Goal: Communication & Community: Answer question/provide support

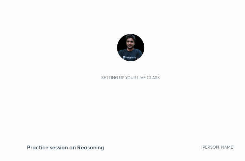
scroll to position [117, 218]
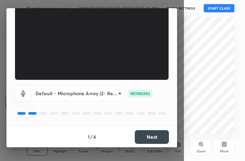
click at [148, 138] on button "Next" at bounding box center [152, 137] width 34 height 14
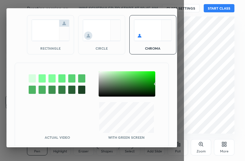
drag, startPoint x: 47, startPoint y: 36, endPoint x: 62, endPoint y: 52, distance: 21.5
click at [47, 36] on img at bounding box center [50, 30] width 38 height 22
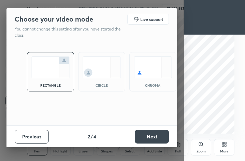
click at [156, 133] on button "Next" at bounding box center [152, 137] width 34 height 14
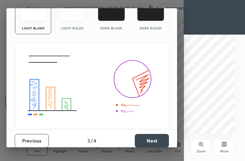
scroll to position [44, 0]
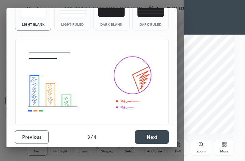
click at [153, 134] on button "Next" at bounding box center [152, 137] width 34 height 14
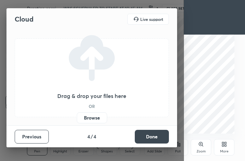
scroll to position [0, 0]
click at [153, 131] on button "Done" at bounding box center [152, 137] width 34 height 14
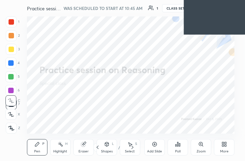
click at [117, 144] on div "Shapes L" at bounding box center [107, 147] width 21 height 16
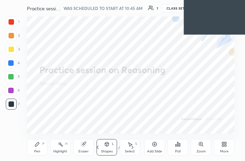
click at [221, 147] on div "More" at bounding box center [224, 147] width 21 height 16
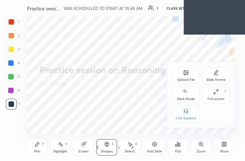
click at [184, 79] on div "Upload File" at bounding box center [186, 79] width 18 height 3
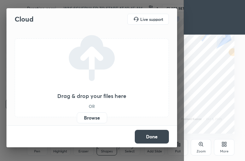
click at [98, 117] on label "Browse" at bounding box center [92, 117] width 30 height 11
click at [77, 117] on input "Browse" at bounding box center [77, 117] width 0 height 11
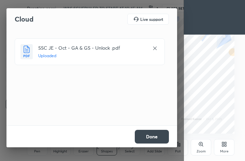
drag, startPoint x: 140, startPoint y: 133, endPoint x: 120, endPoint y: 131, distance: 19.6
click at [140, 133] on button "Done" at bounding box center [152, 137] width 34 height 14
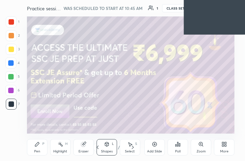
click at [119, 144] on div "3 / 23" at bounding box center [115, 147] width 43 height 8
click at [119, 146] on div "/" at bounding box center [119, 147] width 2 height 4
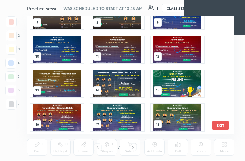
scroll to position [154, 0]
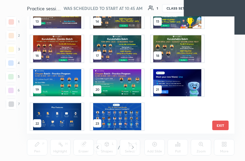
click at [110, 113] on img "grid" at bounding box center [117, 116] width 53 height 27
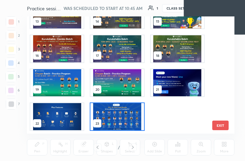
click at [110, 113] on img "grid" at bounding box center [117, 116] width 53 height 27
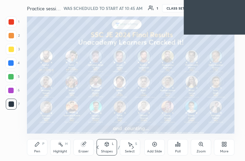
click at [118, 145] on div "/" at bounding box center [119, 147] width 2 height 4
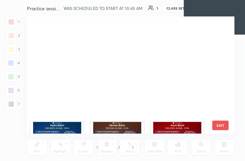
scroll to position [115, 205]
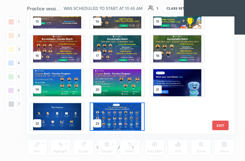
click at [110, 118] on img "grid" at bounding box center [117, 116] width 53 height 27
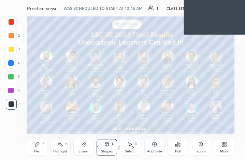
click at [110, 118] on img "grid" at bounding box center [117, 116] width 53 height 27
click at [223, 149] on div "More" at bounding box center [225, 150] width 9 height 3
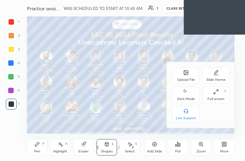
click at [182, 78] on div "Upload File" at bounding box center [186, 79] width 18 height 3
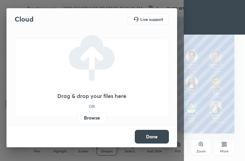
click at [89, 116] on label "Browse" at bounding box center [92, 117] width 30 height 11
click at [77, 116] on input "Browse" at bounding box center [77, 117] width 0 height 11
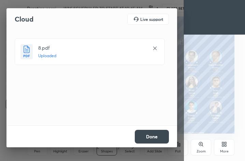
click at [144, 133] on button "Done" at bounding box center [152, 137] width 34 height 14
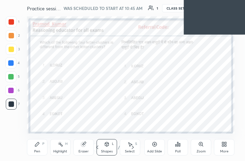
click at [119, 145] on div "/" at bounding box center [119, 147] width 2 height 4
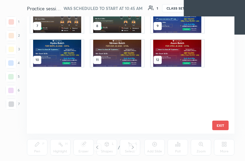
scroll to position [0, 0]
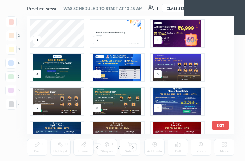
click at [118, 30] on img "grid" at bounding box center [117, 33] width 53 height 27
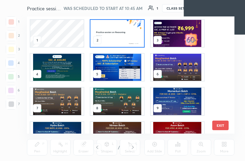
click at [118, 30] on img "grid" at bounding box center [117, 33] width 53 height 27
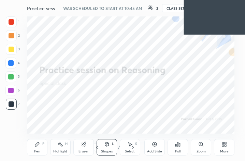
click at [119, 146] on div "/" at bounding box center [119, 147] width 2 height 4
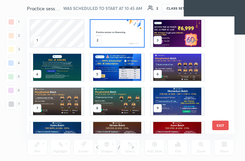
click at [128, 28] on img "grid" at bounding box center [117, 33] width 53 height 27
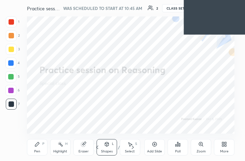
click at [227, 150] on div "More" at bounding box center [225, 150] width 9 height 3
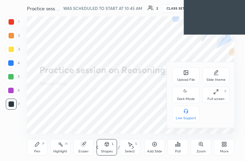
click at [222, 94] on div "Full screen F" at bounding box center [216, 94] width 27 height 16
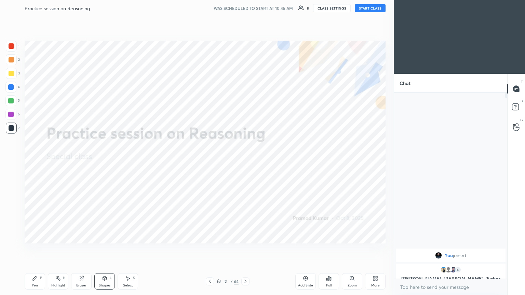
click at [245, 11] on button "START CLASS" at bounding box center [370, 8] width 31 height 8
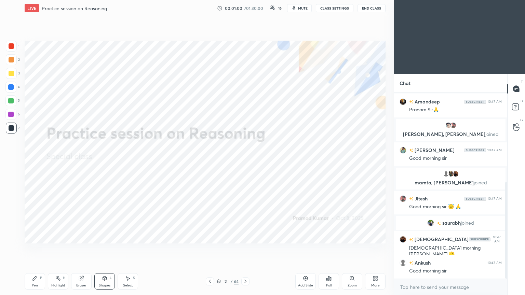
scroll to position [173, 0]
click at [245, 160] on body "1 2 3 4 5 6 7 C X Z C X Z E E Erase all H H LIVE Practice session on Reasoning …" at bounding box center [262, 147] width 525 height 295
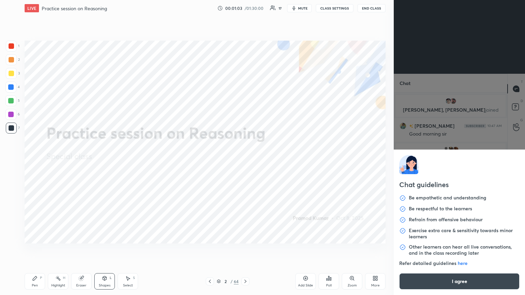
click at [245, 160] on button "I agree" at bounding box center [459, 282] width 120 height 16
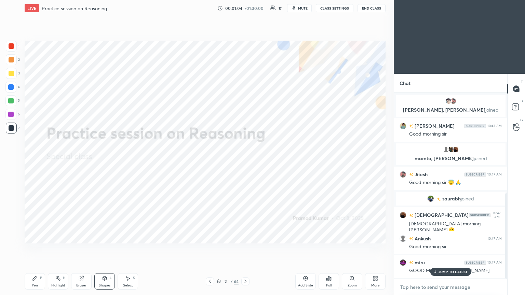
scroll to position [220, 0]
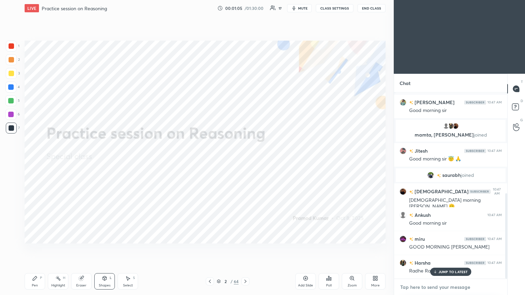
paste textarea "[URL][DOMAIN_NAME]"
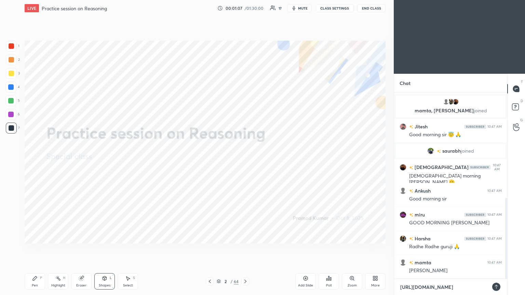
click at [245, 160] on textarea "[URL][DOMAIN_NAME]" at bounding box center [444, 287] width 89 height 11
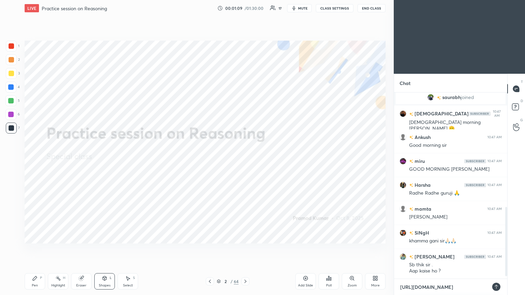
scroll to position [315, 0]
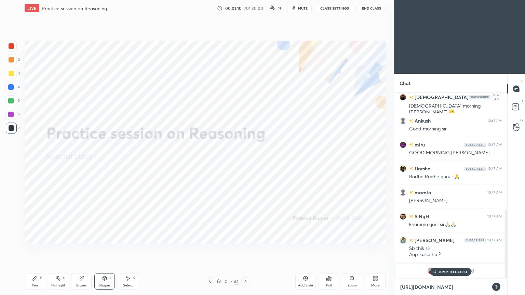
type textarea "[URL][DOMAIN_NAME]"
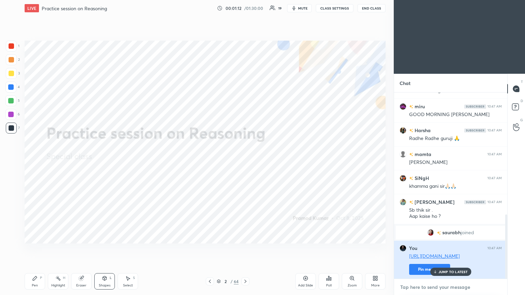
scroll to position [369, 0]
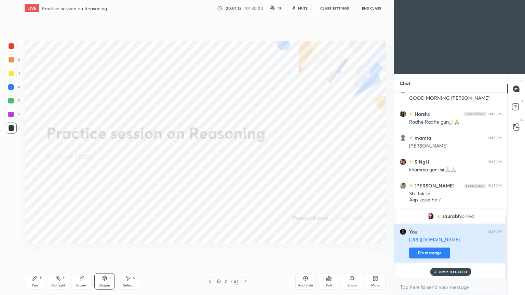
click at [245, 160] on button "Pin message" at bounding box center [429, 253] width 41 height 11
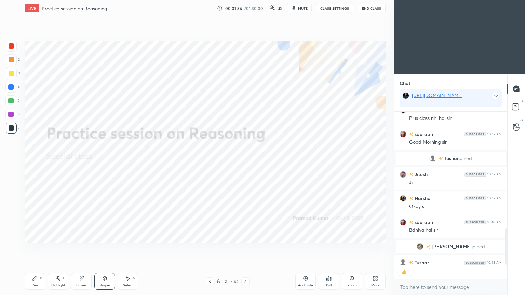
scroll to position [578, 0]
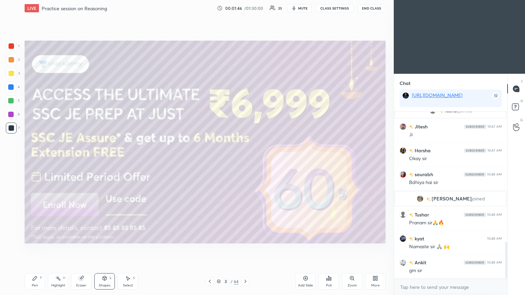
click at [36, 160] on div "Pen P" at bounding box center [35, 282] width 21 height 16
click at [8, 160] on div at bounding box center [11, 238] width 11 height 11
click at [11, 74] on div at bounding box center [11, 73] width 5 height 5
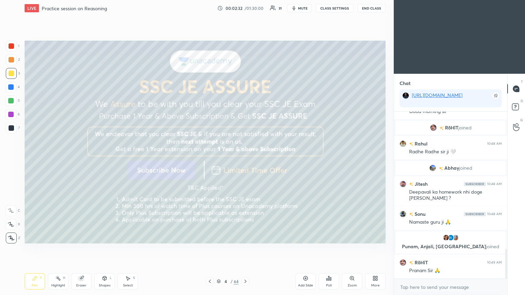
scroll to position [799, 0]
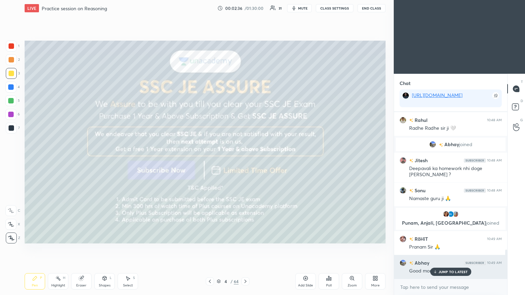
click at [245, 160] on p "JUMP TO LATEST" at bounding box center [453, 272] width 29 height 4
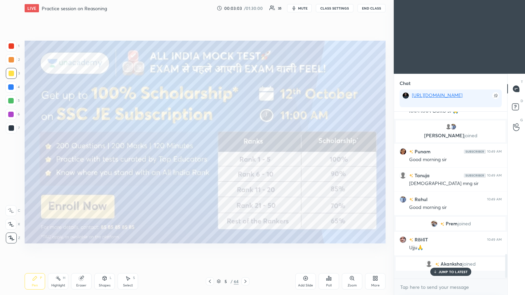
scroll to position [165, 111]
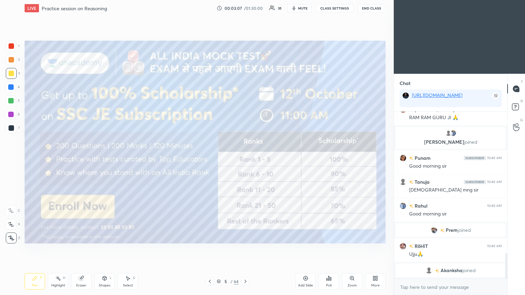
click at [12, 127] on div at bounding box center [11, 127] width 5 height 5
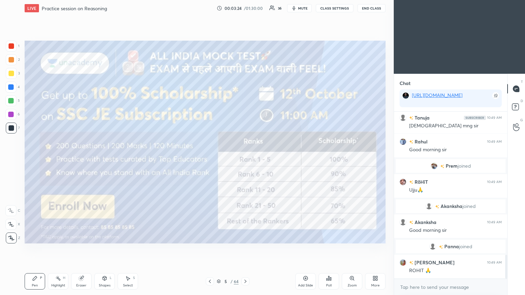
scroll to position [998, 0]
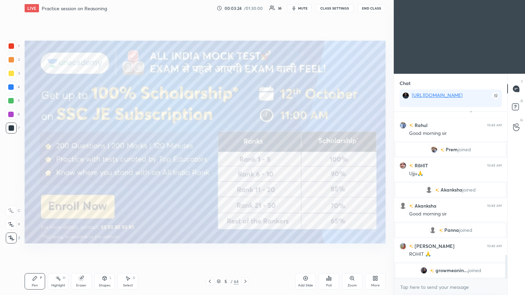
click at [245, 160] on div at bounding box center [245, 282] width 8 height 8
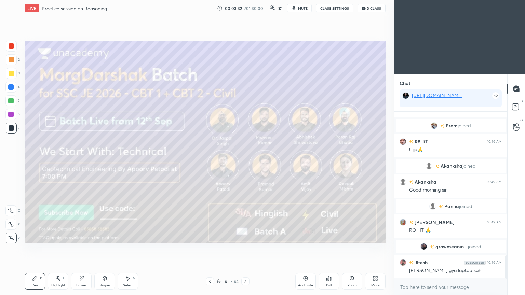
scroll to position [1039, 0]
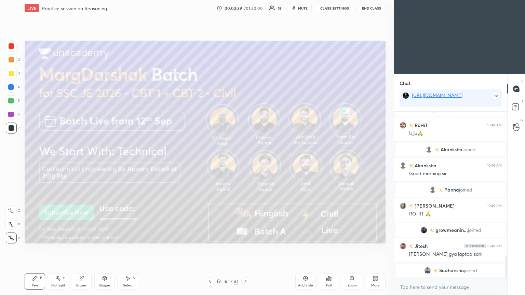
click at [245, 160] on icon at bounding box center [245, 281] width 5 height 5
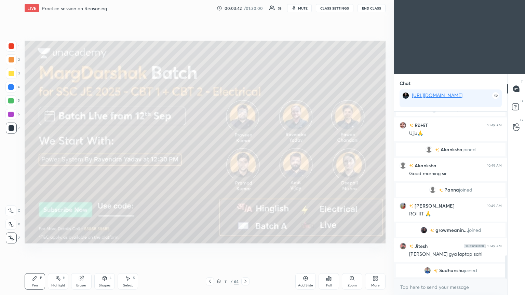
click at [245, 160] on icon at bounding box center [245, 281] width 5 height 5
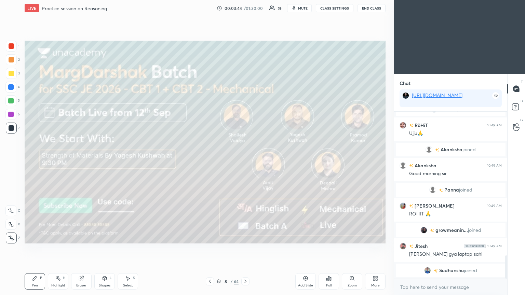
click at [245, 160] on icon at bounding box center [245, 281] width 5 height 5
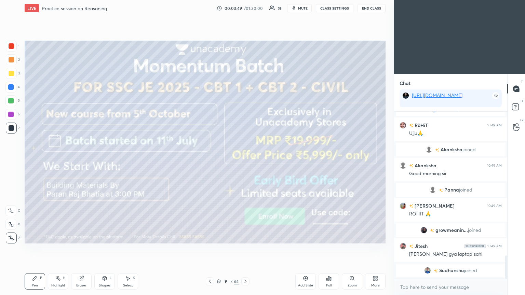
scroll to position [1050, 0]
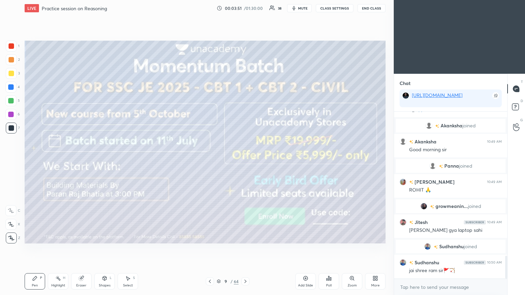
click at [10, 99] on div at bounding box center [10, 100] width 5 height 5
click at [10, 102] on div at bounding box center [10, 100] width 5 height 5
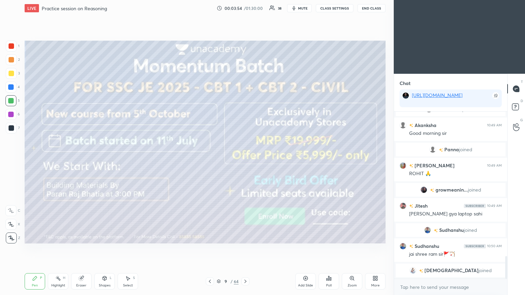
scroll to position [1090, 0]
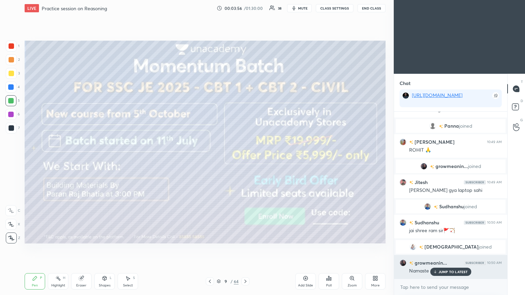
click at [245, 160] on div "JUMP TO LATEST" at bounding box center [450, 272] width 41 height 8
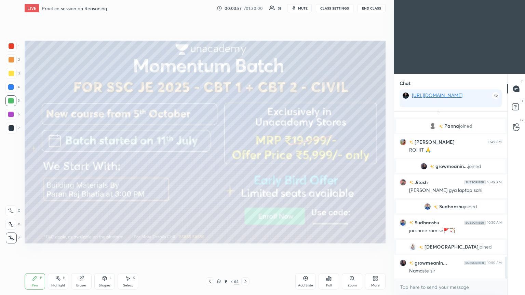
scroll to position [1114, 0]
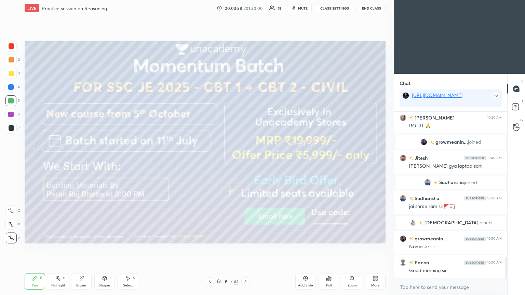
click at [245, 160] on icon at bounding box center [245, 281] width 5 height 5
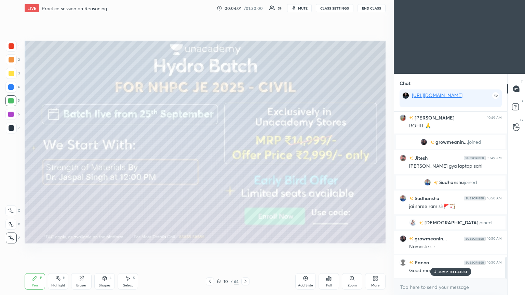
scroll to position [1138, 0]
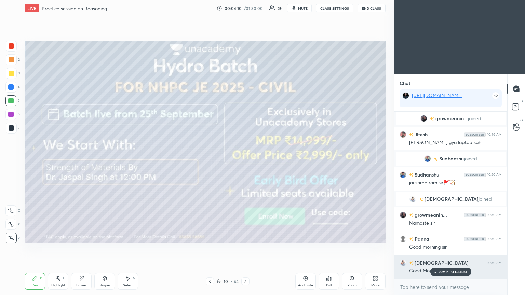
click at [245, 160] on p "JUMP TO LATEST" at bounding box center [453, 272] width 29 height 4
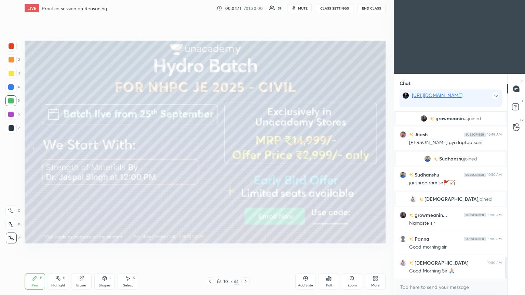
click at [245, 160] on icon at bounding box center [245, 281] width 5 height 5
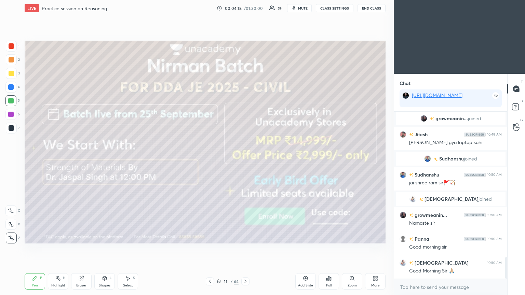
click at [244, 160] on icon at bounding box center [245, 281] width 2 height 3
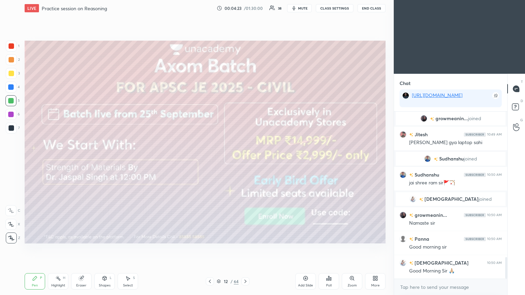
scroll to position [1168, 0]
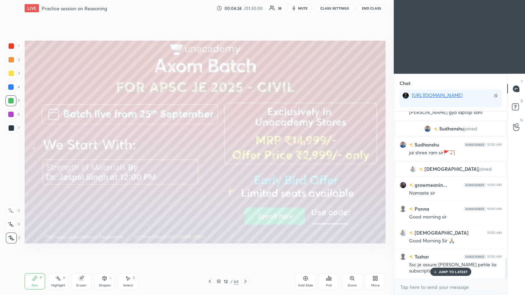
click at [245, 160] on icon at bounding box center [245, 281] width 2 height 3
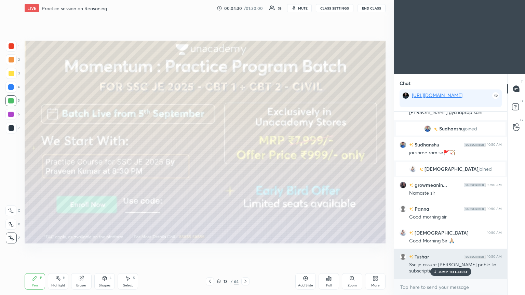
click at [245, 160] on div "JUMP TO LATEST" at bounding box center [450, 272] width 41 height 8
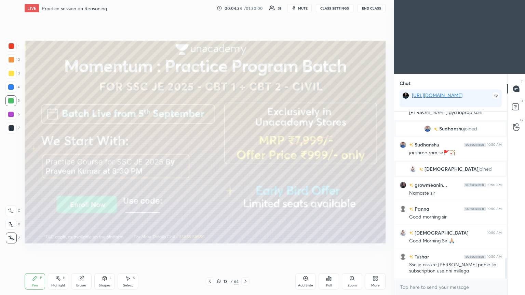
scroll to position [1184, 0]
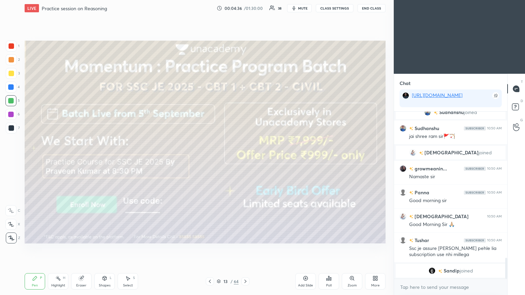
click at [245, 160] on icon at bounding box center [245, 281] width 5 height 5
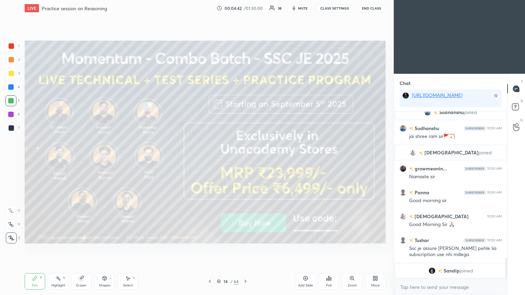
click at [244, 160] on icon at bounding box center [245, 281] width 5 height 5
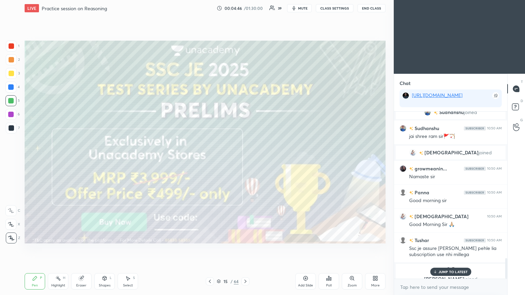
scroll to position [1192, 0]
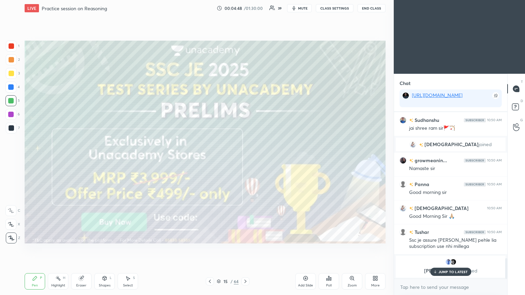
click at [245, 160] on icon at bounding box center [245, 281] width 5 height 5
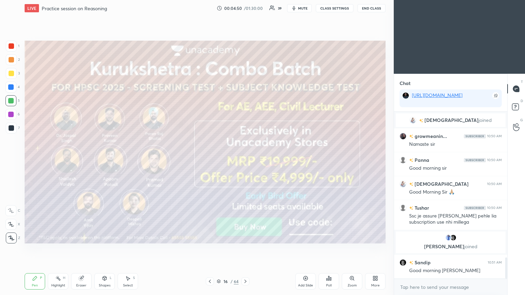
scroll to position [1172, 0]
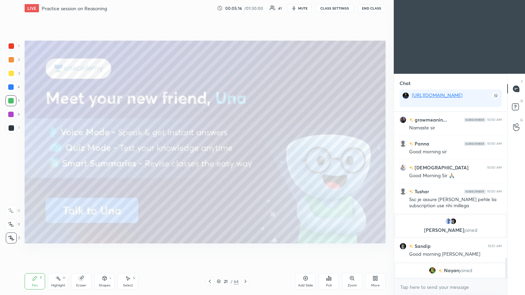
click at [244, 160] on icon at bounding box center [245, 281] width 5 height 5
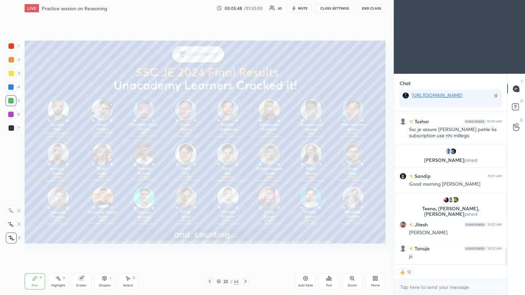
scroll to position [1228, 0]
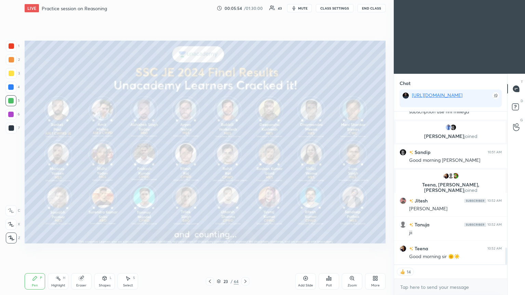
click at [217, 160] on div "23 / 64" at bounding box center [228, 282] width 22 height 6
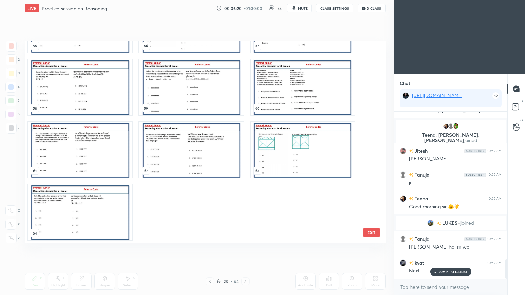
scroll to position [1314, 0]
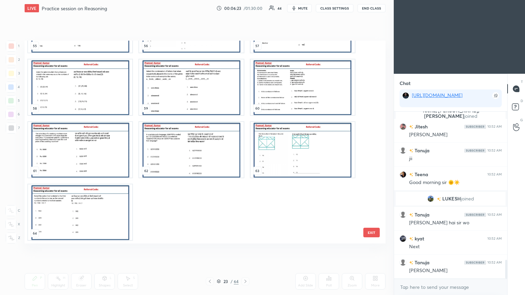
click at [60, 160] on img "grid" at bounding box center [80, 213] width 104 height 56
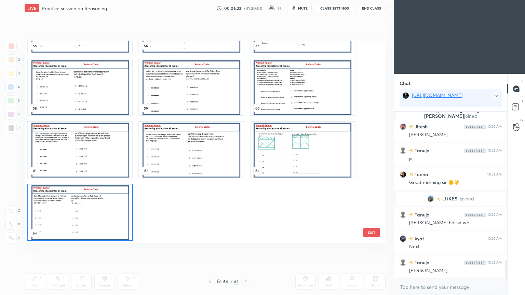
click at [60, 160] on img "grid" at bounding box center [80, 213] width 104 height 56
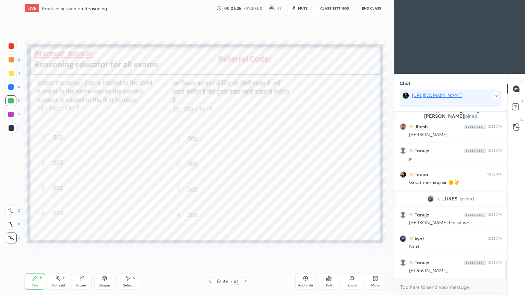
click at [13, 47] on div at bounding box center [11, 45] width 5 height 5
click at [245, 160] on icon at bounding box center [328, 278] width 5 height 5
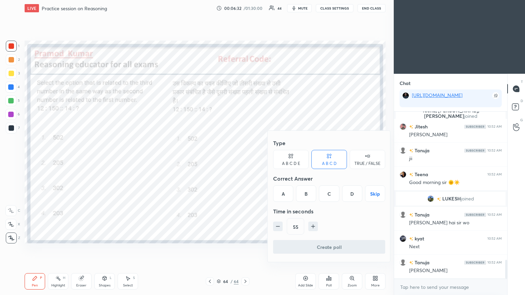
click at [245, 160] on div "D" at bounding box center [352, 194] width 20 height 16
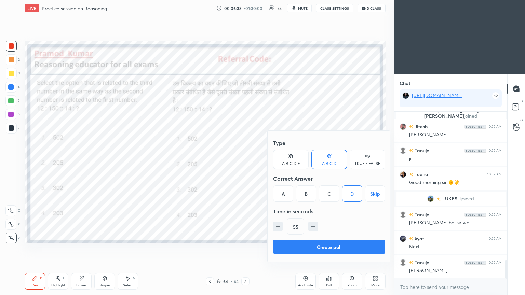
click at [245, 160] on button "Create poll" at bounding box center [329, 247] width 112 height 14
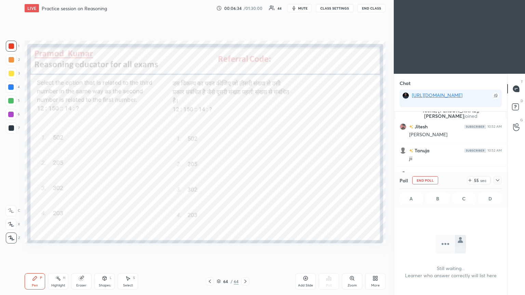
scroll to position [2, 2]
click at [245, 160] on icon at bounding box center [497, 180] width 5 height 5
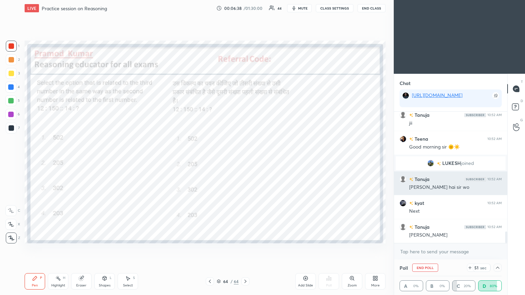
scroll to position [0, 2]
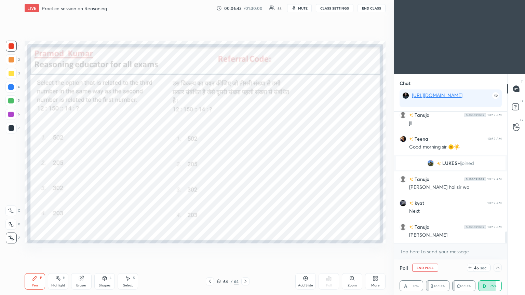
click at [245, 160] on icon at bounding box center [497, 268] width 3 height 2
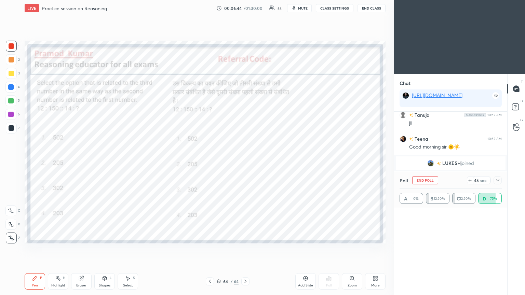
scroll to position [69, 100]
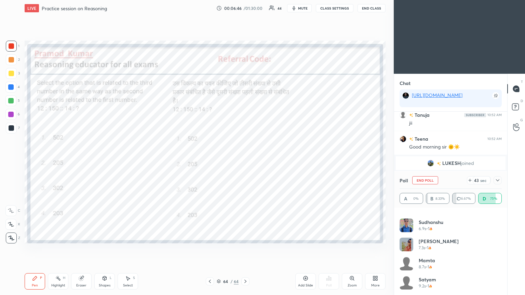
click at [245, 160] on icon at bounding box center [497, 180] width 5 height 5
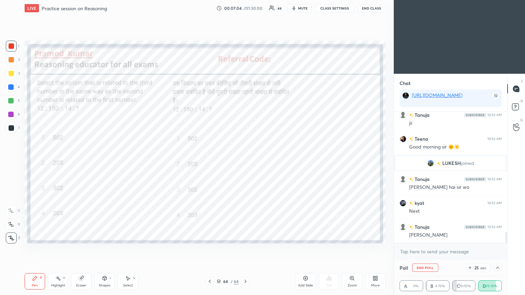
click at [245, 160] on icon at bounding box center [497, 267] width 5 height 5
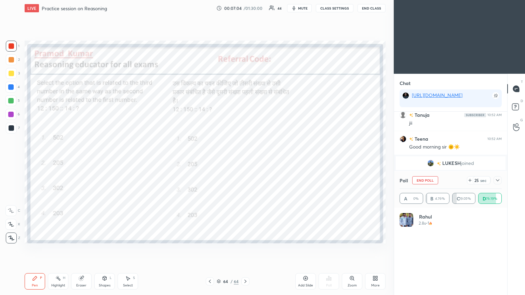
scroll to position [0, 0]
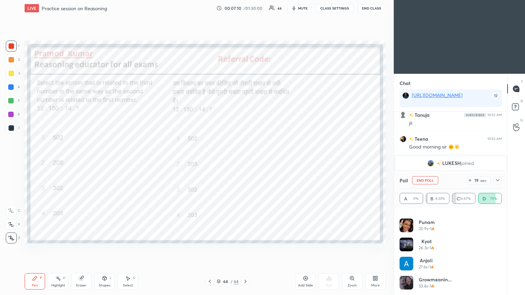
click at [245, 160] on icon at bounding box center [497, 180] width 5 height 5
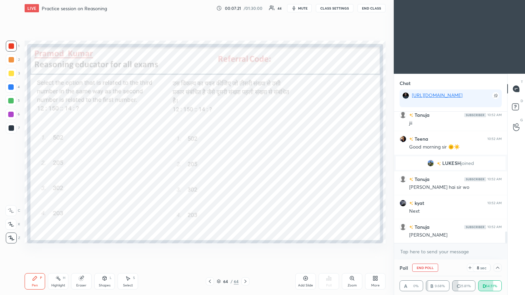
click at [12, 88] on div at bounding box center [10, 86] width 5 height 5
click at [11, 92] on div at bounding box center [10, 87] width 11 height 11
click at [8, 91] on div at bounding box center [10, 87] width 11 height 11
click at [6, 89] on div at bounding box center [10, 87] width 11 height 11
click at [10, 92] on div at bounding box center [10, 87] width 11 height 11
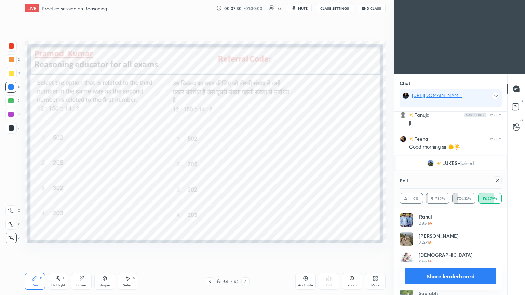
click at [245, 160] on icon at bounding box center [497, 180] width 5 height 5
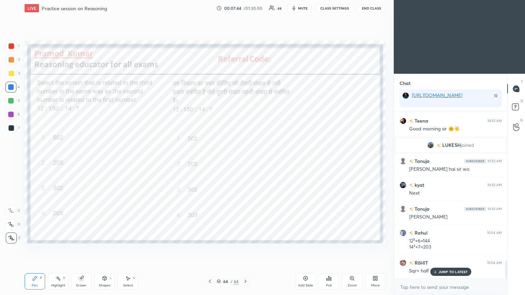
click at [13, 129] on div at bounding box center [11, 127] width 5 height 5
click at [14, 129] on div at bounding box center [11, 127] width 5 height 5
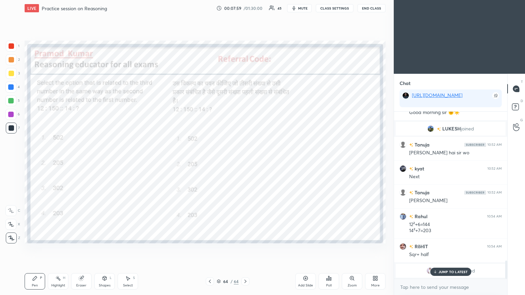
click at [245, 160] on p "JUMP TO LATEST" at bounding box center [453, 272] width 29 height 4
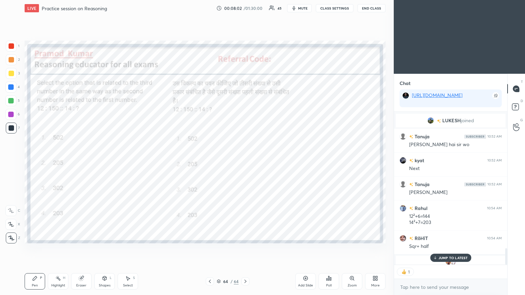
click at [245, 160] on div "1" at bounding box center [450, 272] width 113 height 14
click at [245, 160] on p "JUMP TO LATEST" at bounding box center [453, 258] width 29 height 4
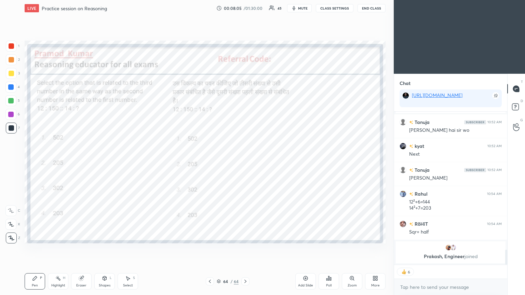
click at [211, 160] on icon at bounding box center [209, 281] width 5 height 5
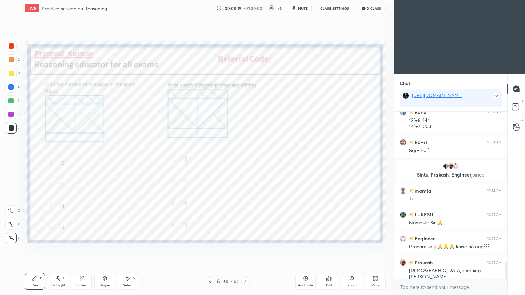
click at [245, 160] on icon at bounding box center [330, 279] width 1 height 3
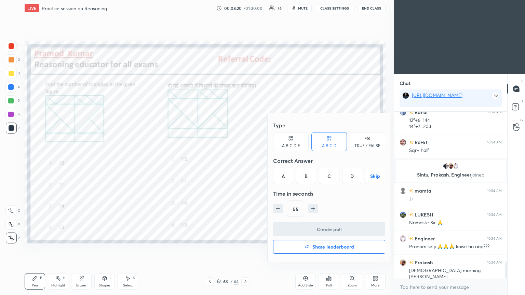
click at [245, 160] on icon "button" at bounding box center [278, 208] width 7 height 7
type input "40"
click at [245, 160] on div "C" at bounding box center [329, 176] width 20 height 16
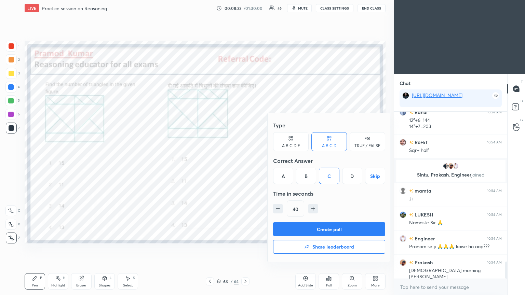
click at [245, 160] on button "Create poll" at bounding box center [329, 230] width 112 height 14
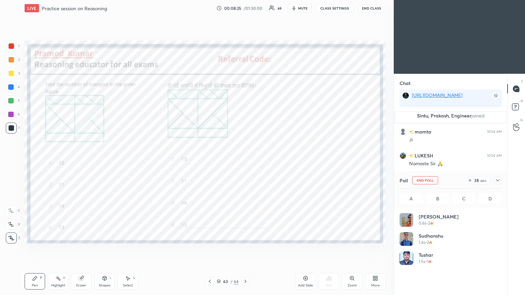
click at [245, 10] on span "mute" at bounding box center [303, 8] width 10 height 5
click at [245, 9] on span "unmute" at bounding box center [302, 8] width 15 height 5
click at [245, 160] on icon at bounding box center [497, 180] width 5 height 5
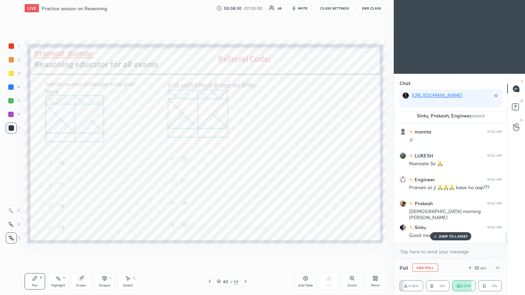
scroll to position [1529, 0]
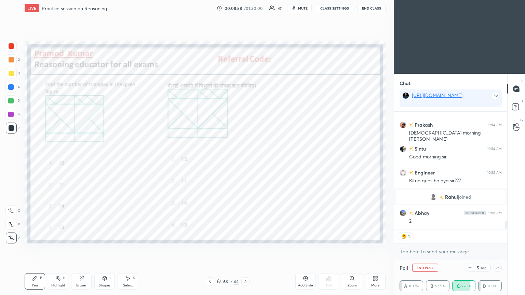
click at [245, 8] on span "mute" at bounding box center [303, 8] width 10 height 5
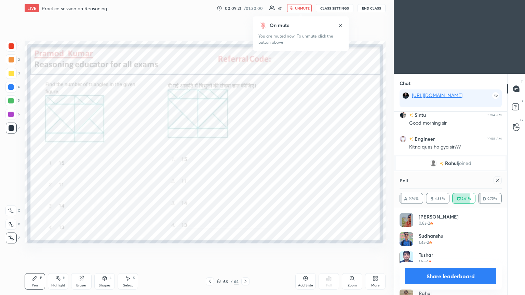
scroll to position [1618, 0]
click at [245, 5] on button "End Class" at bounding box center [372, 8] width 28 height 8
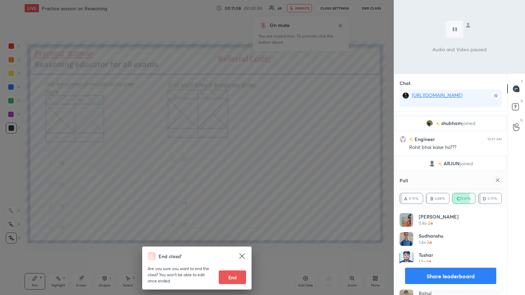
scroll to position [1784, 0]
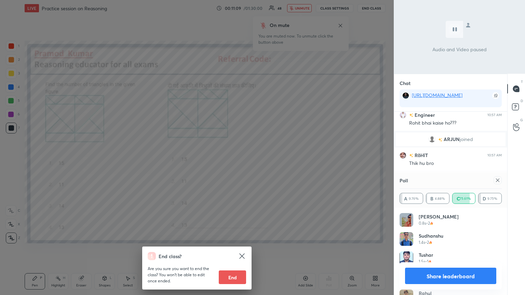
drag, startPoint x: 259, startPoint y: 160, endPoint x: 319, endPoint y: 74, distance: 104.6
click at [245, 157] on div "End class? Are you sure you want to end the class? You won’t be able to edit on…" at bounding box center [197, 147] width 394 height 295
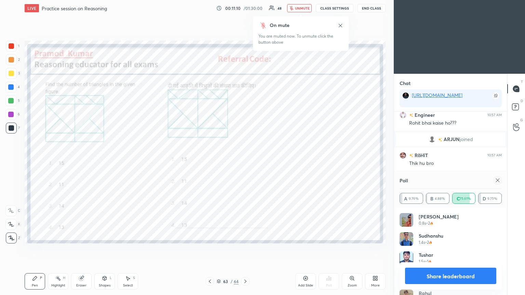
drag, startPoint x: 341, startPoint y: 25, endPoint x: 335, endPoint y: 22, distance: 6.6
click at [245, 24] on icon at bounding box center [340, 25] width 3 height 3
drag, startPoint x: 294, startPoint y: 8, endPoint x: 303, endPoint y: 10, distance: 9.8
click at [245, 8] on icon "button" at bounding box center [292, 8] width 4 height 4
drag, startPoint x: 503, startPoint y: 182, endPoint x: 509, endPoint y: 180, distance: 5.8
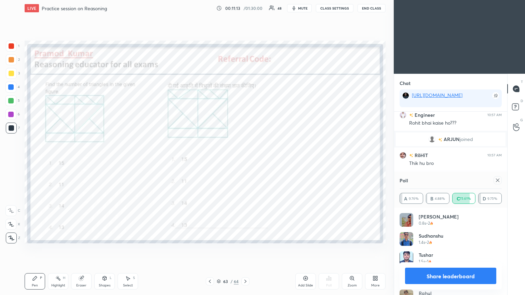
click at [245, 160] on div "Chat [URL][DOMAIN_NAME] [PERSON_NAME] joined Engineer 10:57 AM Rohit bhai kaise…" at bounding box center [459, 185] width 131 height 222
click at [245, 160] on icon at bounding box center [497, 180] width 5 height 5
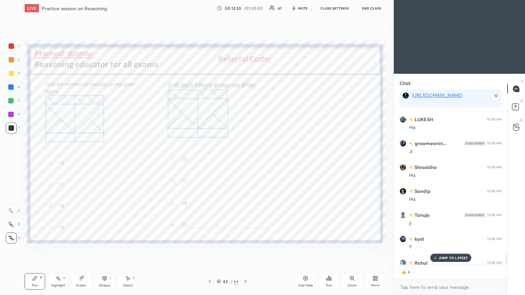
scroll to position [2439, 0]
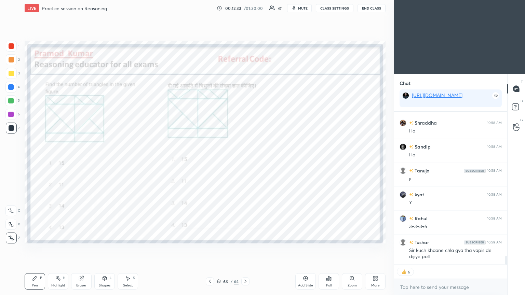
click at [83, 160] on div "Eraser" at bounding box center [81, 282] width 21 height 16
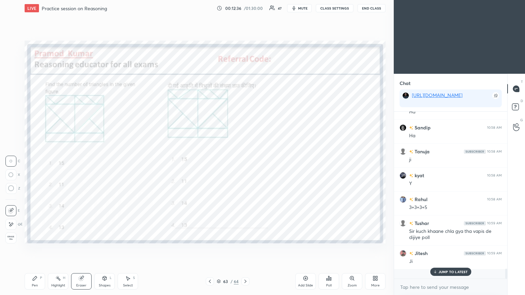
scroll to position [165, 111]
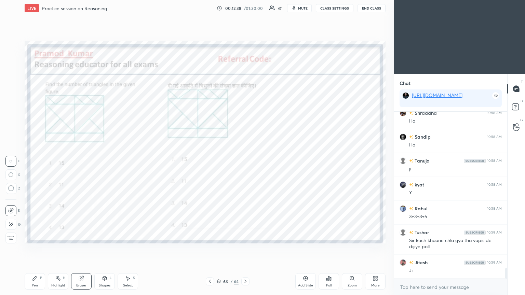
click at [11, 160] on icon at bounding box center [11, 189] width 6 height 6
click at [36, 160] on icon at bounding box center [34, 278] width 5 height 5
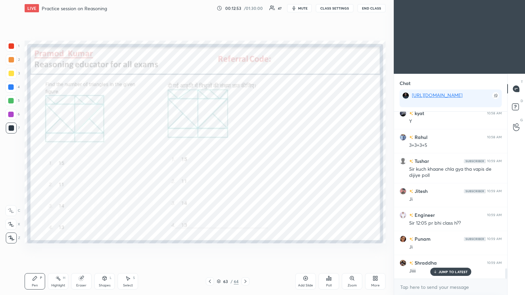
scroll to position [2545, 0]
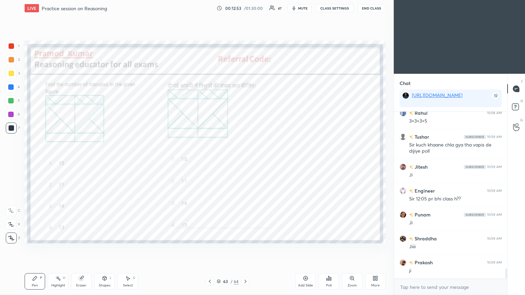
click at [245, 160] on icon at bounding box center [245, 281] width 5 height 5
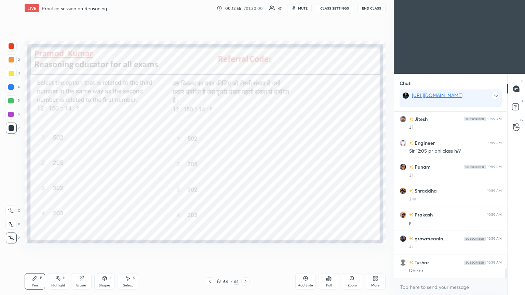
click at [211, 160] on icon at bounding box center [210, 281] width 2 height 3
click at [212, 160] on icon at bounding box center [209, 281] width 5 height 5
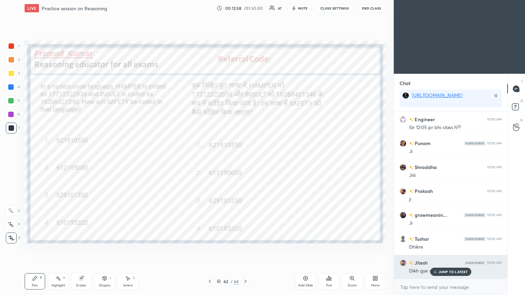
click at [245, 160] on div "[PERSON_NAME] 10:59 AM Dikh gye sir" at bounding box center [450, 267] width 113 height 24
click at [245, 160] on p "JUMP TO LATEST" at bounding box center [453, 272] width 29 height 4
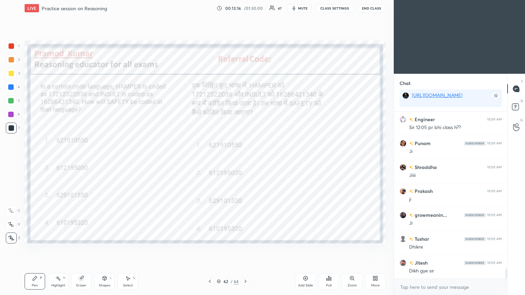
scroll to position [2632, 0]
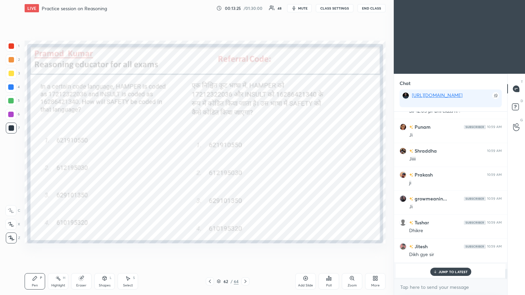
click at [245, 160] on p "JUMP TO LATEST" at bounding box center [453, 272] width 29 height 4
click at [245, 160] on icon at bounding box center [328, 278] width 5 height 5
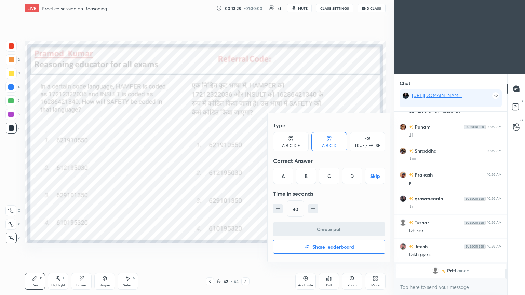
click at [245, 160] on div "A" at bounding box center [283, 176] width 20 height 16
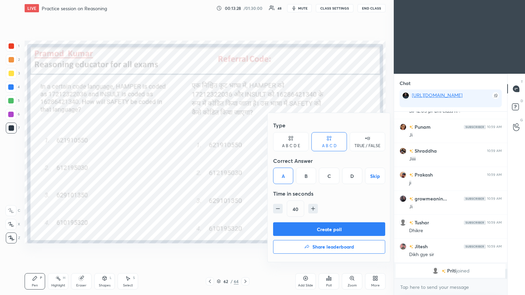
click at [245, 160] on button "Create poll" at bounding box center [329, 230] width 112 height 14
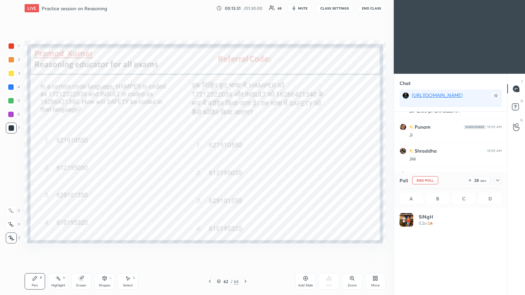
scroll to position [80, 100]
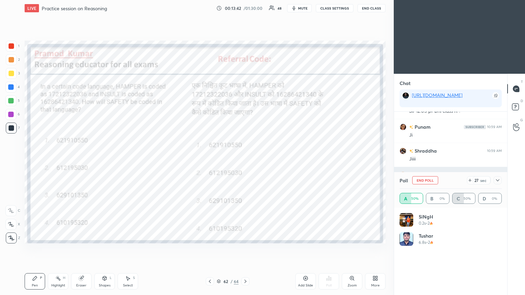
click at [245, 160] on icon at bounding box center [497, 180] width 5 height 5
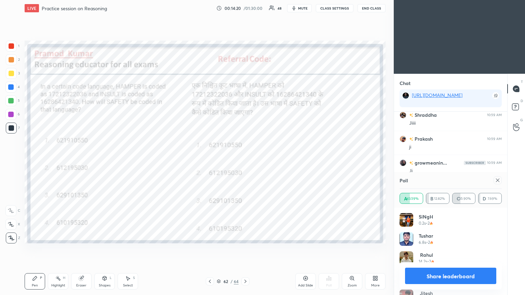
click at [245, 160] on div at bounding box center [498, 180] width 8 height 8
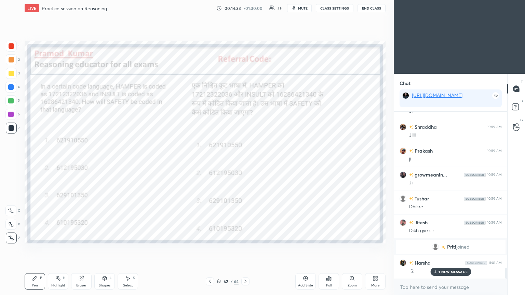
scroll to position [2422, 0]
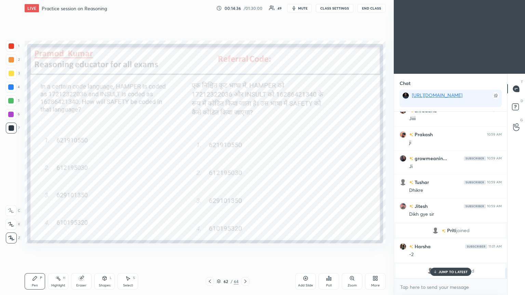
click at [245, 160] on p "JUMP TO LATEST" at bounding box center [453, 272] width 29 height 4
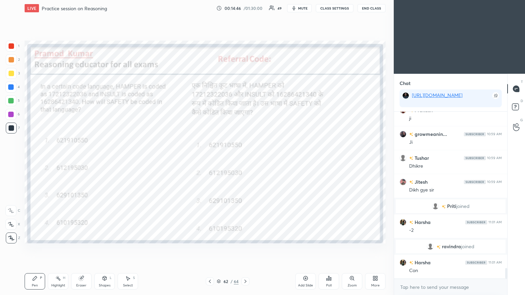
click at [81, 160] on div "Eraser" at bounding box center [81, 285] width 10 height 3
click at [36, 160] on div "Pen" at bounding box center [35, 285] width 6 height 3
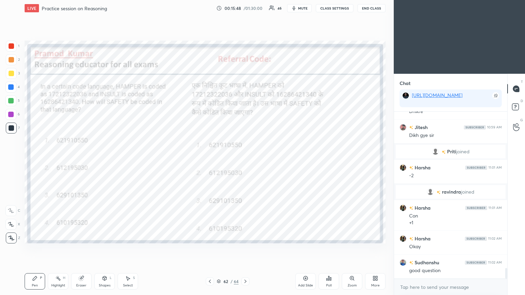
scroll to position [2517, 0]
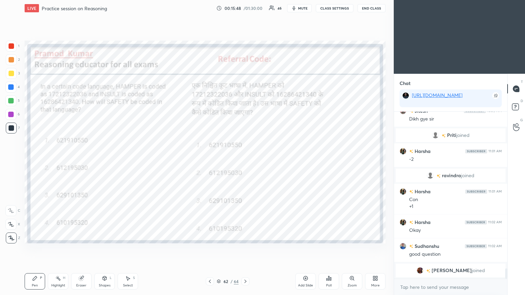
click at [209, 160] on icon at bounding box center [209, 281] width 5 height 5
click at [211, 160] on icon at bounding box center [209, 281] width 5 height 5
click at [245, 160] on div "Poll" at bounding box center [329, 282] width 21 height 16
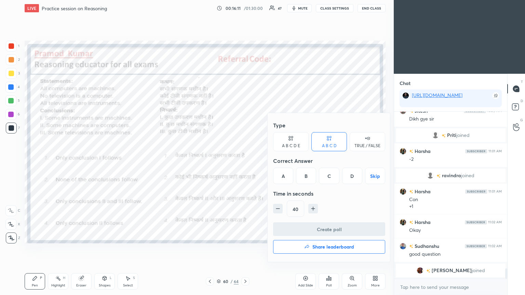
click at [245, 160] on div "D" at bounding box center [352, 176] width 20 height 16
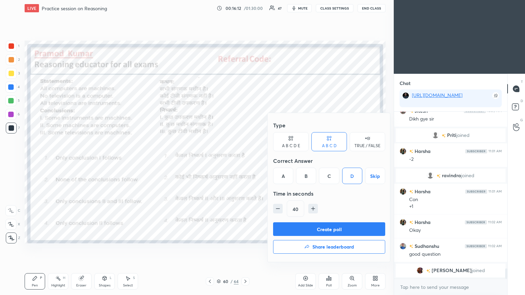
click at [245, 160] on button "Create poll" at bounding box center [329, 230] width 112 height 14
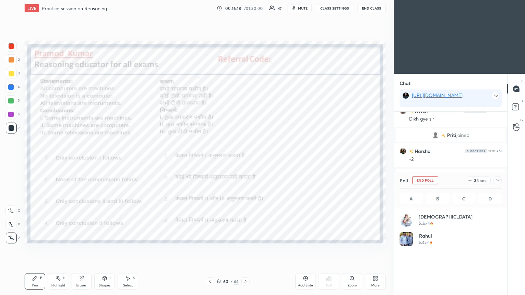
scroll to position [80, 100]
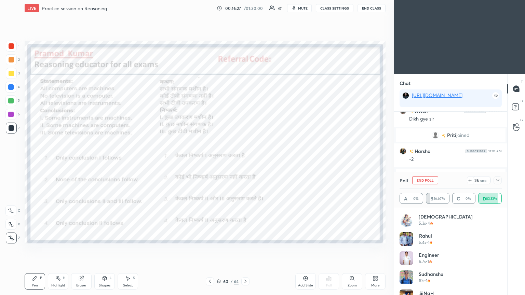
click at [245, 160] on icon at bounding box center [497, 180] width 5 height 5
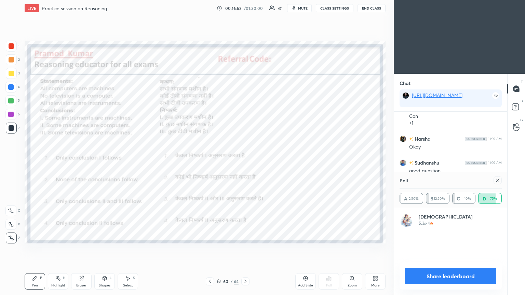
scroll to position [80, 100]
click at [245, 160] on div at bounding box center [498, 180] width 8 height 8
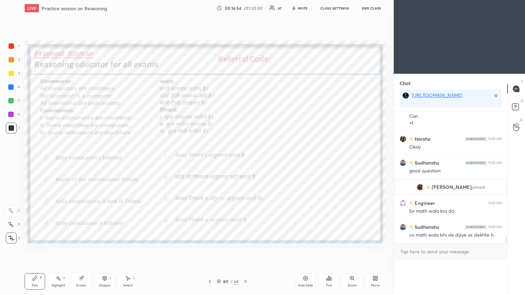
scroll to position [0, 0]
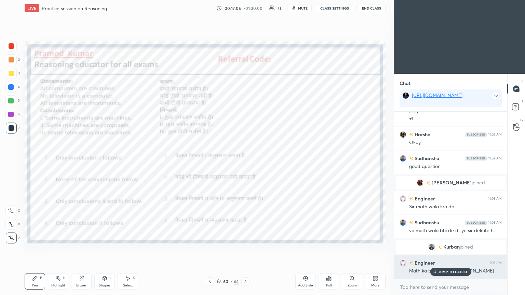
click at [245, 160] on p "JUMP TO LATEST" at bounding box center [453, 272] width 29 height 4
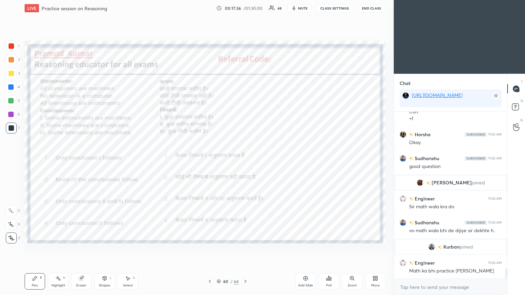
click at [245, 160] on div at bounding box center [245, 282] width 8 height 8
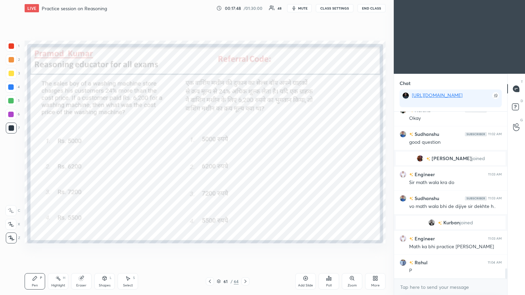
click at [245, 160] on icon at bounding box center [330, 279] width 1 height 3
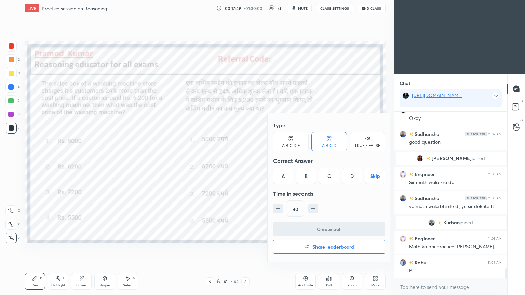
click at [245, 160] on div "A" at bounding box center [283, 176] width 20 height 16
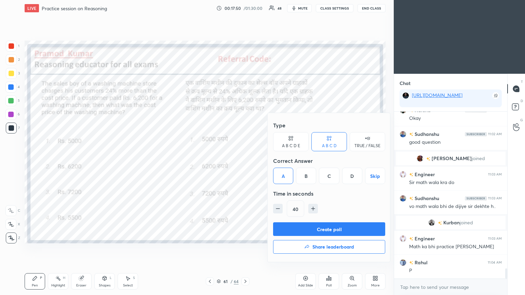
click at [245, 160] on button "Create poll" at bounding box center [329, 230] width 112 height 14
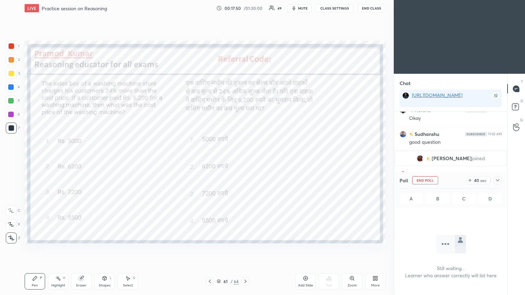
scroll to position [131, 111]
click at [245, 160] on icon at bounding box center [497, 180] width 3 height 2
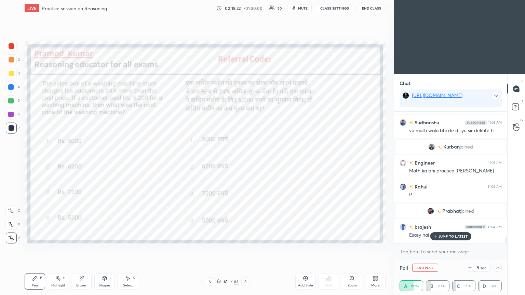
scroll to position [2641, 0]
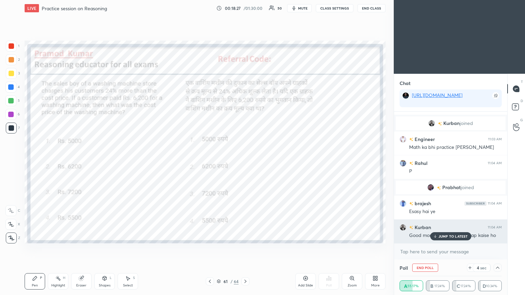
click at [245, 160] on p "JUMP TO LATEST" at bounding box center [453, 237] width 29 height 4
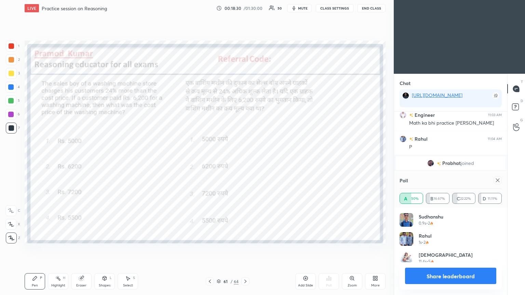
scroll to position [80, 100]
click at [10, 103] on div at bounding box center [10, 100] width 5 height 5
click at [10, 106] on div "5" at bounding box center [12, 102] width 14 height 14
click at [245, 160] on icon at bounding box center [497, 180] width 5 height 5
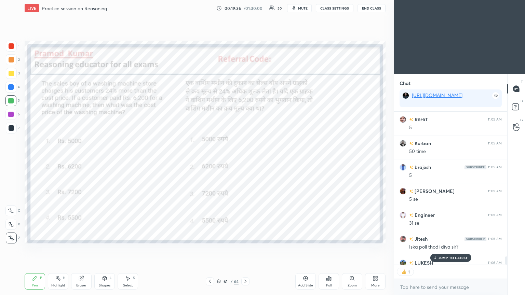
scroll to position [2, 2]
click at [245, 160] on p "JUMP TO LATEST" at bounding box center [453, 258] width 29 height 4
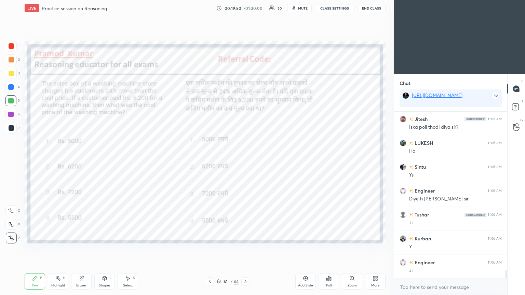
scroll to position [3049, 0]
click at [210, 160] on icon at bounding box center [209, 281] width 5 height 5
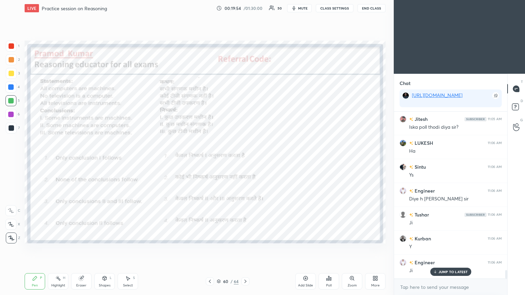
scroll to position [3073, 0]
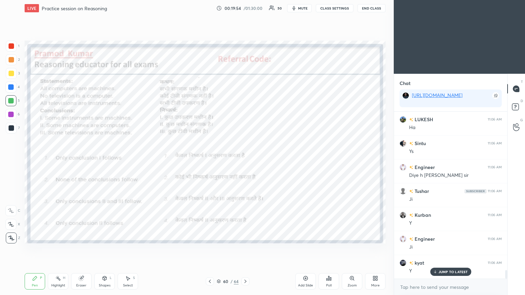
click at [210, 160] on icon at bounding box center [209, 281] width 5 height 5
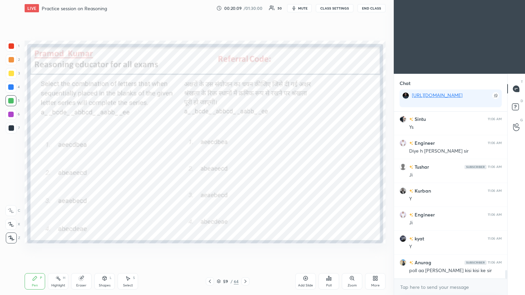
click at [245, 160] on div "Poll" at bounding box center [329, 282] width 21 height 16
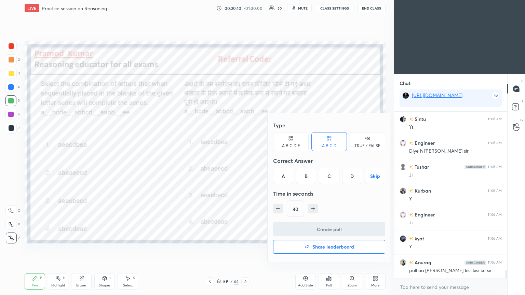
click at [245, 160] on div "B" at bounding box center [306, 176] width 20 height 16
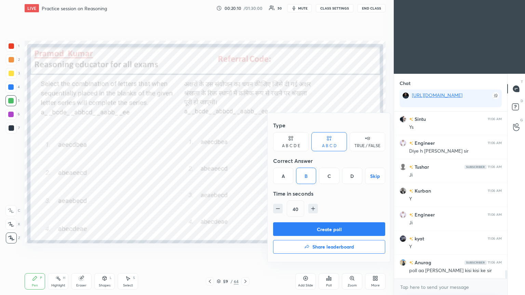
click at [245, 160] on button "Create poll" at bounding box center [329, 230] width 112 height 14
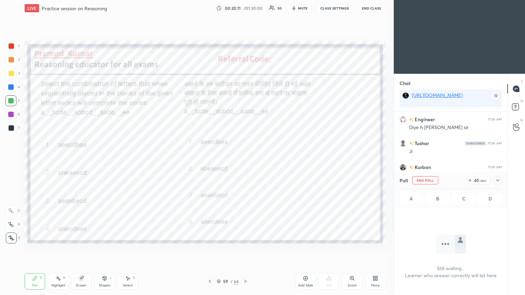
scroll to position [2, 2]
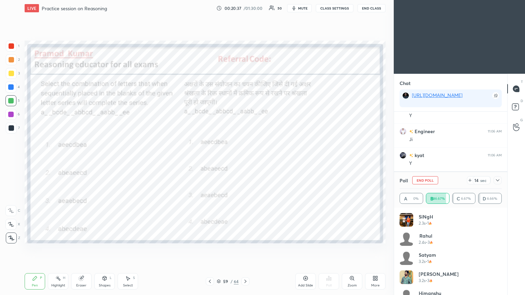
click at [245, 160] on icon at bounding box center [497, 180] width 3 height 2
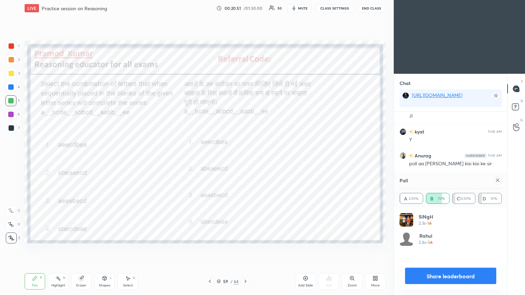
scroll to position [2, 2]
click at [245, 160] on div "Rahul 2.4s • 3" at bounding box center [451, 241] width 102 height 19
click at [245, 160] on icon at bounding box center [497, 180] width 5 height 5
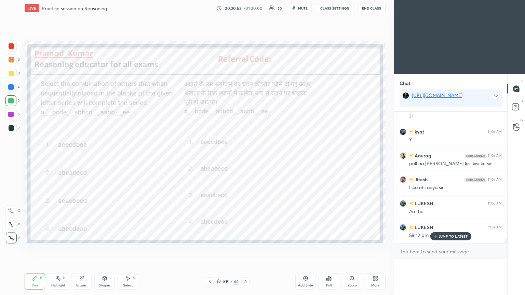
scroll to position [0, 0]
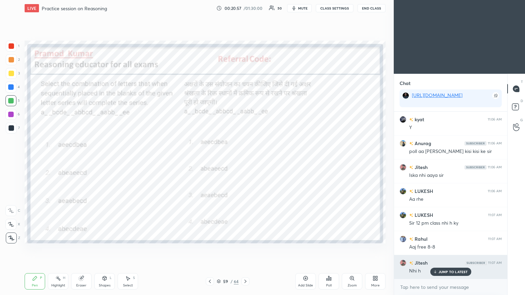
click at [245, 160] on p "JUMP TO LATEST" at bounding box center [453, 272] width 29 height 4
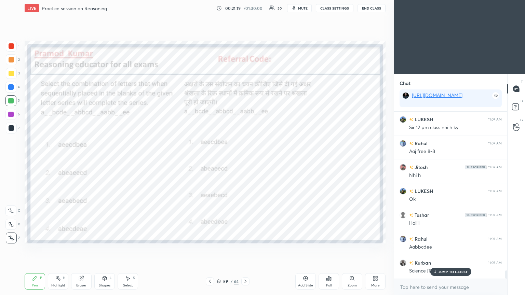
click at [245, 160] on p "JUMP TO LATEST" at bounding box center [453, 272] width 29 height 4
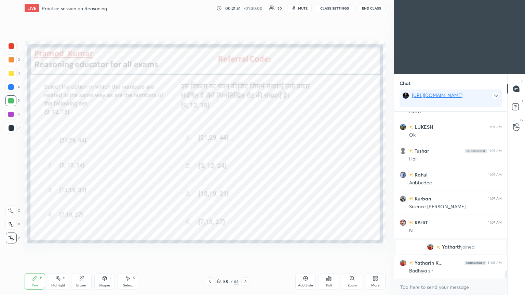
scroll to position [3207, 0]
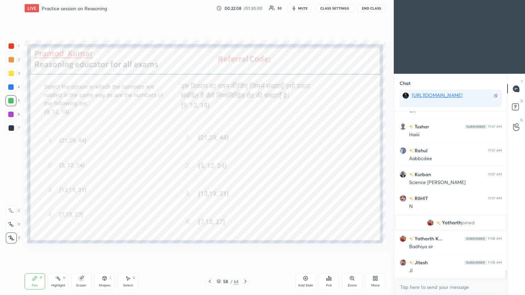
click at [245, 6] on span "mute" at bounding box center [303, 8] width 10 height 5
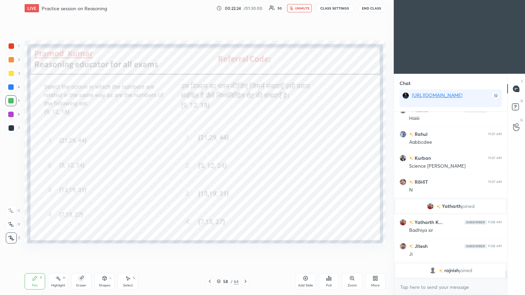
click at [245, 13] on div "LIVE Practice session on Reasoning 00:22:24 / 01:30:00 50 unmute CLASS SETTINGS…" at bounding box center [205, 8] width 361 height 16
click at [245, 160] on div "Poll" at bounding box center [329, 282] width 21 height 16
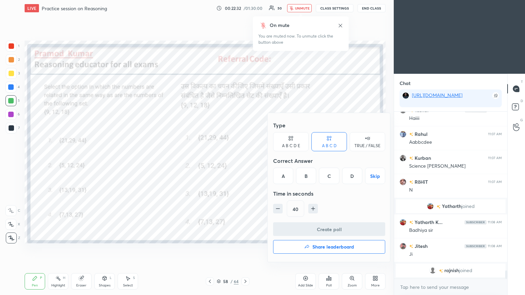
click at [245, 160] on div "C" at bounding box center [329, 176] width 20 height 16
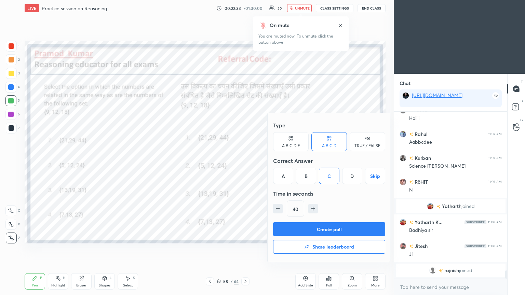
click at [245, 160] on button "Create poll" at bounding box center [329, 230] width 112 height 14
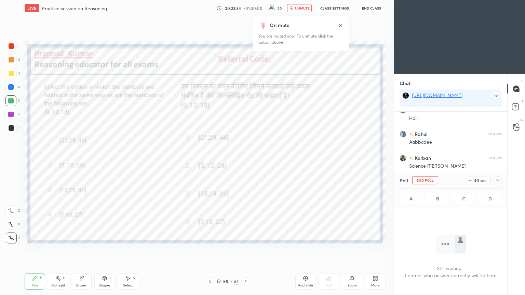
scroll to position [73, 111]
click at [245, 26] on icon at bounding box center [340, 25] width 5 height 5
click at [245, 8] on span "unmute" at bounding box center [302, 8] width 15 height 5
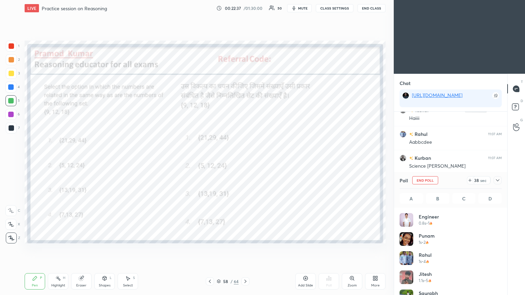
scroll to position [33, 0]
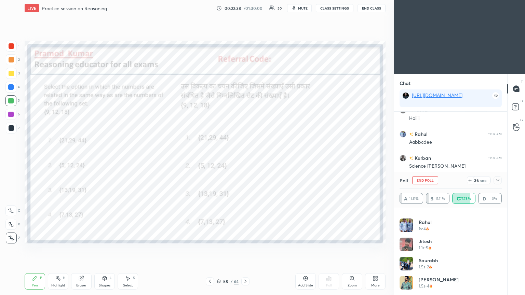
click at [245, 160] on icon at bounding box center [497, 180] width 3 height 2
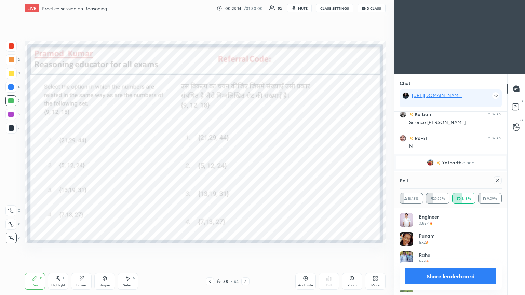
scroll to position [80, 100]
click at [245, 160] on icon at bounding box center [497, 180] width 5 height 5
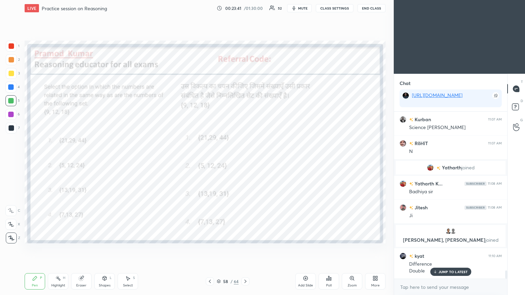
scroll to position [3244, 0]
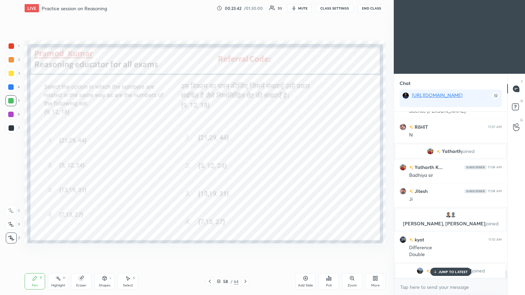
click at [245, 160] on p "JUMP TO LATEST" at bounding box center [453, 272] width 29 height 4
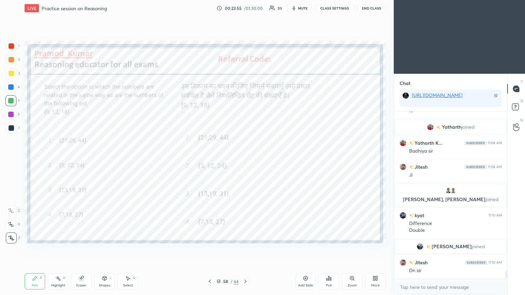
click at [210, 160] on icon at bounding box center [209, 281] width 5 height 5
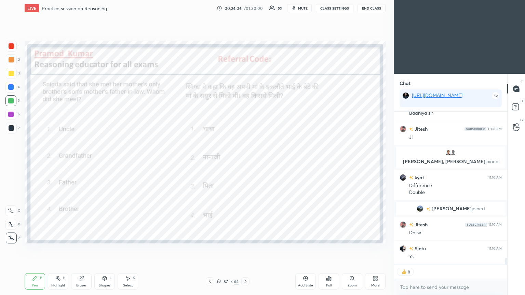
click at [245, 160] on div "Poll" at bounding box center [328, 285] width 5 height 3
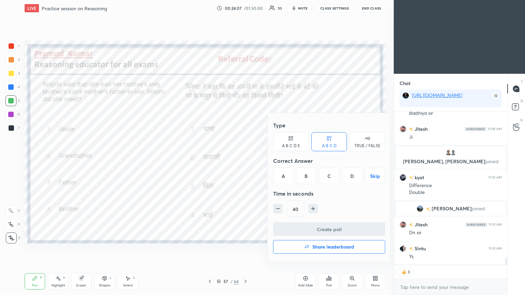
click at [245, 160] on div "B" at bounding box center [306, 176] width 20 height 16
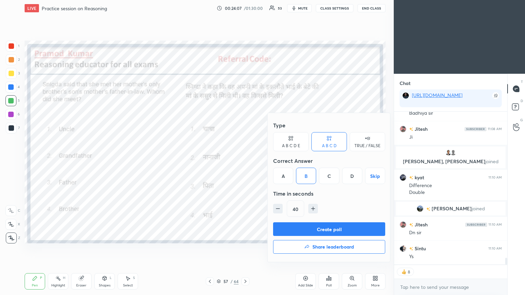
scroll to position [3330, 0]
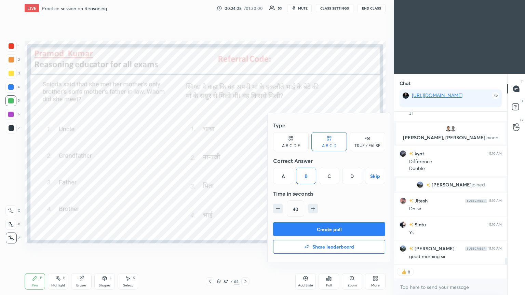
click at [245, 160] on button "Create poll" at bounding box center [329, 230] width 112 height 14
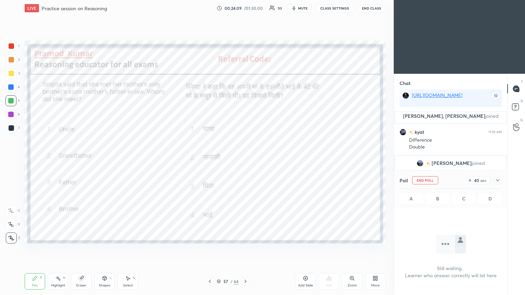
click at [245, 160] on icon at bounding box center [497, 180] width 3 height 2
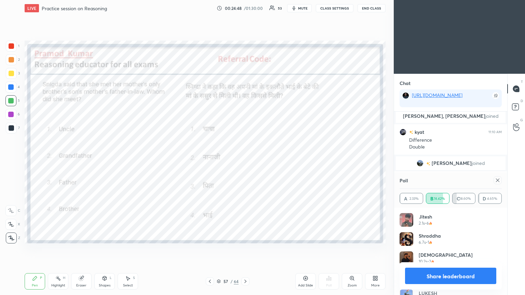
scroll to position [80, 100]
click at [245, 160] on icon at bounding box center [497, 180] width 5 height 5
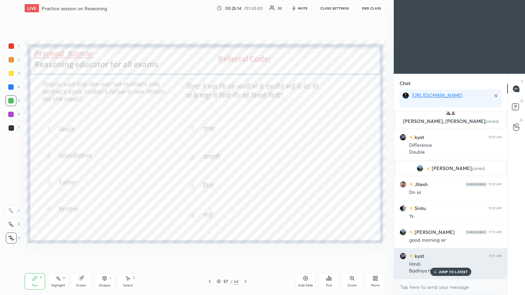
click at [245, 160] on p "JUMP TO LATEST" at bounding box center [453, 272] width 29 height 4
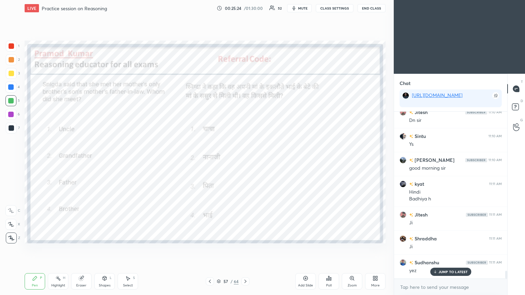
scroll to position [3442, 0]
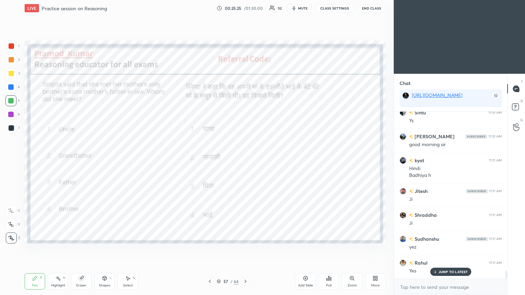
click at [212, 160] on icon at bounding box center [209, 281] width 5 height 5
click at [245, 160] on icon at bounding box center [328, 278] width 5 height 5
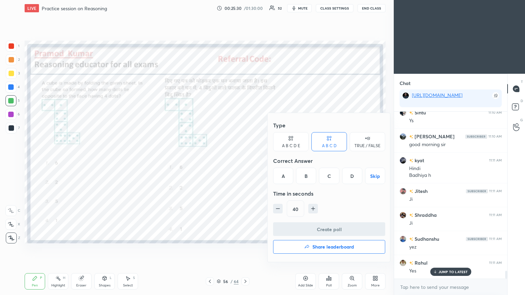
click at [245, 160] on div "A" at bounding box center [283, 176] width 20 height 16
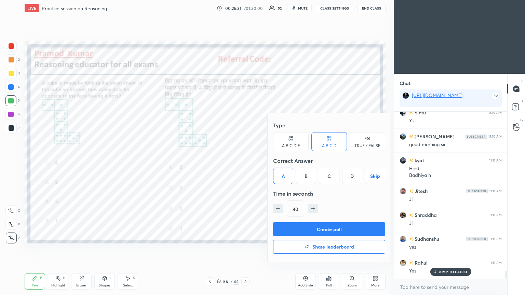
click at [245, 160] on button "Create poll" at bounding box center [329, 230] width 112 height 14
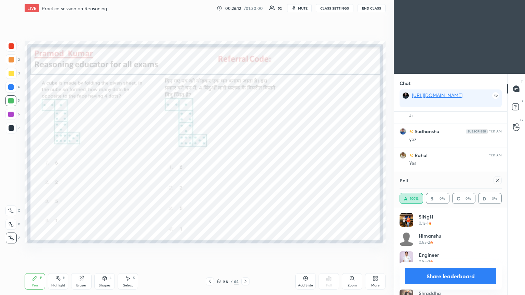
scroll to position [116, 111]
click at [245, 160] on icon at bounding box center [497, 180] width 5 height 5
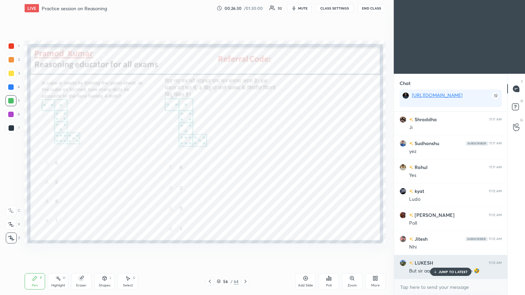
click at [245, 160] on p "JUMP TO LATEST" at bounding box center [453, 272] width 29 height 4
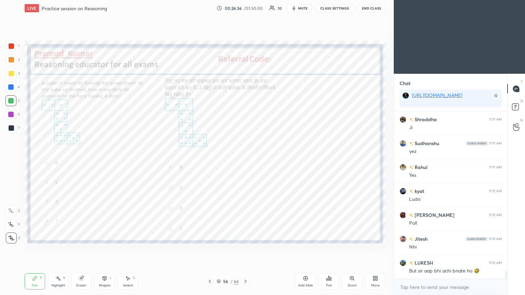
click at [8, 49] on div at bounding box center [11, 46] width 11 height 11
click at [12, 46] on div at bounding box center [11, 45] width 5 height 5
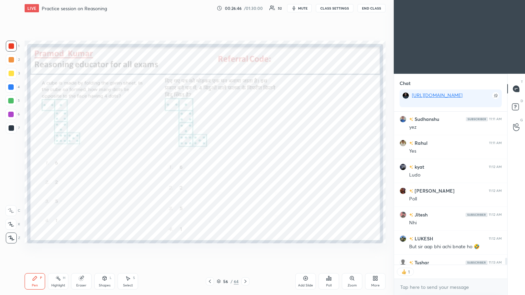
click at [211, 160] on icon at bounding box center [209, 281] width 5 height 5
click at [245, 160] on div "Poll" at bounding box center [329, 282] width 21 height 16
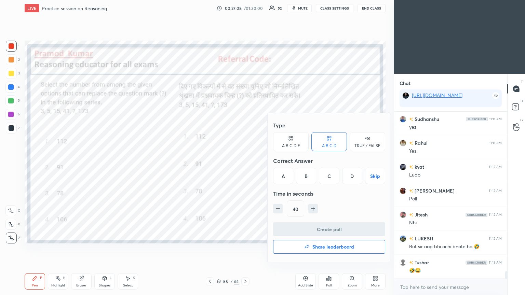
click at [245, 160] on div "B" at bounding box center [306, 176] width 20 height 16
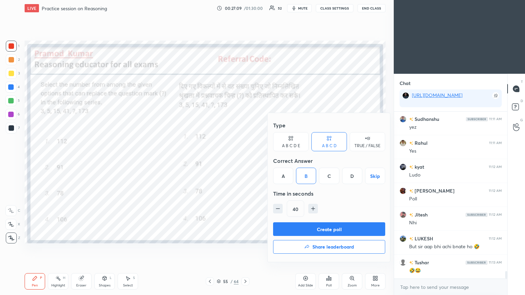
click at [245, 160] on button "Create poll" at bounding box center [329, 230] width 112 height 14
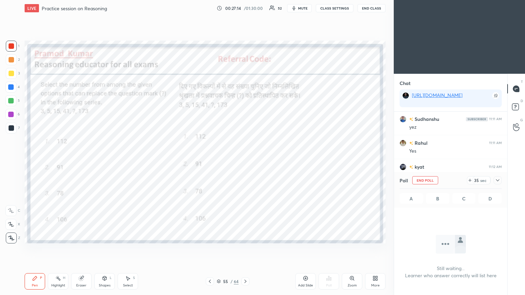
click at [245, 160] on div at bounding box center [498, 180] width 8 height 8
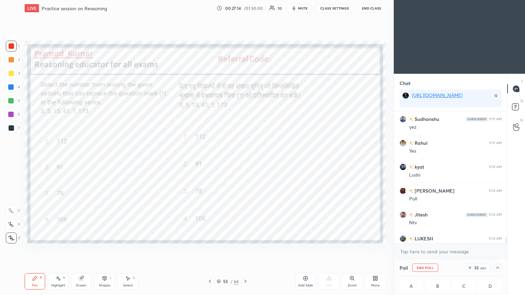
scroll to position [3598, 0]
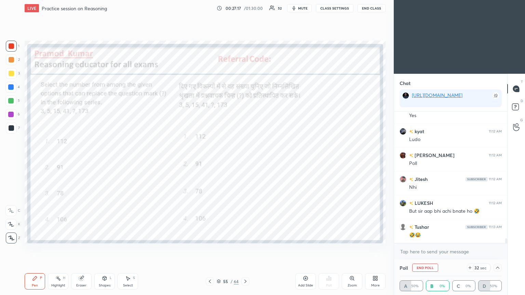
click at [245, 160] on icon at bounding box center [497, 267] width 5 height 5
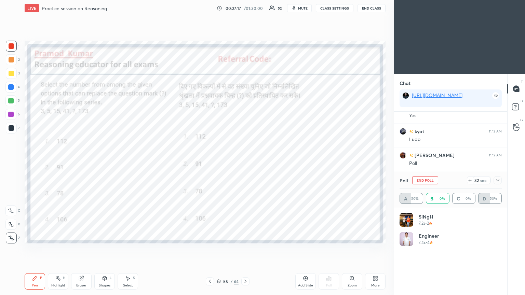
scroll to position [80, 100]
click at [245, 160] on icon at bounding box center [497, 180] width 3 height 2
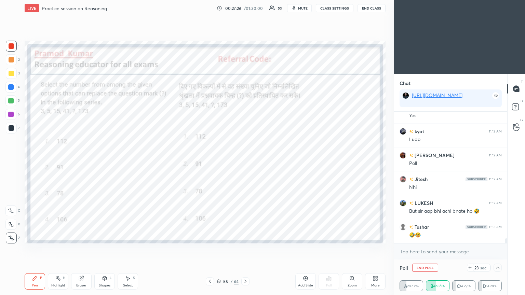
scroll to position [3621, 0]
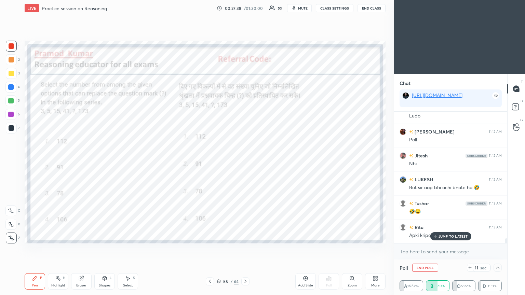
click at [245, 160] on div "JUMP TO LATEST" at bounding box center [450, 236] width 41 height 8
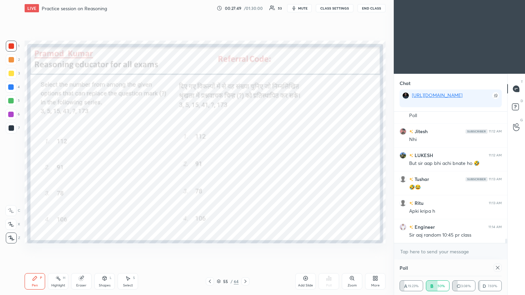
scroll to position [32, 100]
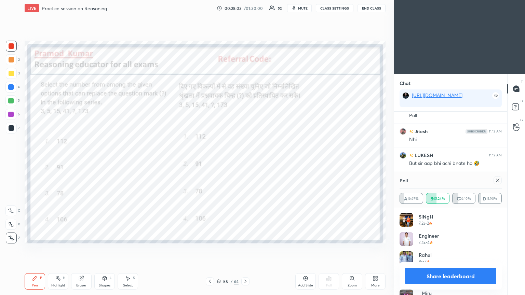
click at [245, 160] on icon at bounding box center [497, 180] width 5 height 5
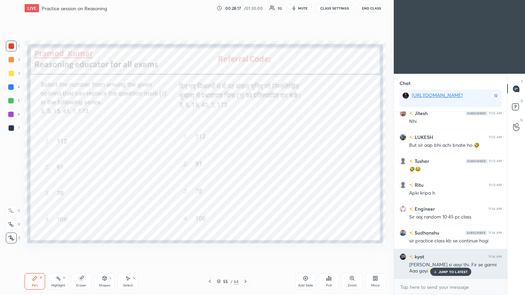
click at [245, 160] on div "JUMP TO LATEST" at bounding box center [450, 272] width 41 height 8
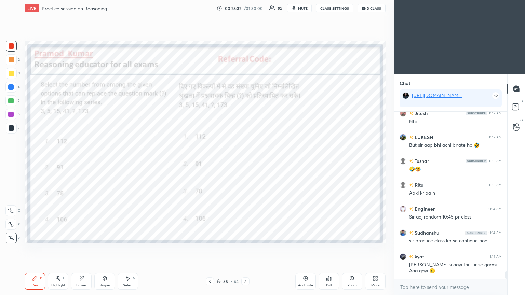
scroll to position [3688, 0]
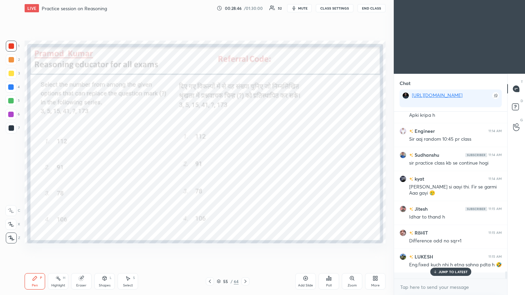
click at [7, 125] on div at bounding box center [11, 128] width 11 height 11
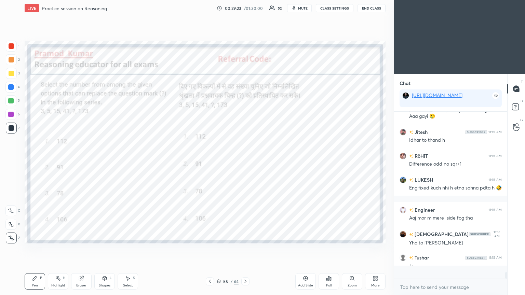
scroll to position [2, 2]
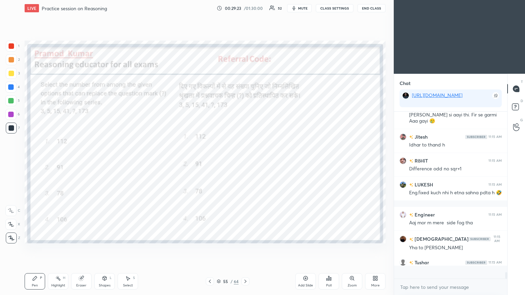
click at [210, 160] on icon at bounding box center [209, 281] width 5 height 5
click at [245, 160] on div "Poll" at bounding box center [329, 282] width 21 height 16
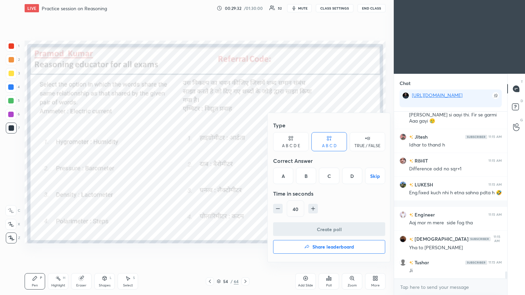
click at [245, 160] on div "A" at bounding box center [283, 176] width 20 height 16
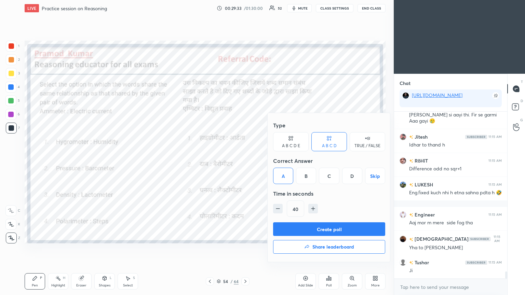
click at [245, 160] on button "Create poll" at bounding box center [329, 230] width 112 height 14
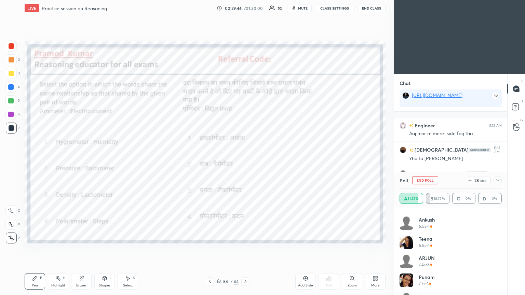
scroll to position [454, 0]
click at [245, 160] on icon at bounding box center [497, 180] width 5 height 5
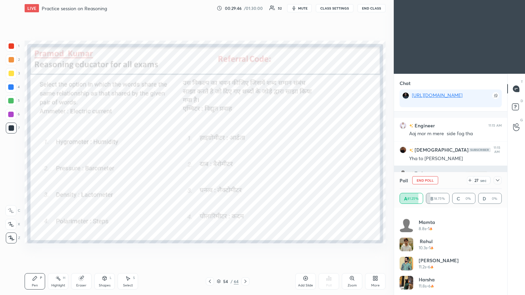
scroll to position [63, 100]
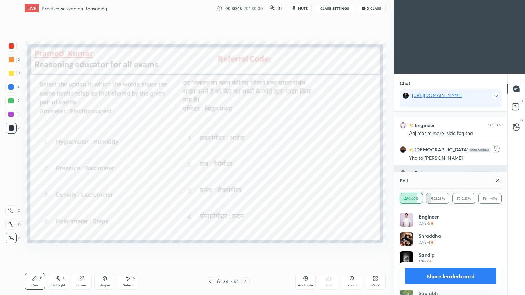
click at [245, 160] on icon at bounding box center [497, 180] width 3 height 3
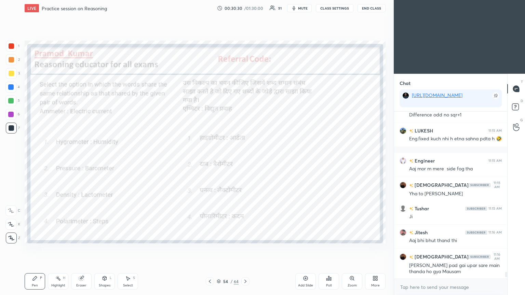
click at [211, 160] on icon at bounding box center [209, 281] width 5 height 5
click at [245, 160] on div "Poll" at bounding box center [329, 282] width 21 height 16
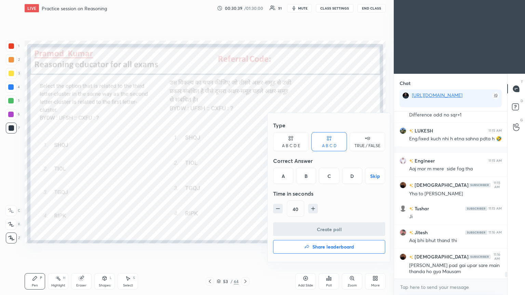
click at [245, 160] on div "C" at bounding box center [329, 176] width 20 height 16
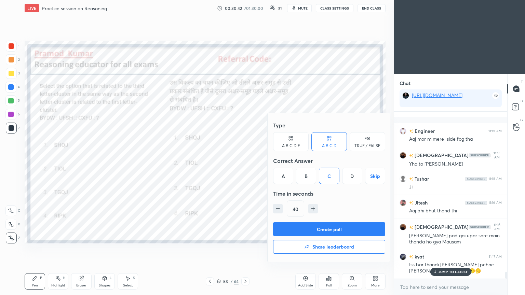
click at [245, 160] on button "Create poll" at bounding box center [329, 230] width 112 height 14
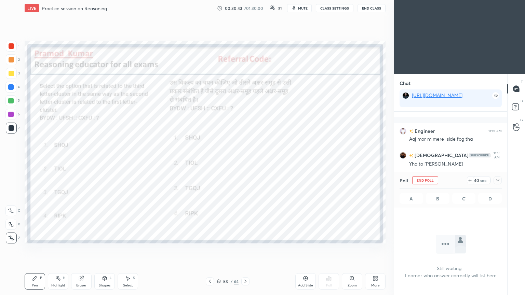
click at [245, 160] on div "Poll End Poll 40 sec" at bounding box center [451, 180] width 102 height 16
click at [245, 160] on icon at bounding box center [497, 180] width 5 height 5
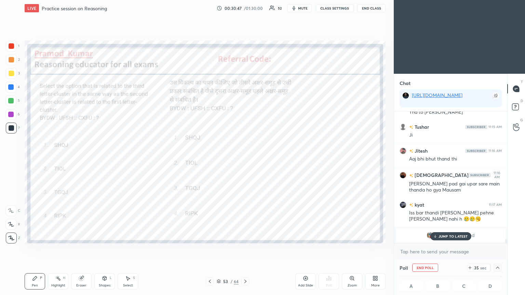
click at [245, 160] on div "JUMP TO LATEST" at bounding box center [450, 236] width 41 height 8
click at [245, 160] on span "Samraat" at bounding box center [452, 235] width 20 height 5
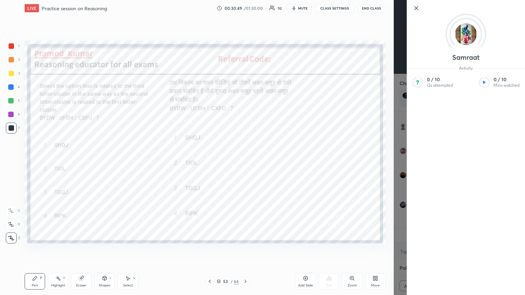
click at [245, 160] on div "Samraat Activity 0 / 10 Qs attempted 0 / 10 Mins watched" at bounding box center [459, 147] width 131 height 295
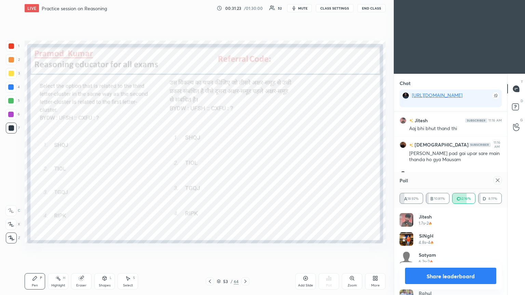
scroll to position [3792, 0]
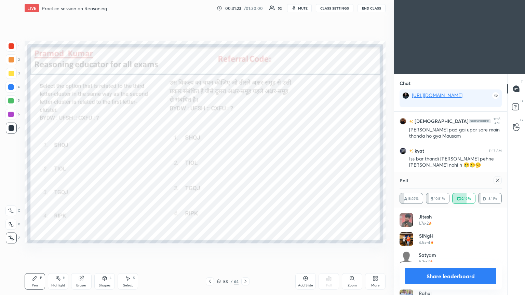
click at [245, 160] on icon at bounding box center [497, 180] width 5 height 5
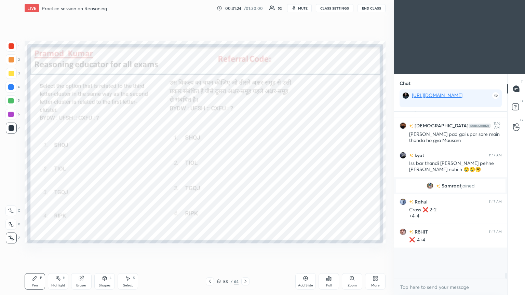
scroll to position [3768, 0]
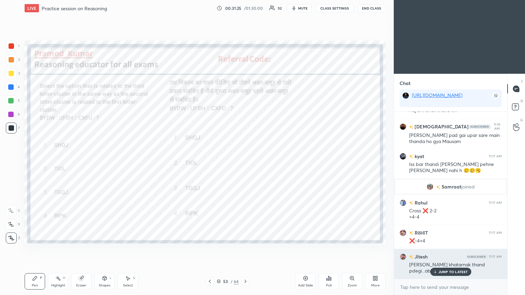
click at [245, 160] on p "JUMP TO LATEST" at bounding box center [453, 272] width 29 height 4
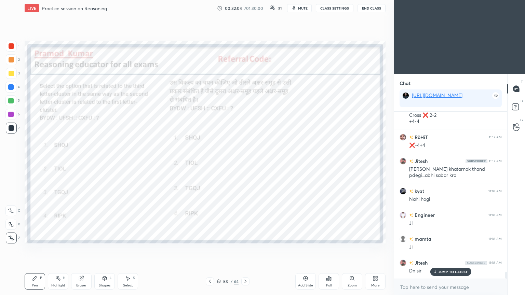
scroll to position [3907, 0]
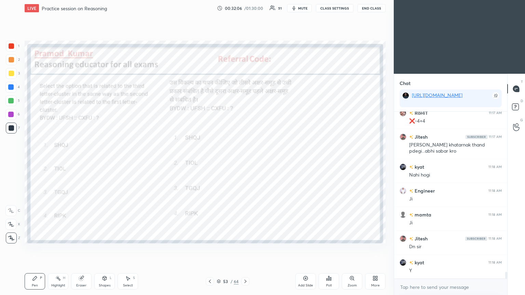
click at [211, 160] on icon at bounding box center [209, 281] width 5 height 5
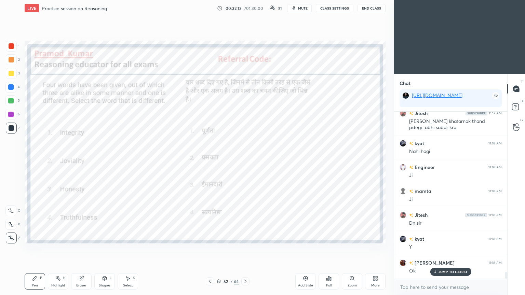
click at [245, 160] on icon at bounding box center [330, 279] width 1 height 3
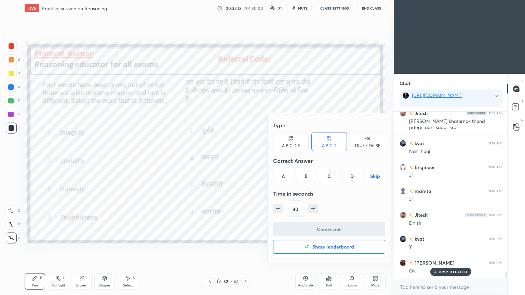
click at [245, 160] on div "B" at bounding box center [306, 176] width 20 height 16
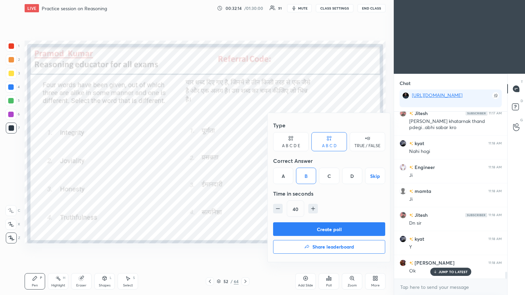
click at [245, 160] on button "Create poll" at bounding box center [329, 230] width 112 height 14
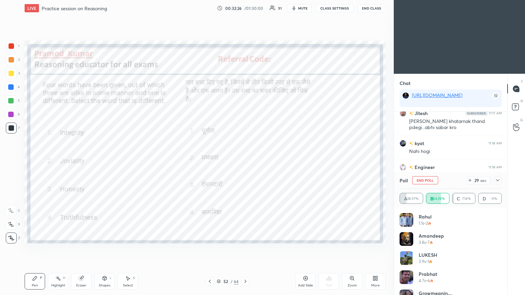
click at [245, 160] on icon at bounding box center [497, 180] width 3 height 2
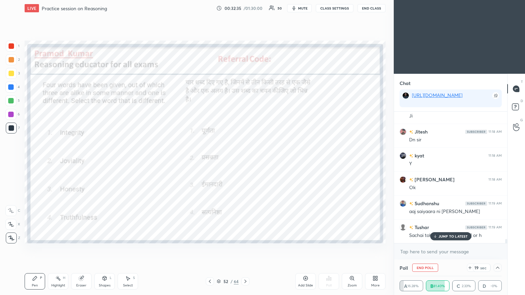
scroll to position [4038, 0]
click at [245, 160] on div "Tushar 11:15 AM Ji Jitesh 11:16 AM Aaj bhi bhut thand [PERSON_NAME] 11:16 AM [P…" at bounding box center [450, 178] width 113 height 132
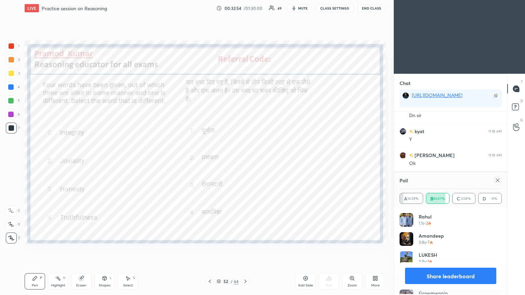
scroll to position [2, 2]
click at [245, 160] on icon at bounding box center [497, 180] width 5 height 5
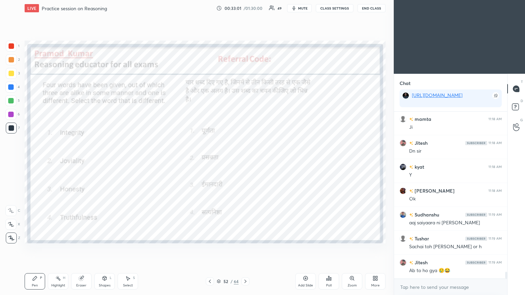
click at [10, 102] on div at bounding box center [10, 100] width 5 height 5
click at [10, 103] on div at bounding box center [10, 100] width 5 height 5
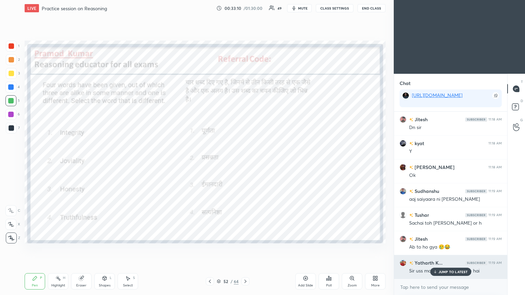
click at [245, 160] on div "JUMP TO LATEST" at bounding box center [450, 272] width 41 height 8
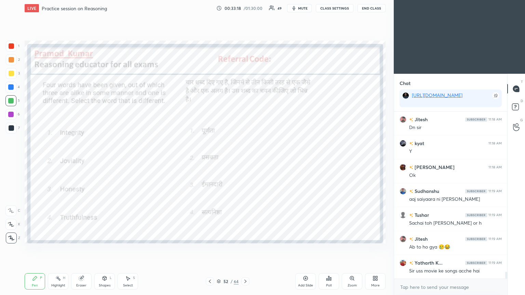
click at [212, 160] on icon at bounding box center [209, 281] width 5 height 5
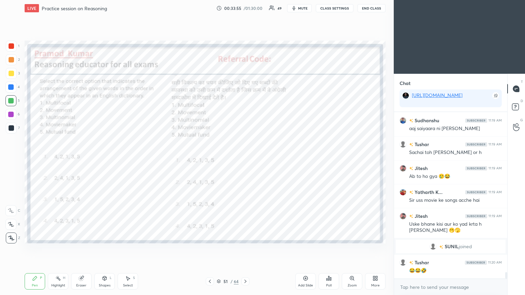
scroll to position [4120, 0]
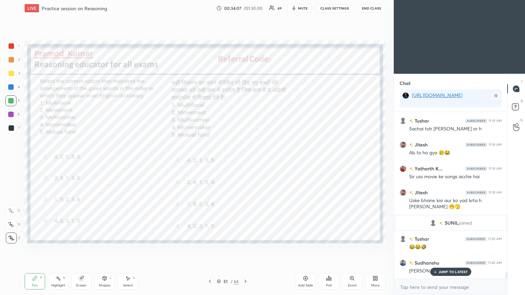
click at [245, 160] on icon at bounding box center [329, 279] width 1 height 4
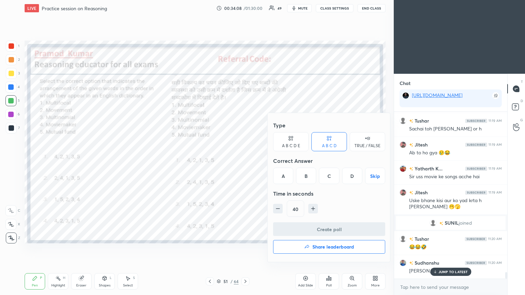
click at [245, 160] on div "B" at bounding box center [306, 176] width 20 height 16
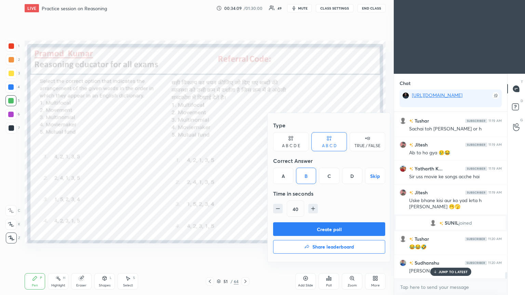
click at [245, 160] on button "Create poll" at bounding box center [329, 230] width 112 height 14
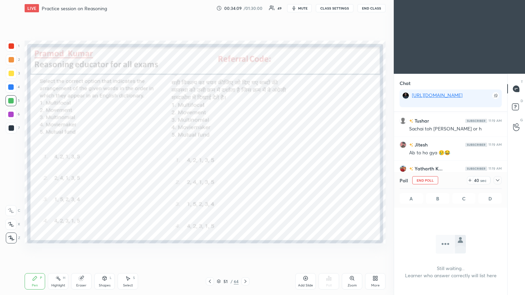
scroll to position [130, 111]
click at [245, 160] on div at bounding box center [498, 180] width 8 height 8
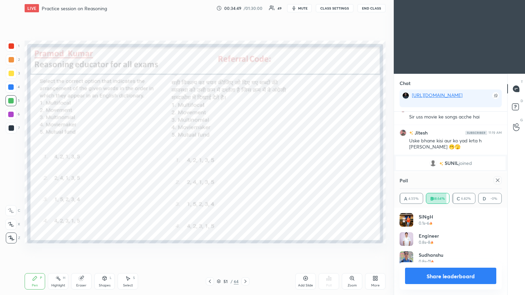
scroll to position [2, 2]
click at [245, 160] on icon at bounding box center [497, 180] width 5 height 5
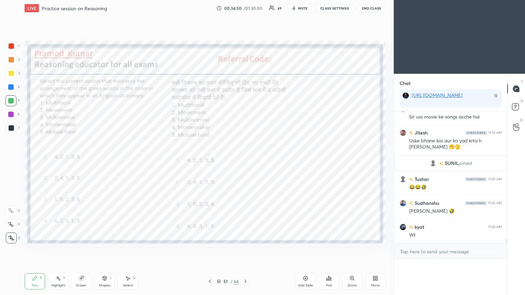
scroll to position [0, 0]
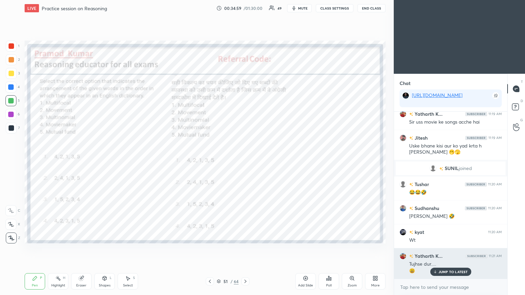
click at [245, 160] on p "JUMP TO LATEST" at bounding box center [453, 272] width 29 height 4
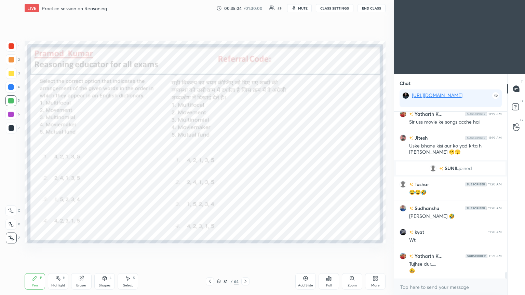
click at [245, 5] on button "mute" at bounding box center [299, 8] width 25 height 8
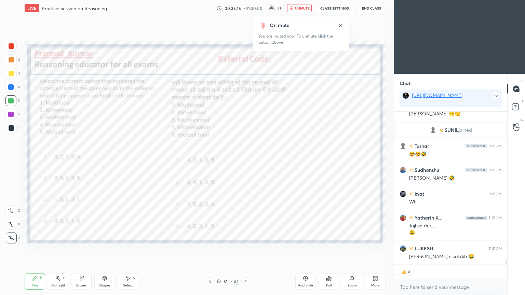
click at [245, 8] on span "unmute" at bounding box center [302, 8] width 15 height 5
click at [211, 160] on icon at bounding box center [209, 281] width 5 height 5
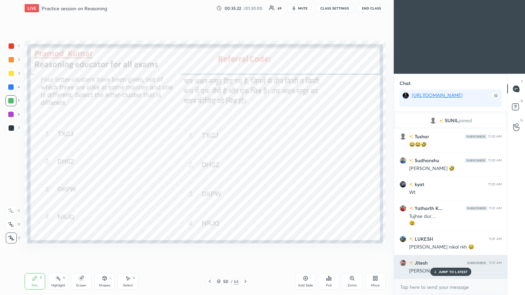
click at [245, 160] on p "JUMP TO LATEST" at bounding box center [453, 272] width 29 height 4
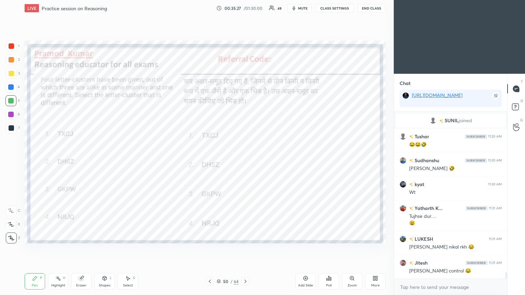
click at [245, 160] on icon at bounding box center [330, 279] width 1 height 3
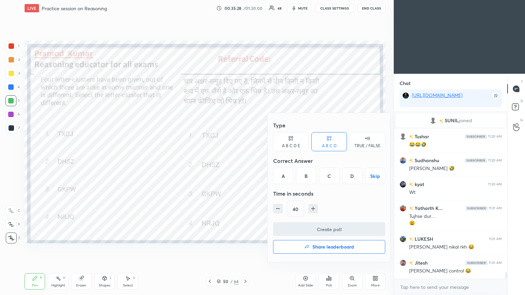
click at [245, 160] on div "D" at bounding box center [352, 176] width 20 height 16
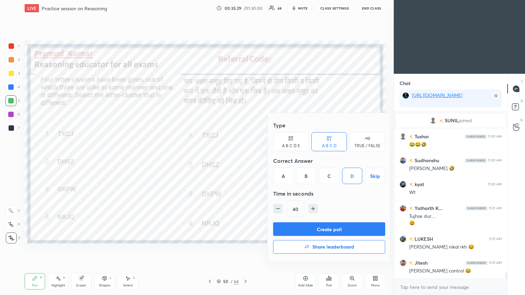
click at [245, 160] on button "Create poll" at bounding box center [329, 230] width 112 height 14
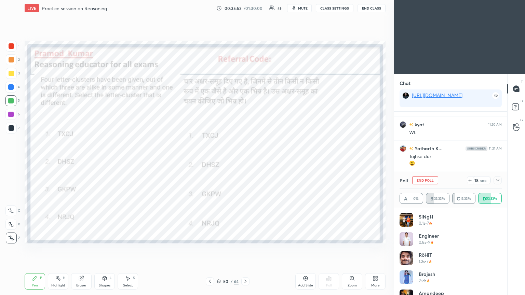
click at [245, 160] on icon at bounding box center [497, 180] width 5 height 5
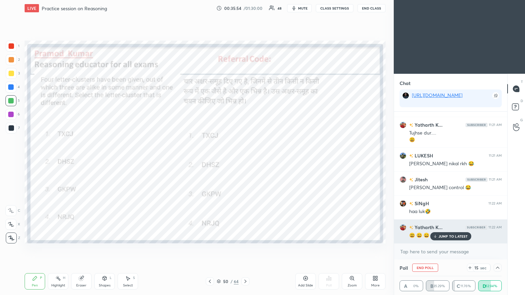
click at [245, 160] on p "JUMP TO LATEST" at bounding box center [453, 237] width 29 height 4
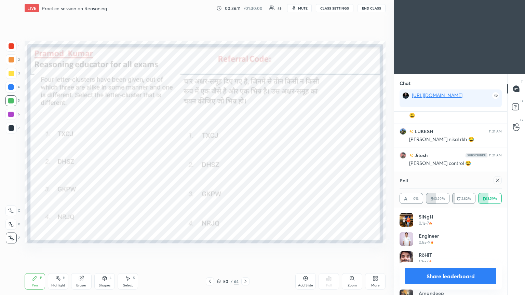
click at [245, 160] on icon at bounding box center [497, 180] width 5 height 5
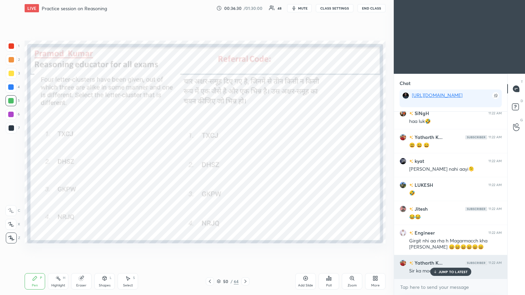
click at [245, 160] on div "Sir ka mood isliye accha hai" at bounding box center [455, 271] width 93 height 7
click at [245, 160] on p "JUMP TO LATEST" at bounding box center [453, 272] width 29 height 4
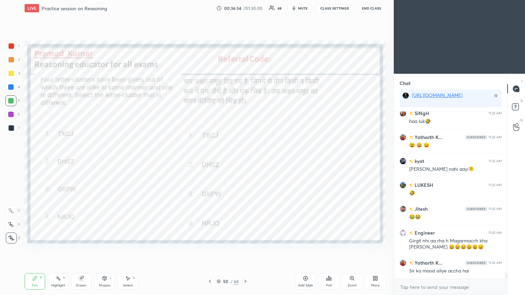
click at [211, 160] on icon at bounding box center [210, 281] width 2 height 3
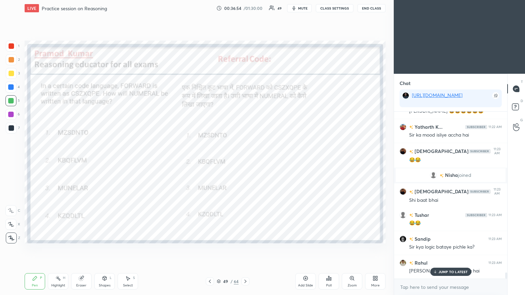
click at [245, 160] on div "JUMP TO LATEST" at bounding box center [450, 272] width 41 height 8
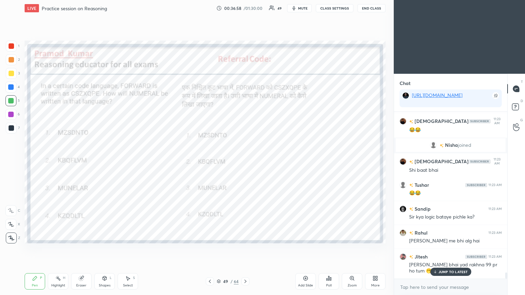
scroll to position [4380, 0]
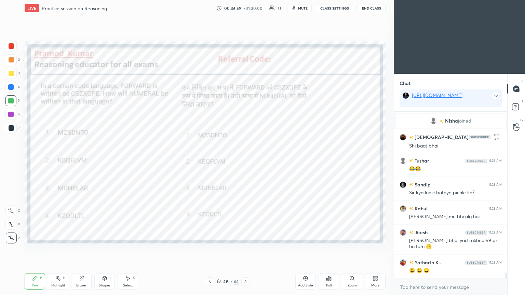
click at [211, 160] on icon at bounding box center [209, 281] width 5 height 5
click at [245, 160] on icon at bounding box center [245, 281] width 5 height 5
click at [245, 160] on div at bounding box center [245, 282] width 8 height 8
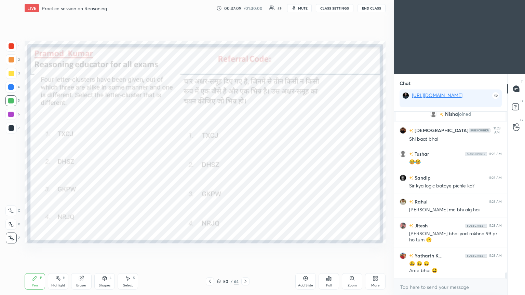
click at [11, 46] on div at bounding box center [11, 45] width 5 height 5
click at [13, 46] on div at bounding box center [11, 45] width 5 height 5
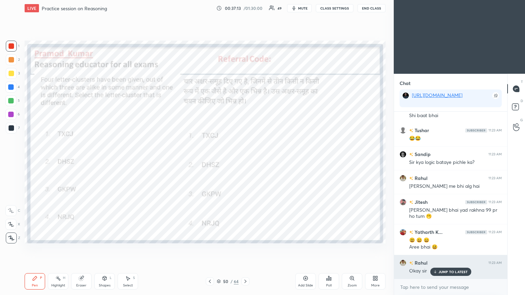
click at [245, 160] on p "JUMP TO LATEST" at bounding box center [453, 272] width 29 height 4
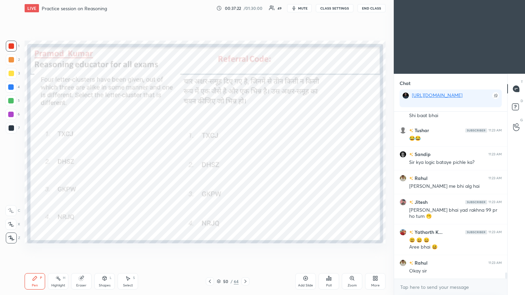
scroll to position [4435, 0]
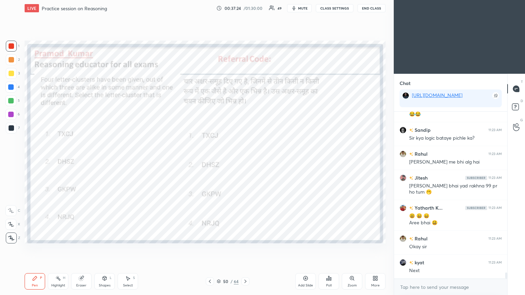
click at [211, 160] on icon at bounding box center [209, 281] width 5 height 5
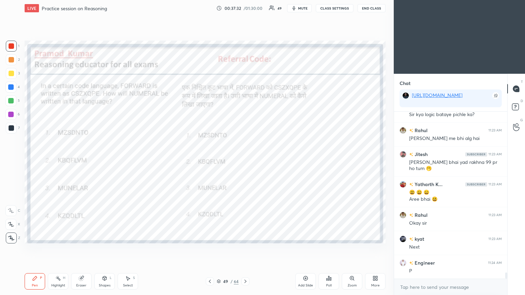
scroll to position [4482, 0]
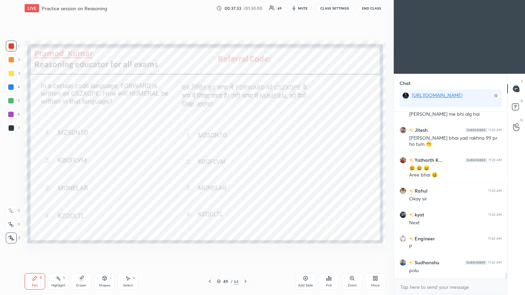
click at [245, 160] on div "Poll" at bounding box center [329, 282] width 21 height 16
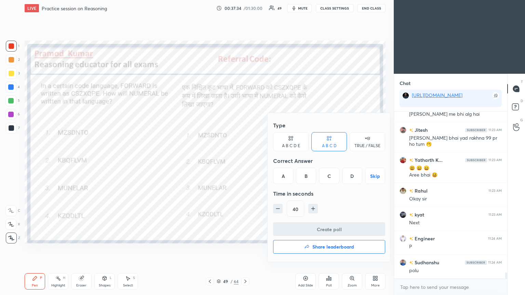
click at [245, 160] on div "B" at bounding box center [306, 176] width 20 height 16
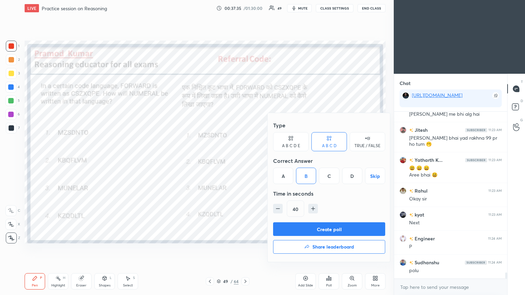
click at [245, 160] on button "Create poll" at bounding box center [329, 230] width 112 height 14
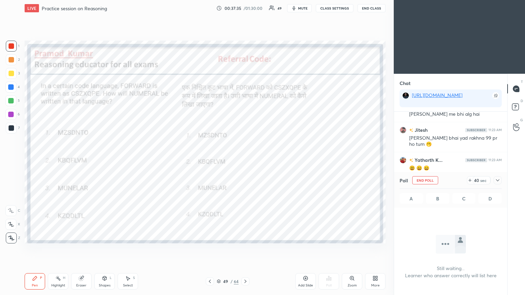
scroll to position [74, 111]
click at [245, 160] on icon at bounding box center [497, 180] width 5 height 5
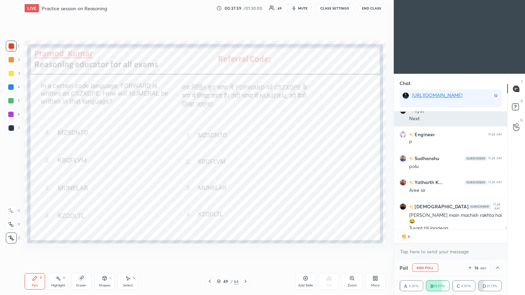
scroll to position [4576, 0]
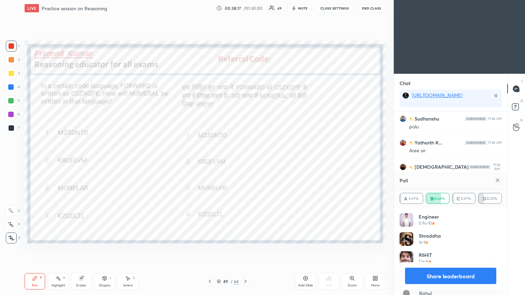
click at [245, 160] on icon at bounding box center [497, 180] width 5 height 5
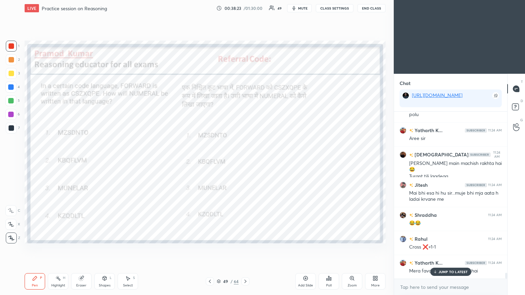
click at [245, 160] on p "JUMP TO LATEST" at bounding box center [453, 272] width 29 height 4
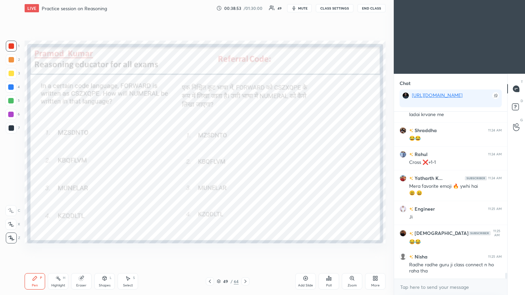
click at [213, 160] on div at bounding box center [210, 282] width 8 height 8
click at [245, 160] on icon at bounding box center [328, 278] width 5 height 5
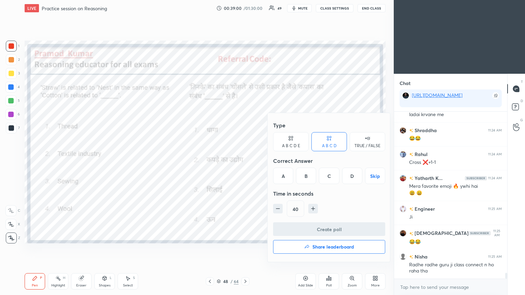
click at [245, 160] on div "A" at bounding box center [283, 176] width 20 height 16
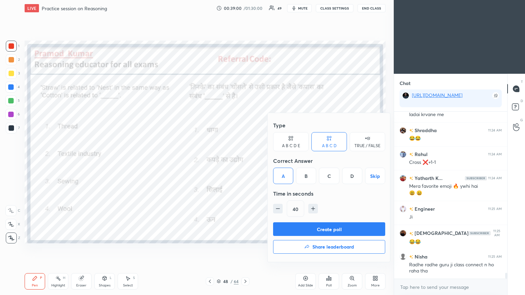
click at [245, 160] on button "Create poll" at bounding box center [329, 230] width 112 height 14
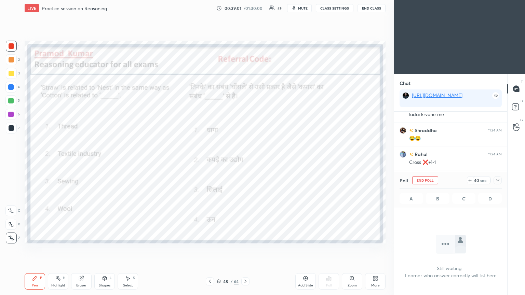
click at [245, 160] on icon at bounding box center [497, 180] width 5 height 5
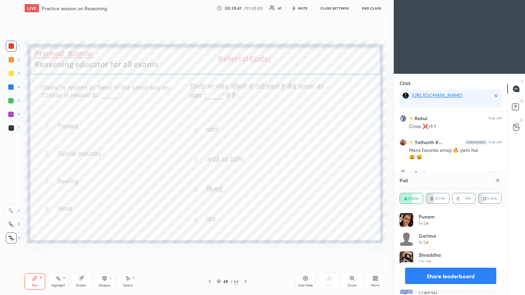
scroll to position [2, 2]
click at [245, 160] on icon at bounding box center [497, 180] width 5 height 5
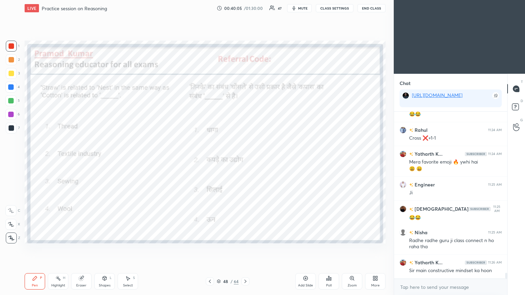
scroll to position [4771, 0]
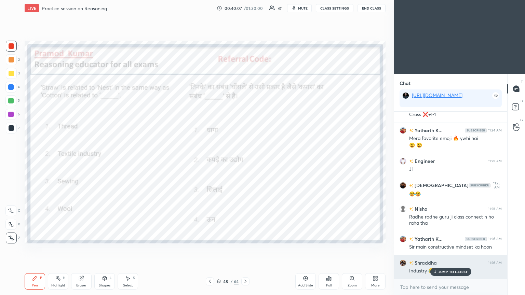
click at [245, 160] on p "JUMP TO LATEST" at bounding box center [453, 272] width 29 height 4
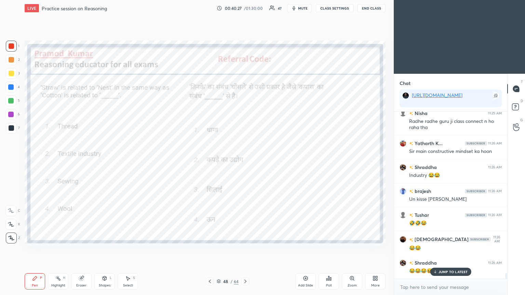
click at [211, 160] on icon at bounding box center [209, 281] width 5 height 5
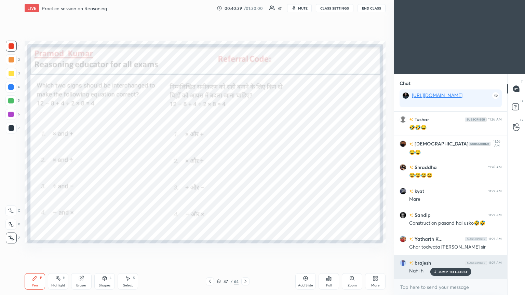
click at [245, 160] on p "JUMP TO LATEST" at bounding box center [453, 272] width 29 height 4
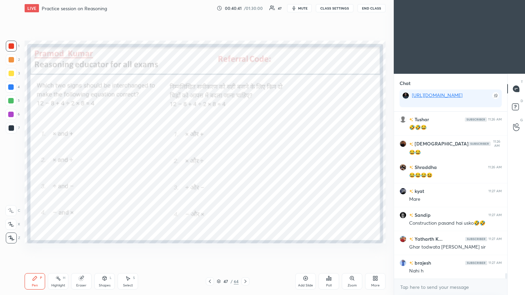
click at [245, 160] on div "Poll" at bounding box center [329, 282] width 21 height 16
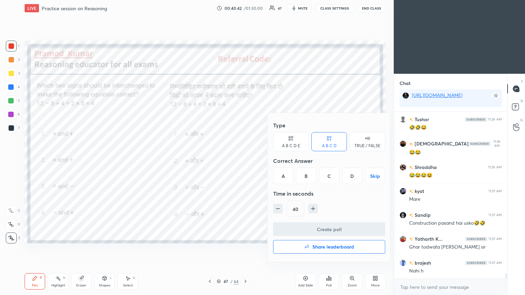
click at [245, 160] on div "A" at bounding box center [283, 176] width 20 height 16
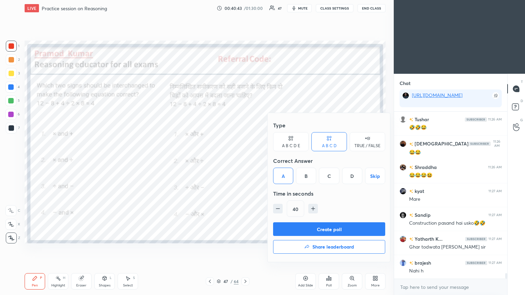
click at [245, 160] on button "Create poll" at bounding box center [329, 230] width 112 height 14
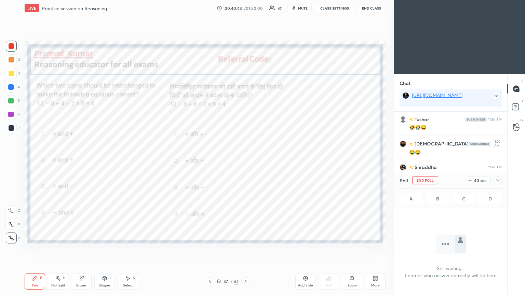
scroll to position [74, 111]
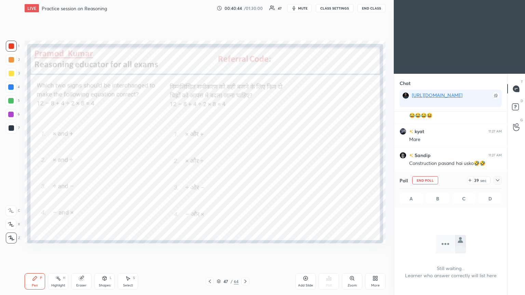
click at [245, 160] on icon at bounding box center [497, 180] width 5 height 5
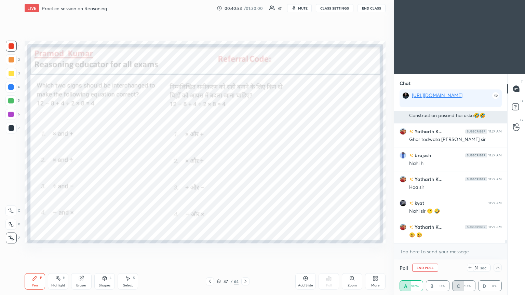
scroll to position [5094, 0]
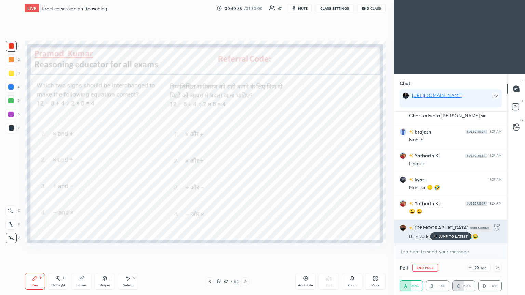
click at [245, 160] on p "JUMP TO LATEST" at bounding box center [453, 237] width 29 height 4
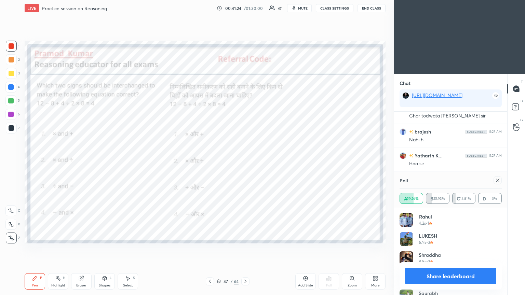
scroll to position [80, 100]
click at [245, 160] on icon at bounding box center [497, 180] width 5 height 5
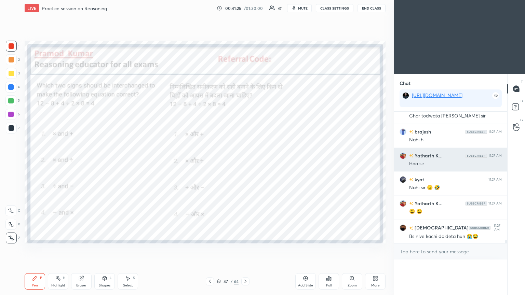
scroll to position [0, 2]
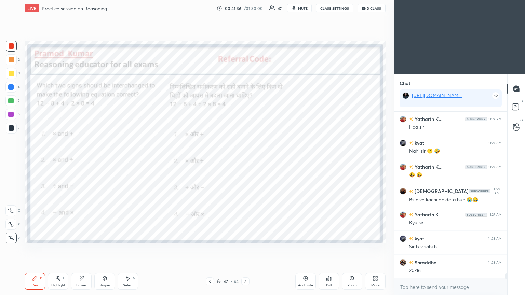
click at [11, 128] on div at bounding box center [11, 127] width 5 height 5
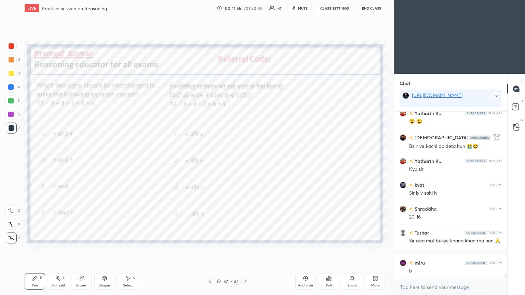
scroll to position [5209, 0]
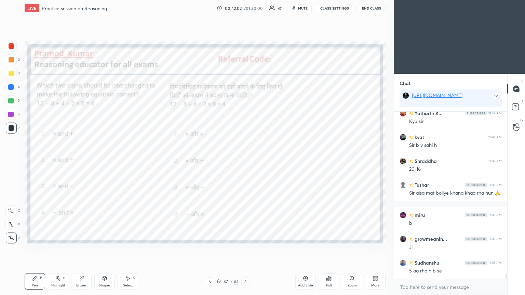
click at [11, 46] on div at bounding box center [11, 45] width 5 height 5
click at [10, 49] on div at bounding box center [11, 45] width 5 height 5
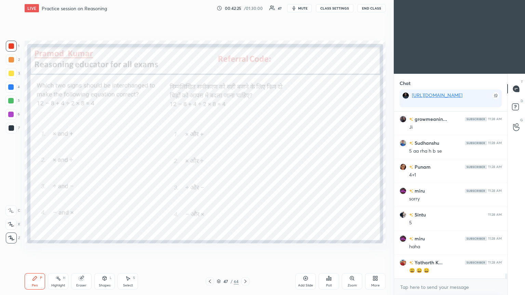
scroll to position [5376, 0]
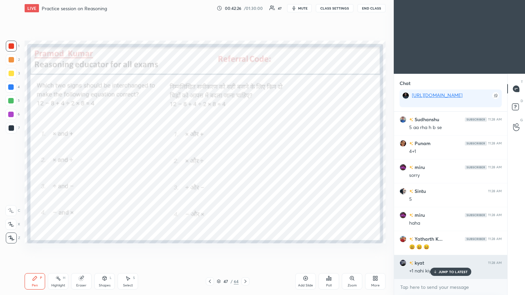
click at [245, 160] on p "JUMP TO LATEST" at bounding box center [453, 272] width 29 height 4
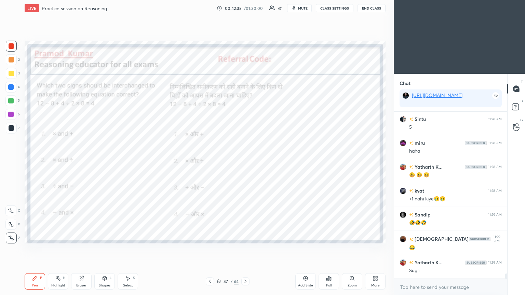
scroll to position [5464, 0]
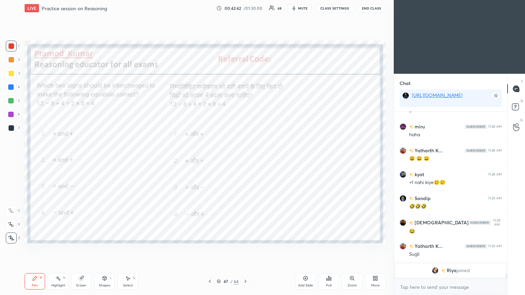
click at [212, 160] on div at bounding box center [210, 282] width 8 height 8
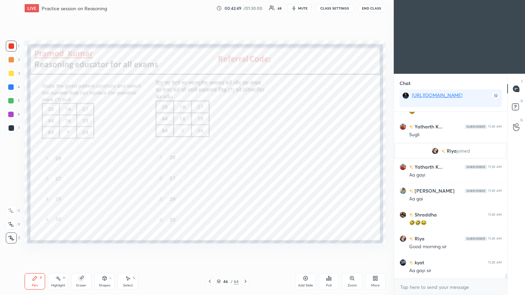
scroll to position [5223, 0]
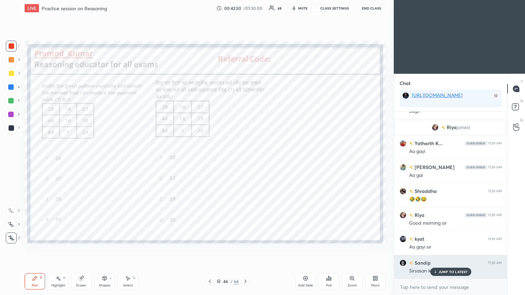
click at [245, 160] on div "JUMP TO LATEST" at bounding box center [450, 272] width 41 height 8
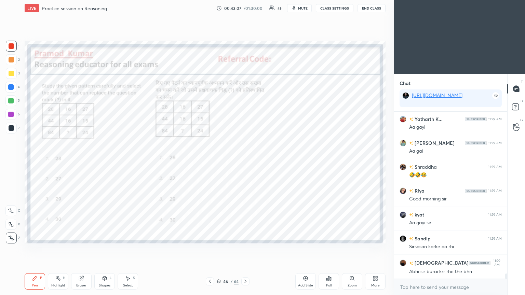
scroll to position [5270, 0]
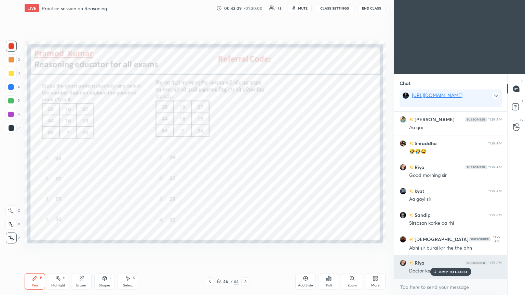
click at [245, 160] on p "JUMP TO LATEST" at bounding box center [453, 272] width 29 height 4
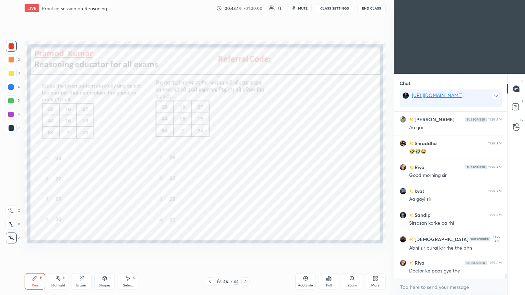
click at [245, 160] on icon at bounding box center [329, 279] width 1 height 4
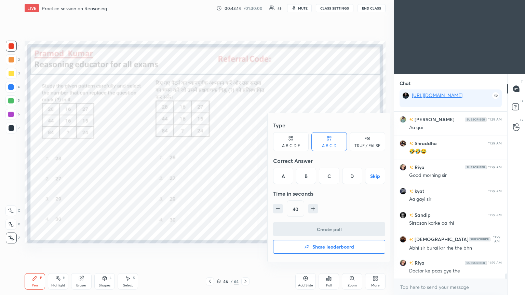
click at [245, 160] on div "C" at bounding box center [329, 176] width 20 height 16
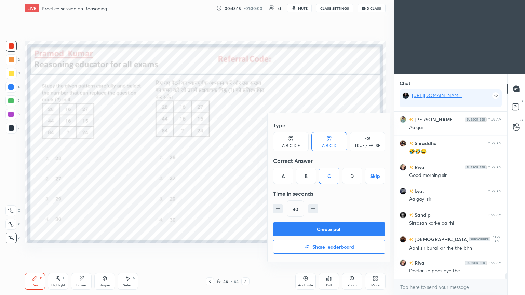
click at [245, 160] on button "Create poll" at bounding box center [329, 230] width 112 height 14
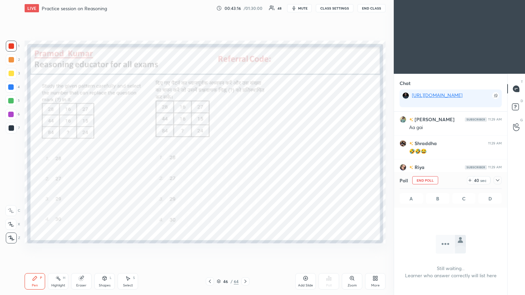
scroll to position [73, 111]
click at [245, 160] on icon at bounding box center [497, 180] width 5 height 5
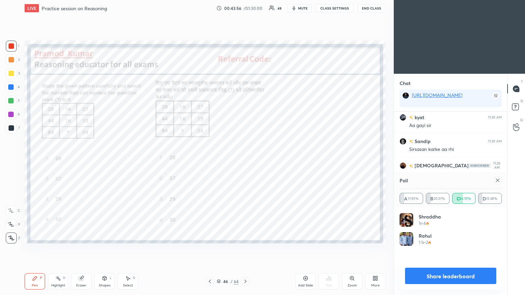
scroll to position [80, 100]
click at [245, 160] on icon at bounding box center [497, 180] width 5 height 5
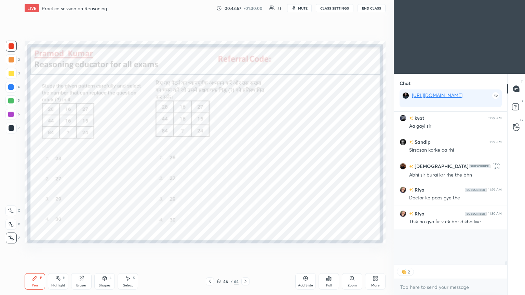
scroll to position [2, 2]
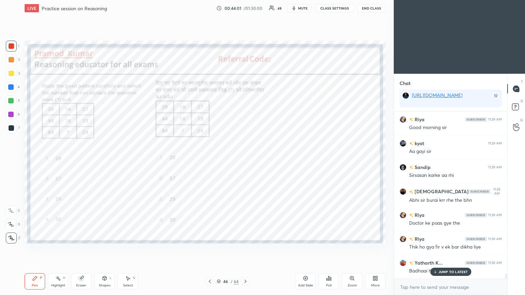
click at [245, 160] on icon at bounding box center [435, 272] width 4 height 4
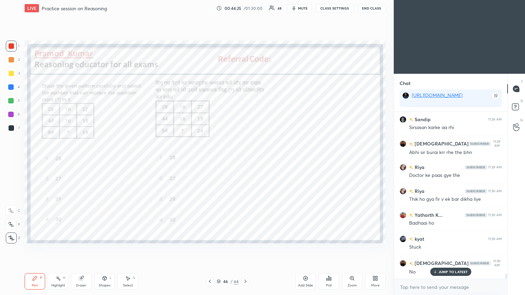
click at [10, 88] on div at bounding box center [10, 86] width 5 height 5
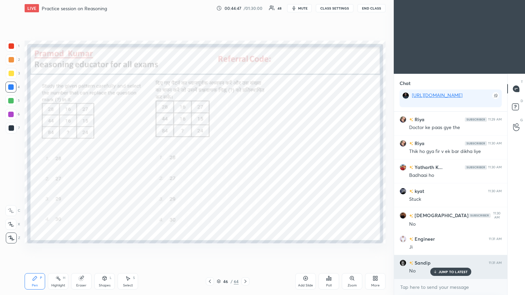
click at [245, 160] on p "JUMP TO LATEST" at bounding box center [453, 272] width 29 height 4
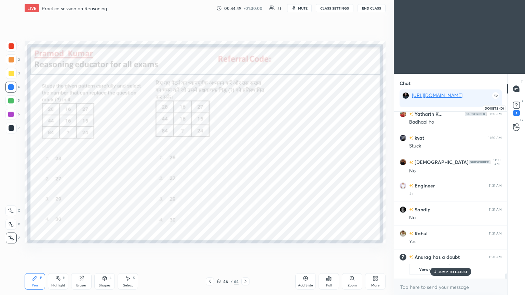
click at [245, 112] on div "1" at bounding box center [516, 112] width 7 height 5
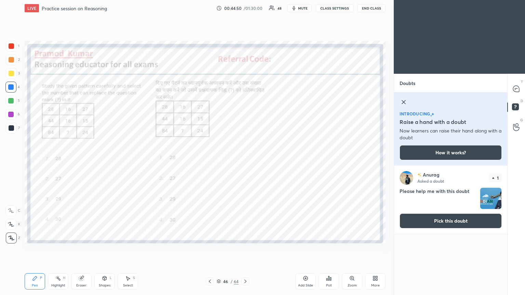
click at [245, 160] on button "Pick this doubt" at bounding box center [451, 221] width 102 height 15
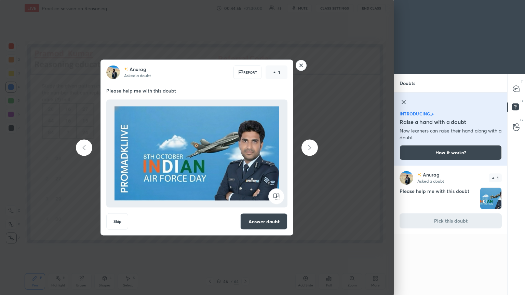
click at [245, 160] on button "Answer doubt" at bounding box center [263, 222] width 47 height 16
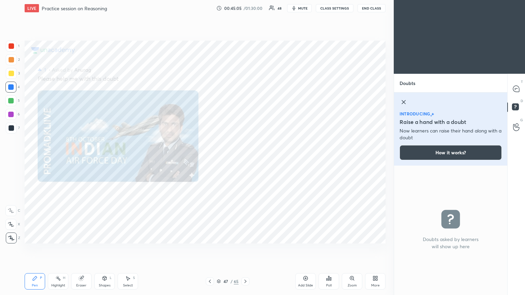
click at [245, 99] on div "introducing Raise a hand with a doubt Now learners can raise their hand along w…" at bounding box center [450, 129] width 113 height 73
click at [245, 103] on icon at bounding box center [404, 102] width 8 height 8
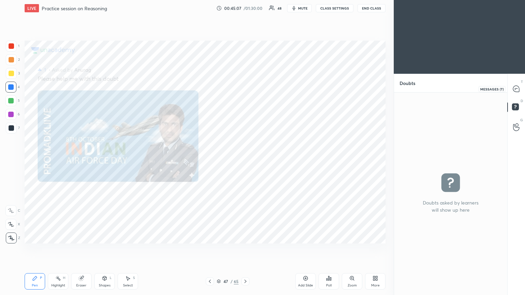
click at [245, 94] on div at bounding box center [517, 89] width 14 height 12
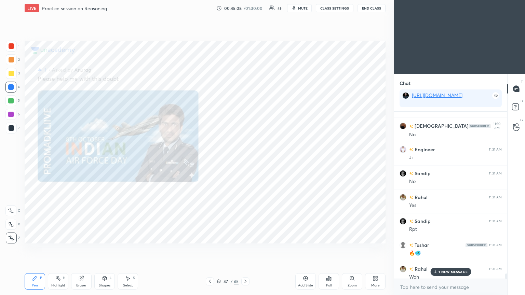
scroll to position [5480, 0]
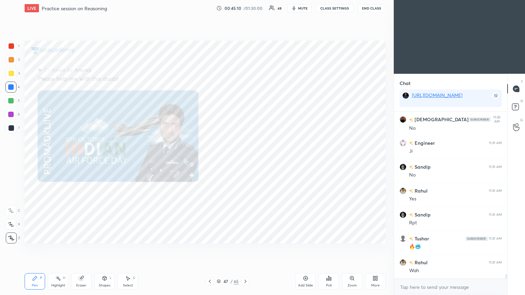
click at [210, 160] on icon at bounding box center [210, 281] width 2 height 3
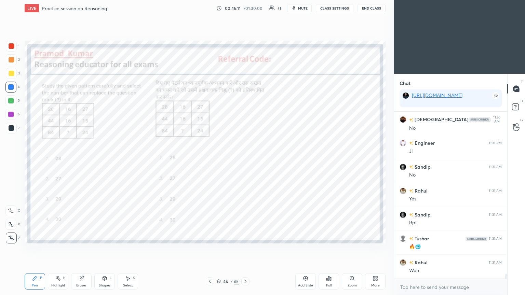
click at [10, 45] on div at bounding box center [11, 45] width 5 height 5
click at [11, 46] on div at bounding box center [11, 45] width 5 height 5
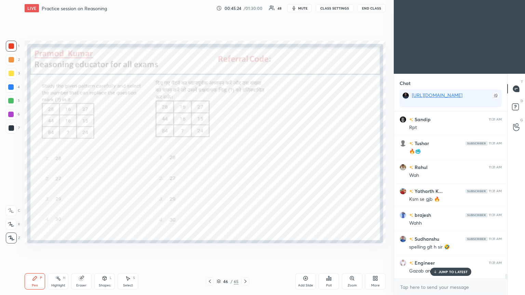
scroll to position [5592, 0]
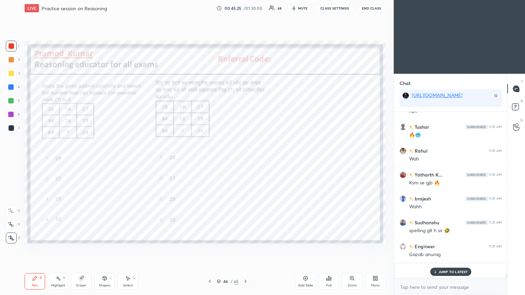
click at [245, 160] on p "JUMP TO LATEST" at bounding box center [453, 272] width 29 height 4
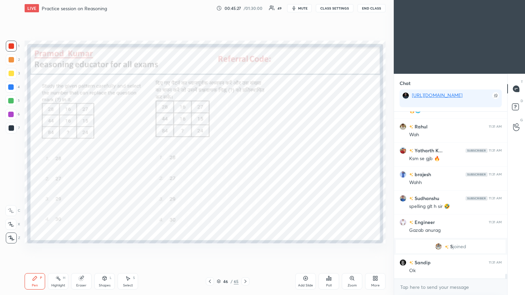
click at [245, 160] on icon at bounding box center [245, 281] width 5 height 5
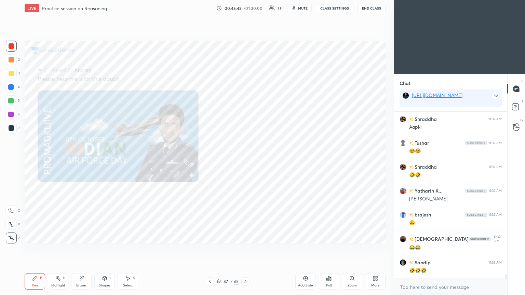
scroll to position [5831, 0]
click at [210, 160] on icon at bounding box center [209, 281] width 5 height 5
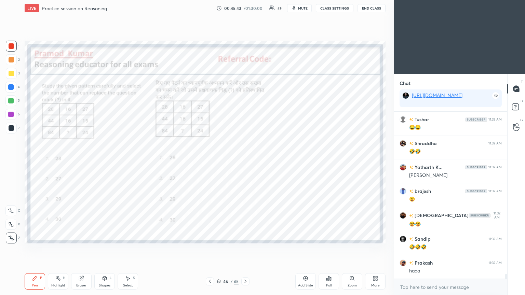
scroll to position [5855, 0]
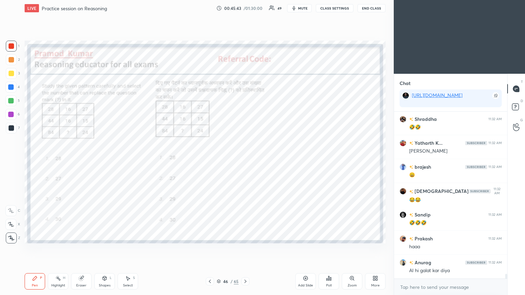
click at [211, 160] on icon at bounding box center [209, 281] width 5 height 5
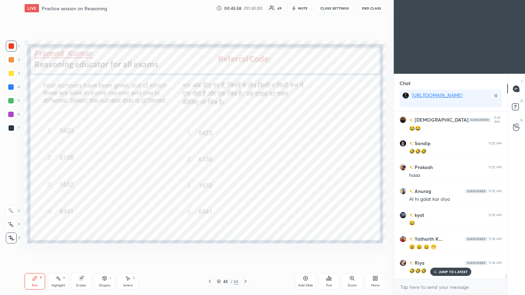
scroll to position [5934, 0]
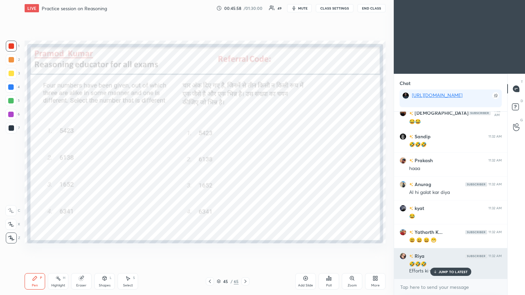
click at [245, 160] on p "JUMP TO LATEST" at bounding box center [453, 272] width 29 height 4
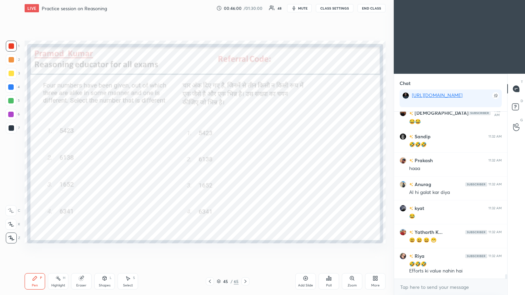
click at [245, 160] on div "Poll" at bounding box center [329, 282] width 21 height 16
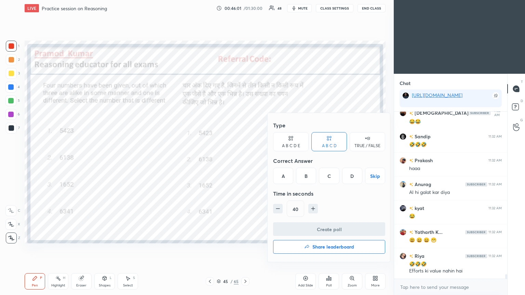
click at [245, 160] on div "B" at bounding box center [306, 176] width 20 height 16
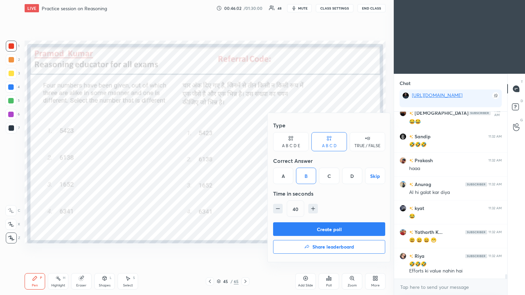
click at [245, 160] on button "Create poll" at bounding box center [329, 230] width 112 height 14
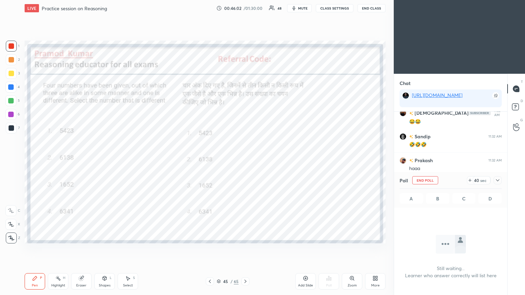
scroll to position [157, 111]
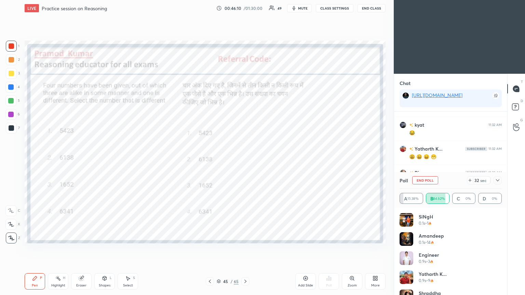
click at [245, 160] on icon at bounding box center [497, 180] width 5 height 5
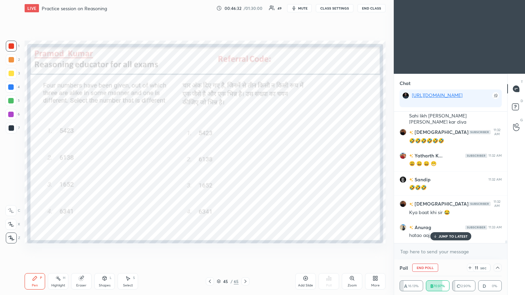
click at [245, 160] on p "JUMP TO LATEST" at bounding box center [453, 237] width 29 height 4
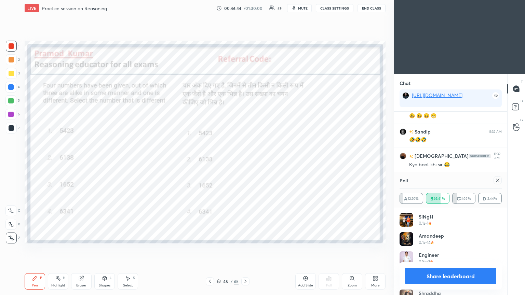
click at [245, 160] on icon at bounding box center [497, 180] width 5 height 5
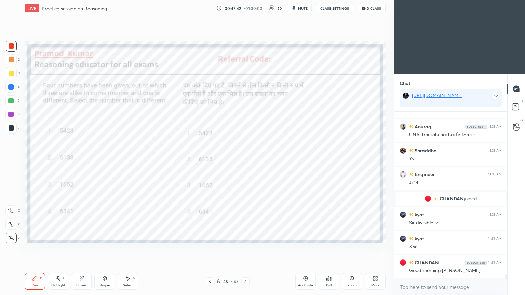
click at [213, 160] on div at bounding box center [210, 282] width 8 height 8
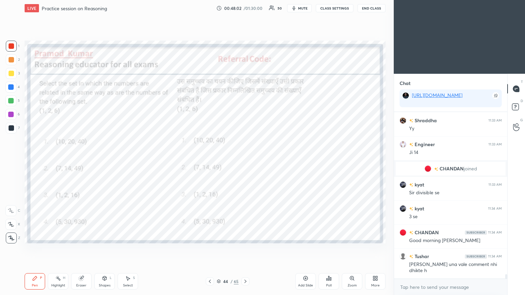
click at [245, 160] on div "Poll" at bounding box center [329, 282] width 21 height 16
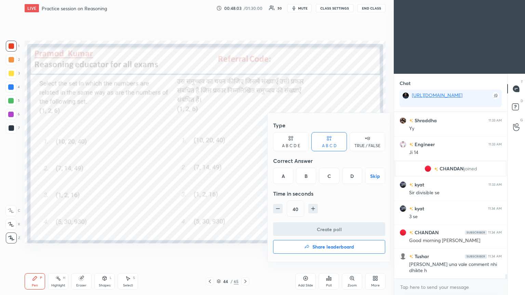
click at [245, 160] on div "D" at bounding box center [352, 176] width 20 height 16
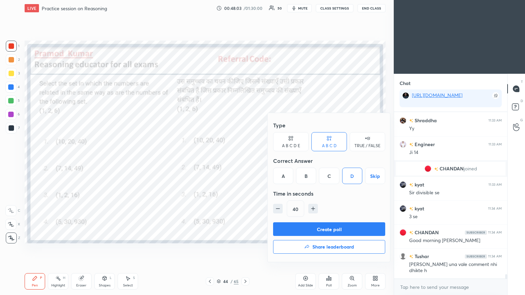
click at [245, 160] on button "Create poll" at bounding box center [329, 230] width 112 height 14
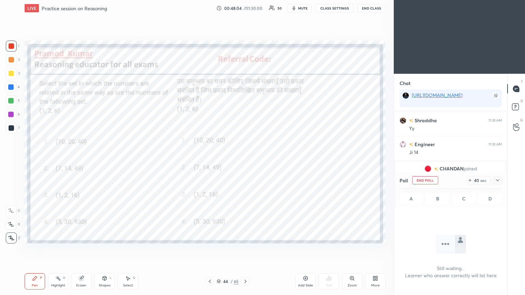
scroll to position [147, 111]
click at [245, 160] on icon at bounding box center [497, 180] width 5 height 5
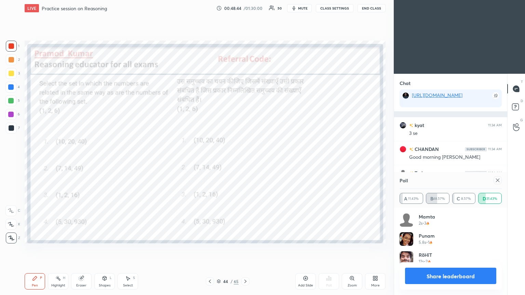
scroll to position [2, 2]
click at [245, 160] on icon at bounding box center [497, 180] width 5 height 5
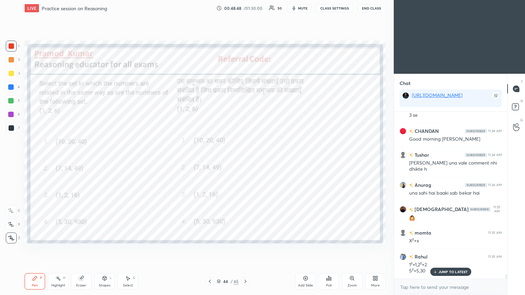
click at [245, 160] on div "JUMP TO LATEST" at bounding box center [450, 272] width 41 height 8
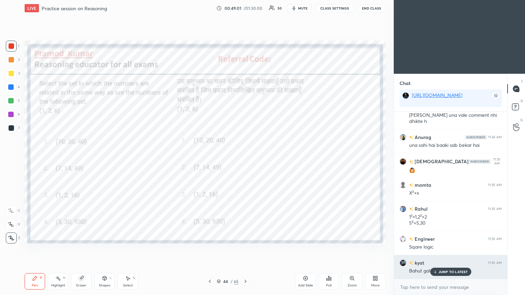
click at [245, 160] on p "JUMP TO LATEST" at bounding box center [453, 272] width 29 height 4
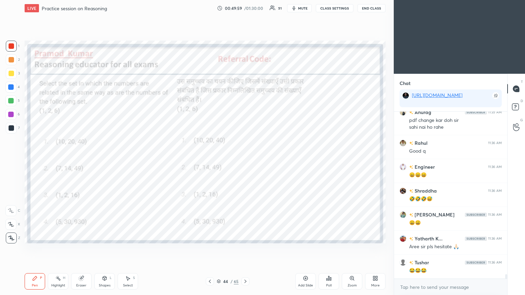
scroll to position [6288, 0]
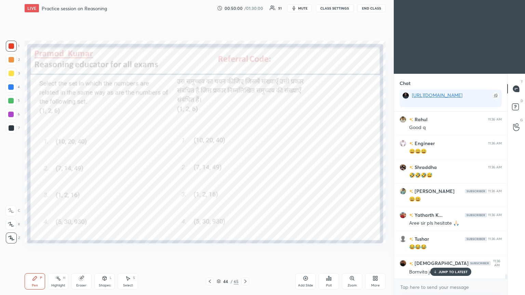
click at [209, 160] on icon at bounding box center [209, 281] width 5 height 5
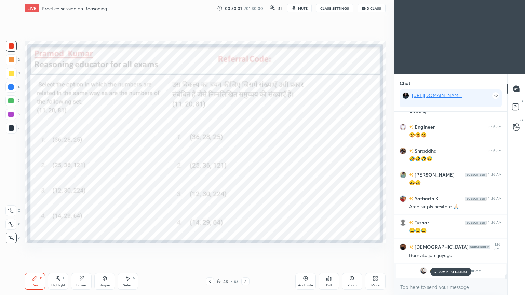
click at [245, 160] on p "JUMP TO LATEST" at bounding box center [453, 272] width 29 height 4
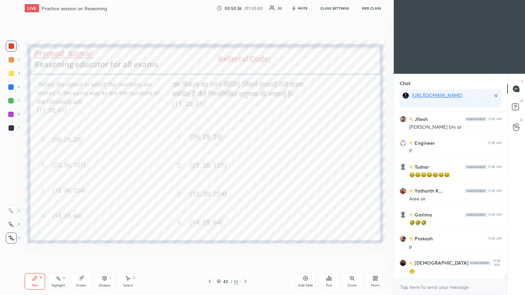
scroll to position [6496, 0]
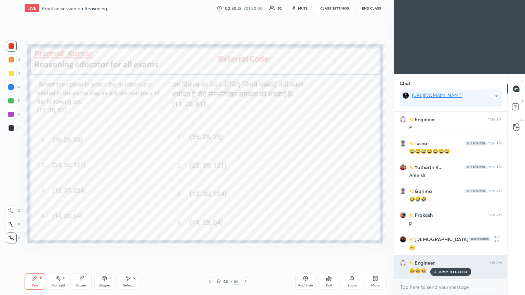
click at [245, 160] on p "JUMP TO LATEST" at bounding box center [453, 272] width 29 height 4
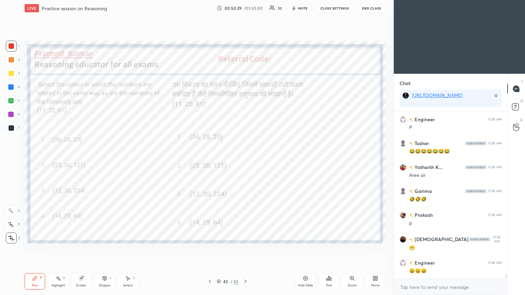
click at [245, 160] on icon at bounding box center [326, 280] width 1 height 2
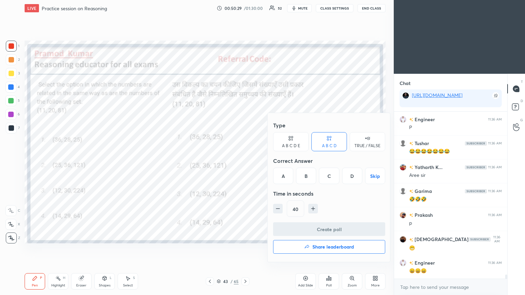
click at [245, 160] on div "B" at bounding box center [306, 176] width 20 height 16
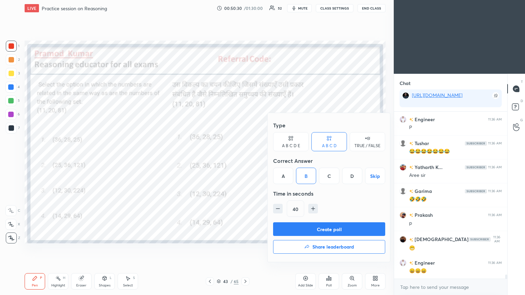
click at [245, 160] on button "Create poll" at bounding box center [329, 230] width 112 height 14
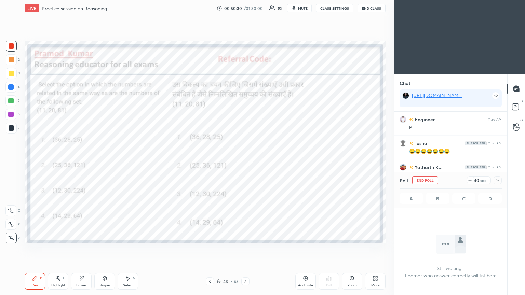
scroll to position [2, 2]
click at [245, 160] on icon at bounding box center [497, 180] width 5 height 5
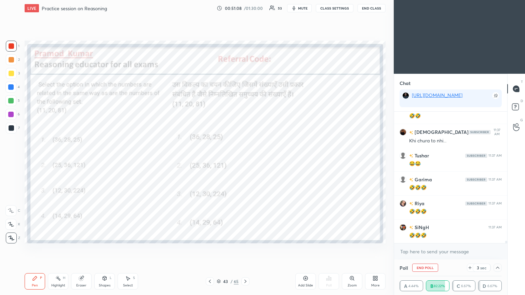
scroll to position [6747, 0]
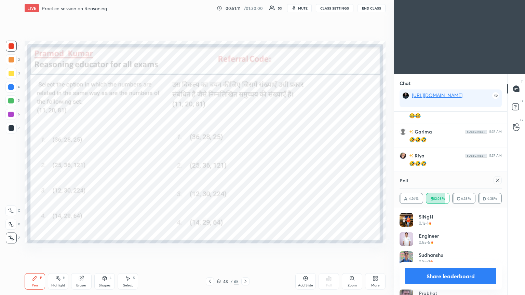
click at [245, 160] on icon at bounding box center [497, 180] width 5 height 5
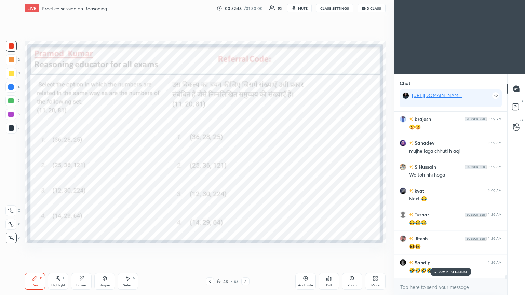
scroll to position [7538, 0]
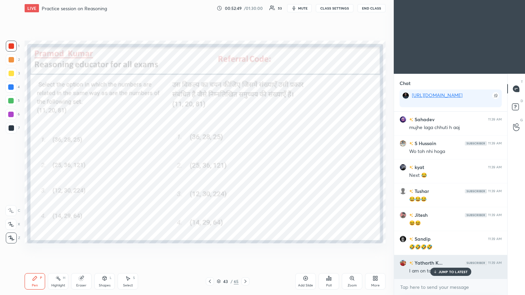
click at [245, 160] on p "JUMP TO LATEST" at bounding box center [453, 272] width 29 height 4
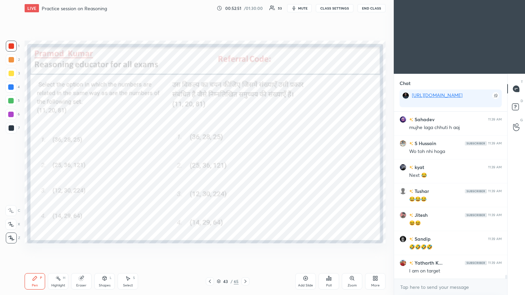
click at [211, 160] on icon at bounding box center [210, 281] width 2 height 3
click at [245, 160] on div "Poll" at bounding box center [329, 282] width 21 height 16
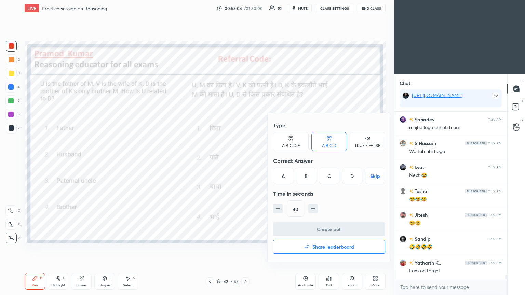
click at [245, 160] on div "B" at bounding box center [306, 176] width 20 height 16
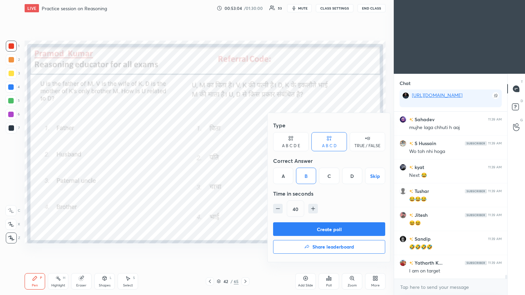
click at [245, 160] on button "Create poll" at bounding box center [329, 230] width 112 height 14
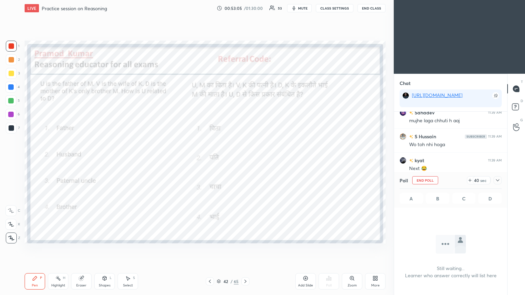
scroll to position [131, 111]
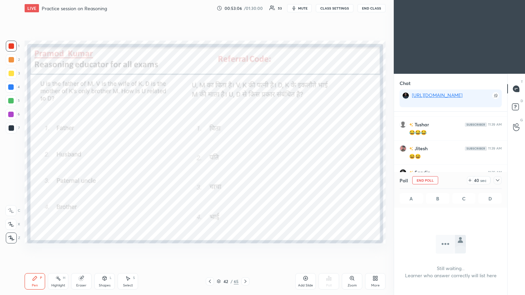
click at [245, 160] on icon at bounding box center [497, 180] width 5 height 5
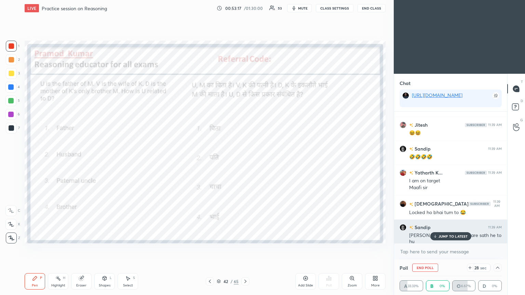
click at [245, 160] on p "JUMP TO LATEST" at bounding box center [453, 237] width 29 height 4
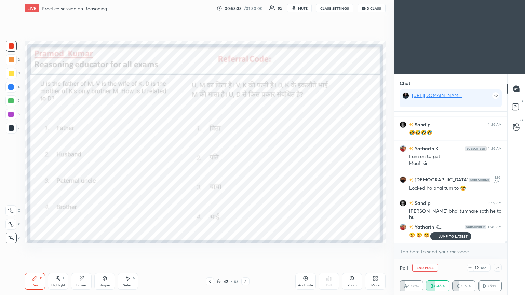
scroll to position [7676, 0]
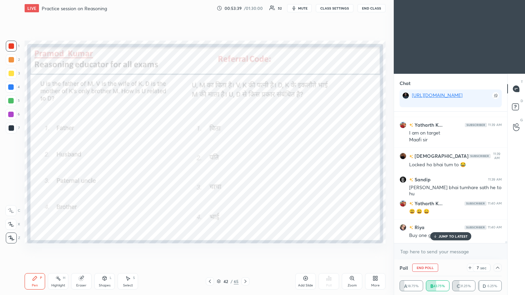
click at [245, 160] on p "JUMP TO LATEST" at bounding box center [453, 237] width 29 height 4
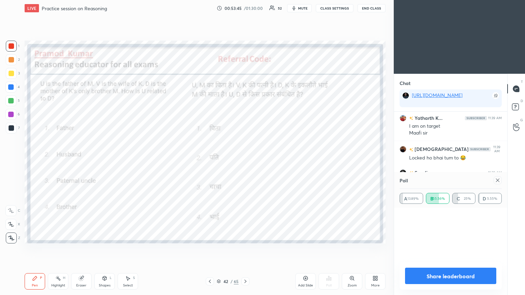
scroll to position [80, 100]
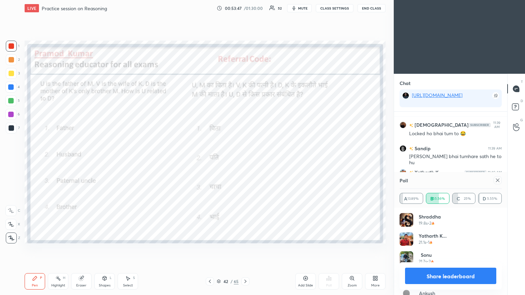
click at [245, 160] on icon at bounding box center [497, 180] width 5 height 5
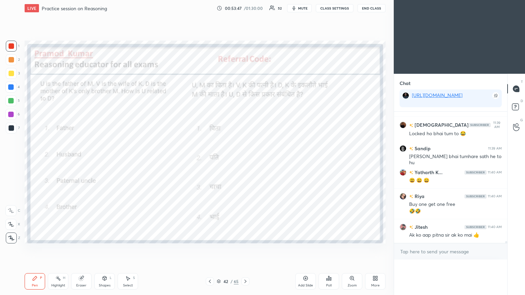
scroll to position [0, 2]
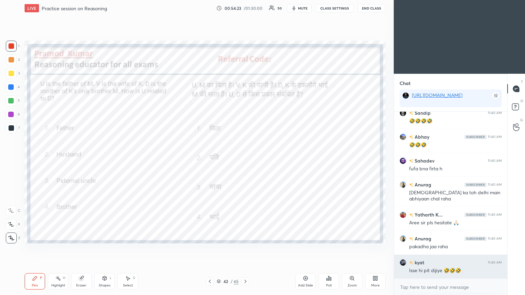
click at [245, 160] on div "Tushar 11:40 AM 😂😂😂😂 Sandip 11:40 AM 🤣🤣🤣🤣 Abhay 11:40 AM 🤣🤣🤣 [PERSON_NAME] 11:4…" at bounding box center [450, 195] width 113 height 167
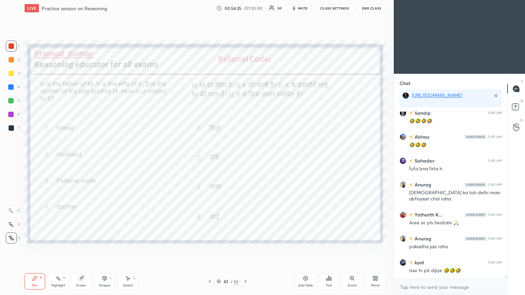
click at [12, 86] on div at bounding box center [10, 86] width 5 height 5
click at [10, 89] on div at bounding box center [10, 86] width 5 height 5
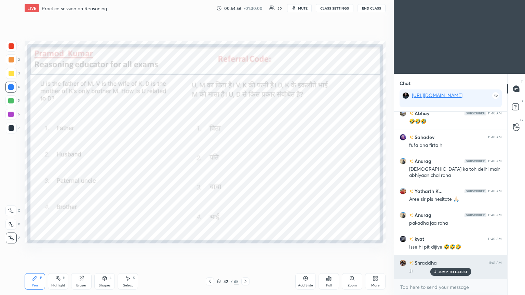
click at [245, 160] on p "JUMP TO LATEST" at bounding box center [453, 272] width 29 height 4
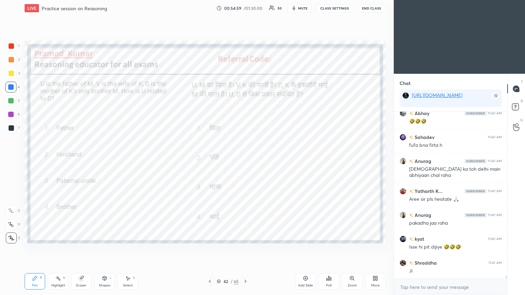
click at [212, 160] on icon at bounding box center [209, 281] width 5 height 5
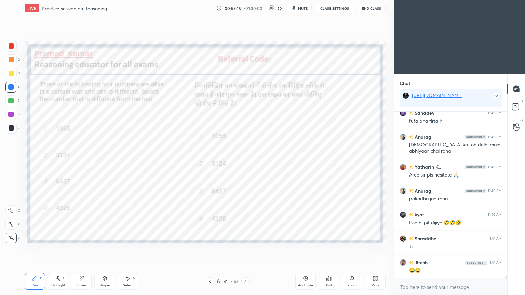
scroll to position [8060, 0]
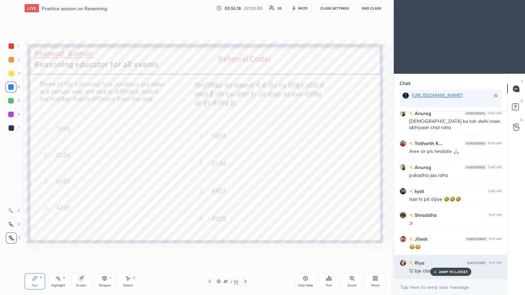
click at [245, 160] on div "JUMP TO LATEST" at bounding box center [450, 272] width 41 height 8
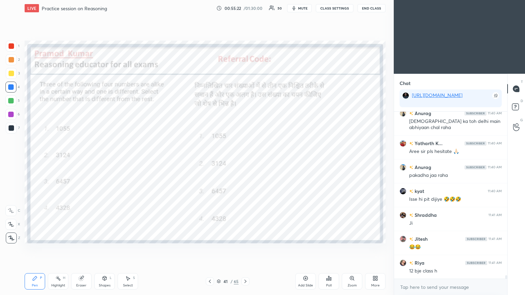
scroll to position [8084, 0]
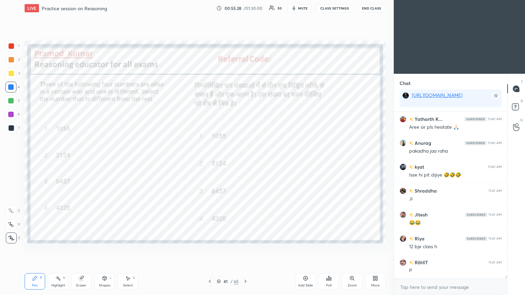
click at [245, 160] on icon at bounding box center [328, 278] width 5 height 5
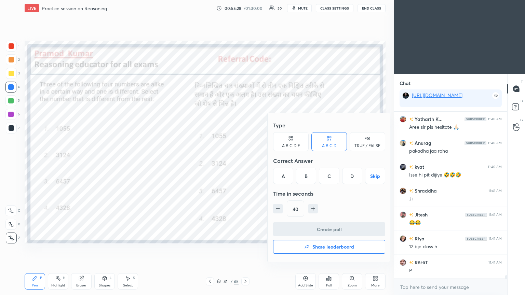
click at [245, 160] on div "C" at bounding box center [329, 176] width 20 height 16
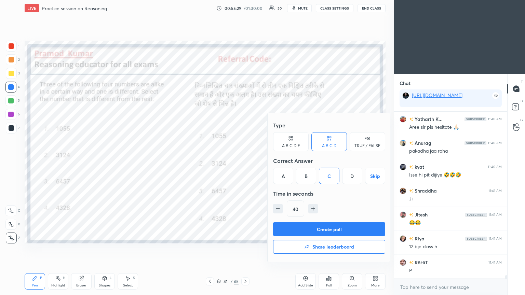
click at [245, 160] on button "Create poll" at bounding box center [329, 230] width 112 height 14
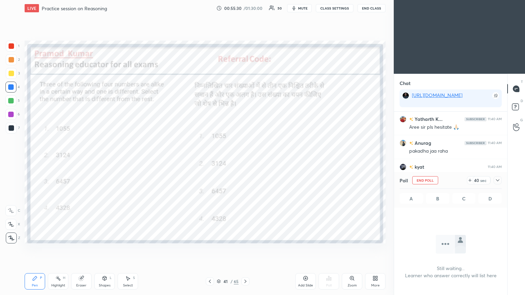
scroll to position [146, 111]
click at [245, 160] on icon at bounding box center [497, 180] width 3 height 2
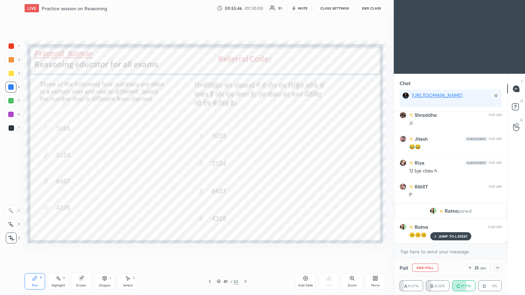
scroll to position [7576, 0]
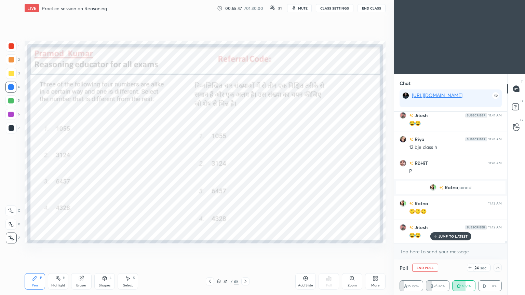
click at [245, 160] on p "JUMP TO LATEST" at bounding box center [453, 237] width 29 height 4
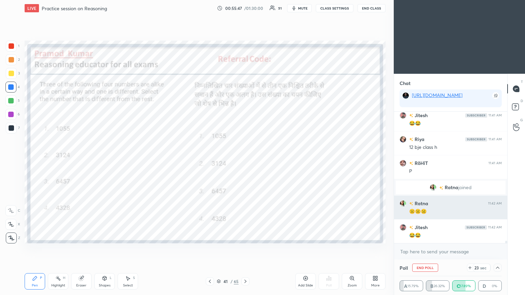
click at [245, 160] on h6 "Ratna" at bounding box center [420, 203] width 15 height 7
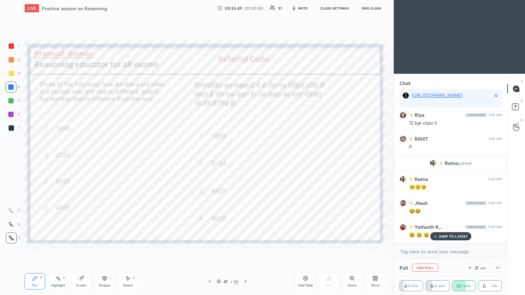
scroll to position [7624, 0]
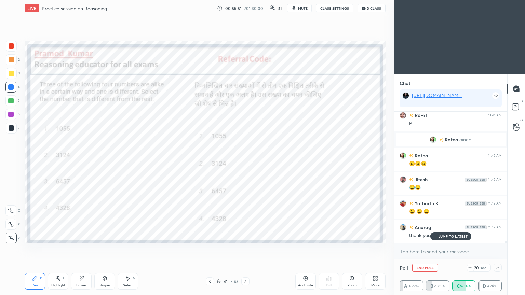
click at [245, 160] on p "JUMP TO LATEST" at bounding box center [453, 237] width 29 height 4
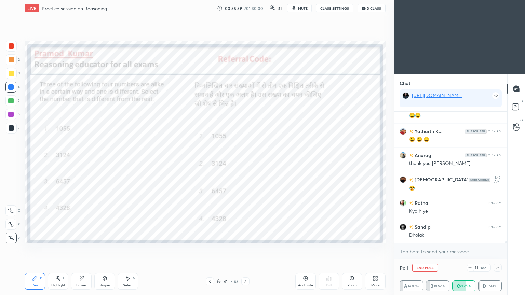
scroll to position [7720, 0]
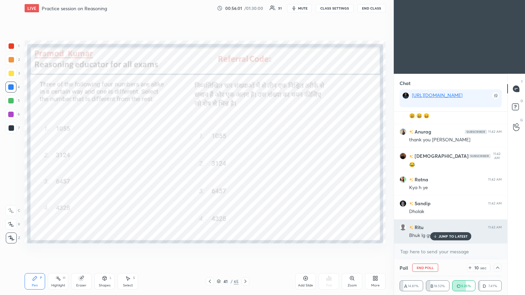
click at [245, 160] on div "JUMP TO LATEST" at bounding box center [450, 236] width 41 height 8
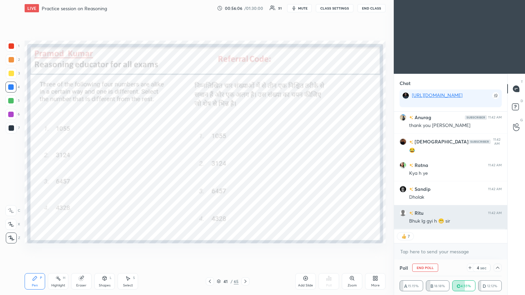
scroll to position [7758, 0]
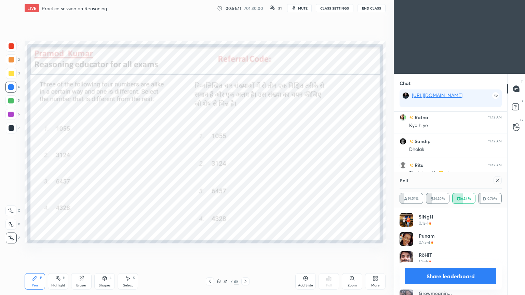
click at [245, 160] on icon at bounding box center [497, 180] width 5 height 5
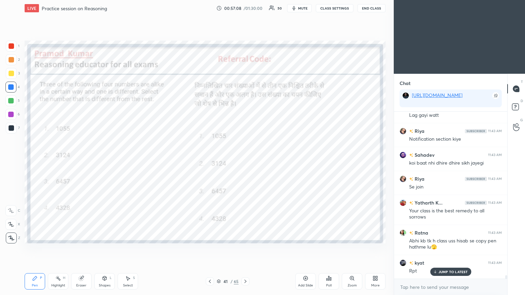
click at [11, 102] on div at bounding box center [10, 100] width 5 height 5
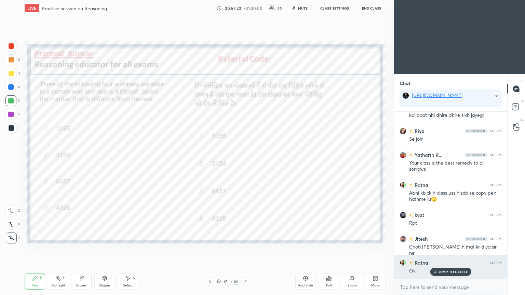
click at [245, 160] on p "JUMP TO LATEST" at bounding box center [453, 272] width 29 height 4
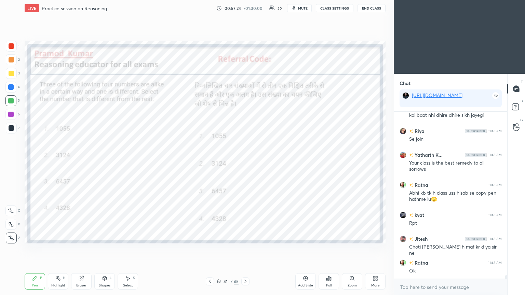
click at [211, 160] on icon at bounding box center [210, 281] width 2 height 3
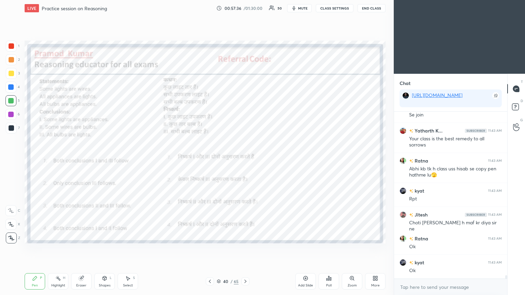
click at [245, 160] on icon at bounding box center [329, 279] width 1 height 4
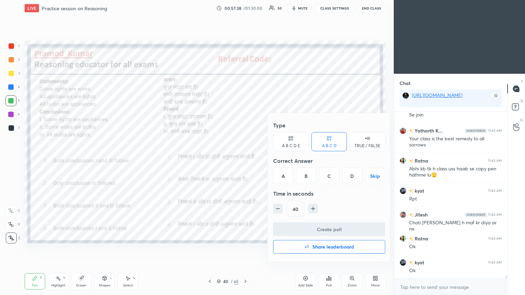
click at [245, 160] on div "A" at bounding box center [283, 176] width 20 height 16
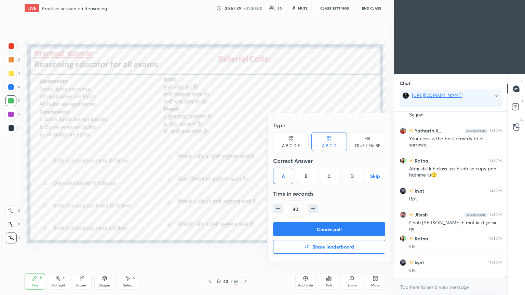
click at [245, 160] on button "Create poll" at bounding box center [329, 230] width 112 height 14
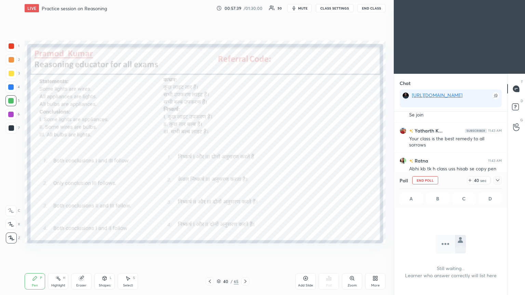
scroll to position [148, 111]
click at [245, 160] on icon at bounding box center [497, 180] width 5 height 5
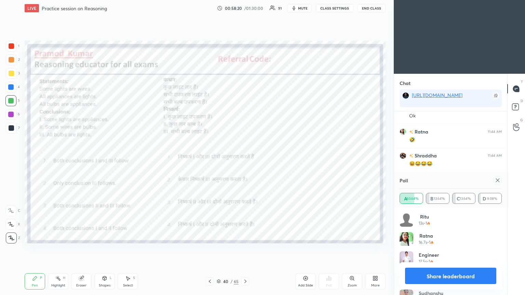
scroll to position [8361, 0]
click at [245, 160] on icon at bounding box center [497, 180] width 5 height 5
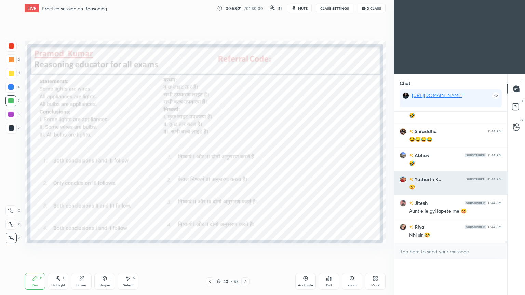
scroll to position [52, 100]
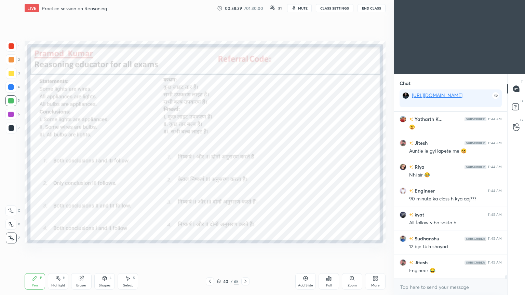
click at [13, 48] on div at bounding box center [11, 45] width 5 height 5
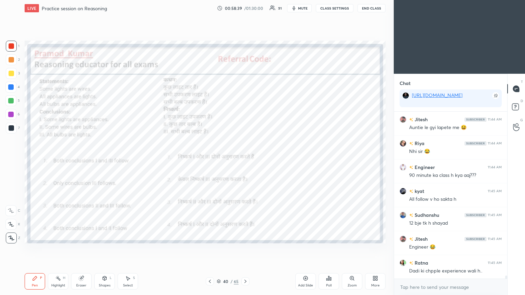
click at [11, 49] on div at bounding box center [11, 46] width 11 height 11
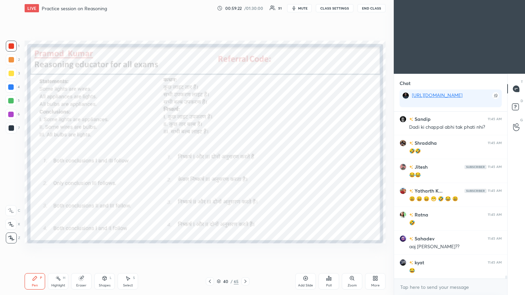
click at [212, 160] on icon at bounding box center [209, 281] width 5 height 5
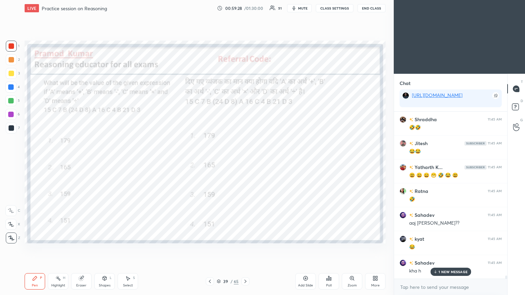
scroll to position [8715, 0]
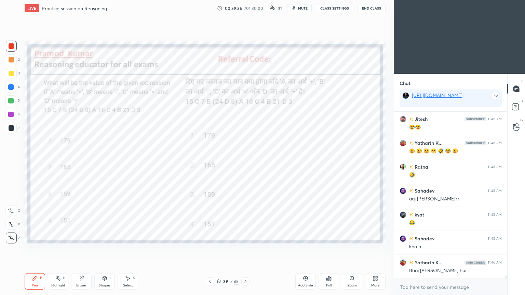
click at [245, 160] on icon at bounding box center [326, 280] width 1 height 2
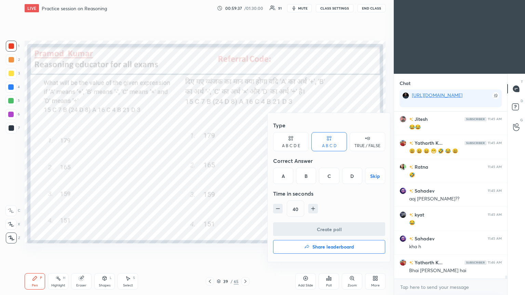
click at [245, 160] on div "C" at bounding box center [329, 176] width 20 height 16
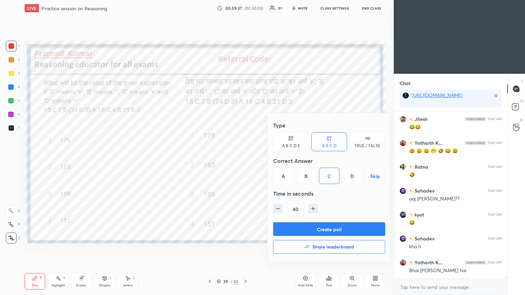
click at [245, 160] on button "Create poll" at bounding box center [329, 230] width 112 height 14
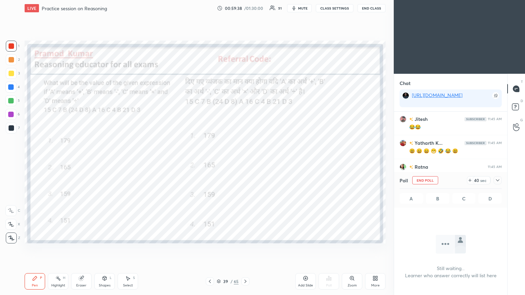
scroll to position [147, 111]
click at [245, 160] on icon at bounding box center [497, 180] width 5 height 5
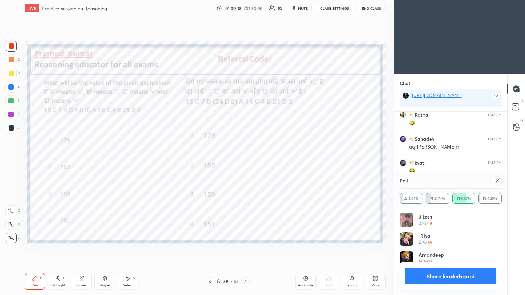
scroll to position [80, 100]
click at [245, 160] on icon at bounding box center [497, 180] width 3 height 3
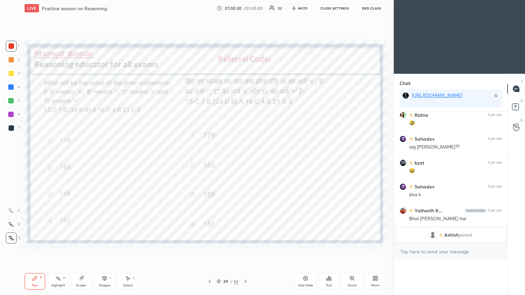
scroll to position [139, 111]
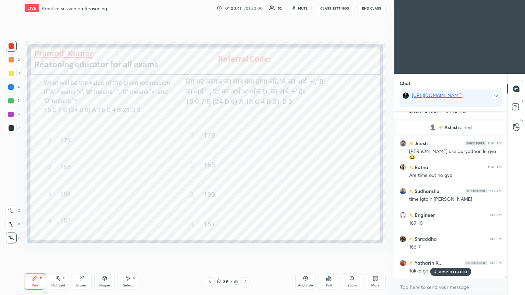
click at [211, 160] on icon at bounding box center [209, 281] width 5 height 5
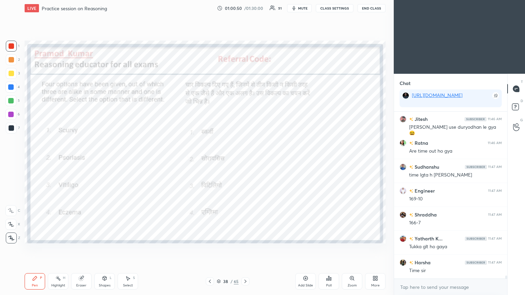
click at [245, 160] on icon at bounding box center [328, 278] width 5 height 5
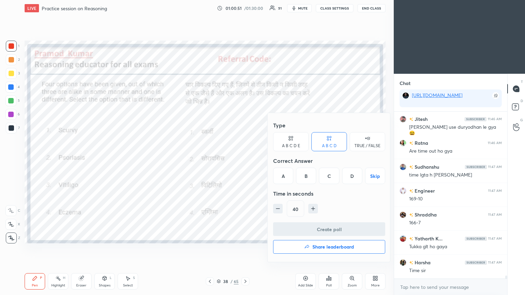
click at [245, 160] on div "A" at bounding box center [283, 176] width 20 height 16
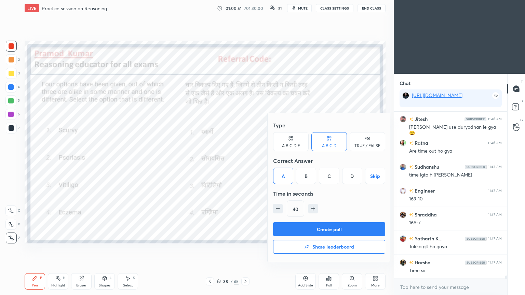
click at [245, 160] on button "Create poll" at bounding box center [329, 230] width 112 height 14
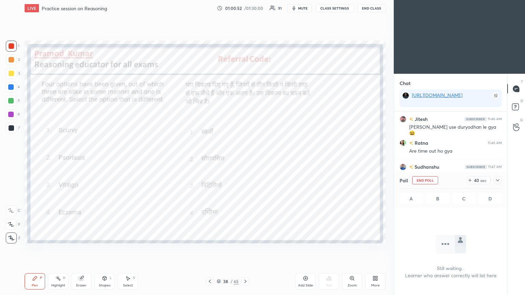
click at [245, 160] on icon at bounding box center [497, 180] width 5 height 5
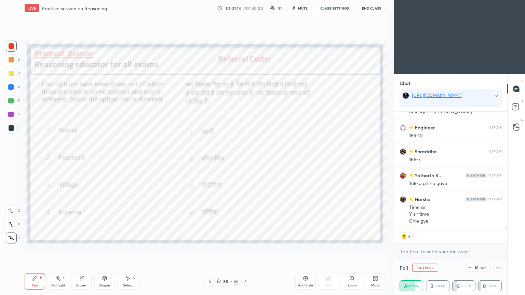
click at [245, 160] on icon at bounding box center [497, 267] width 5 height 5
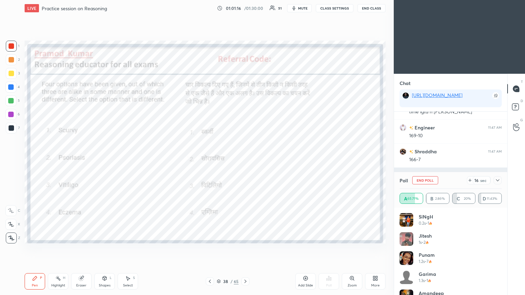
click at [245, 160] on icon at bounding box center [497, 180] width 5 height 5
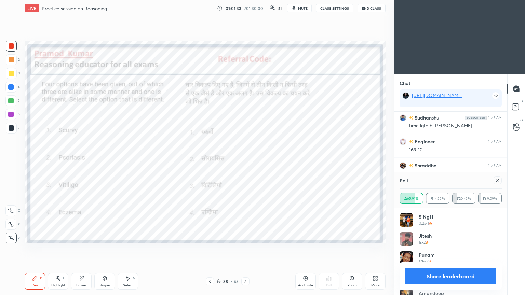
click at [245, 160] on icon at bounding box center [497, 180] width 5 height 5
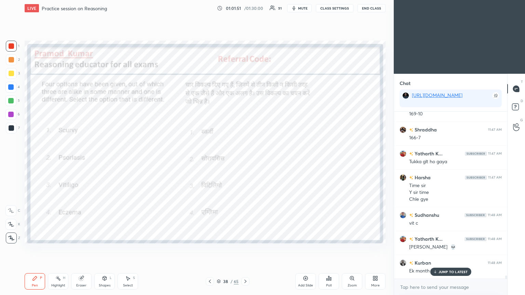
click at [209, 160] on icon at bounding box center [209, 281] width 5 height 5
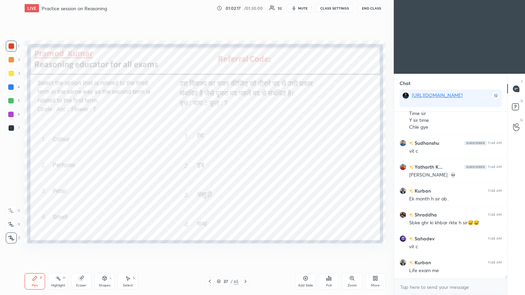
click at [245, 160] on icon at bounding box center [330, 279] width 1 height 3
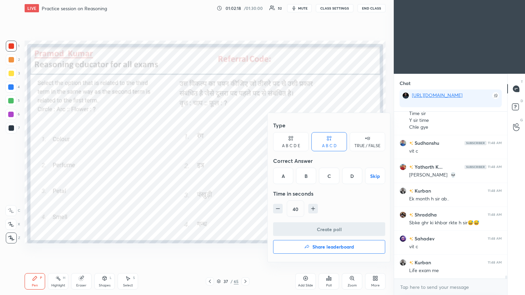
click at [245, 160] on div "C" at bounding box center [329, 176] width 20 height 16
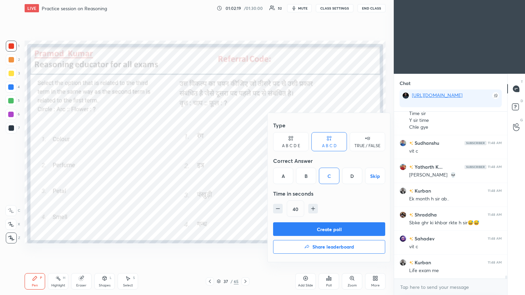
click at [245, 160] on button "Create poll" at bounding box center [329, 230] width 112 height 14
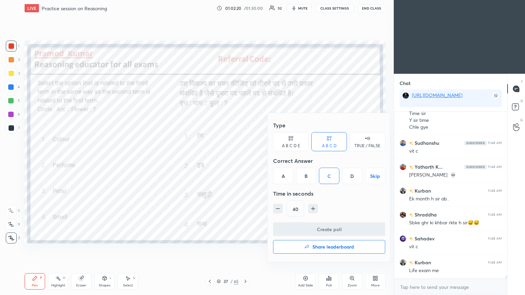
scroll to position [2, 2]
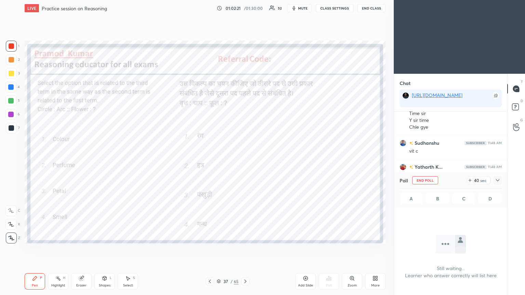
click at [245, 160] on icon at bounding box center [497, 180] width 5 height 5
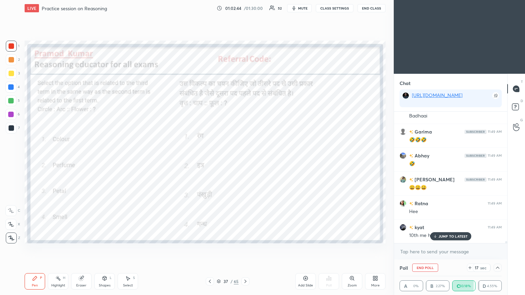
scroll to position [8971, 0]
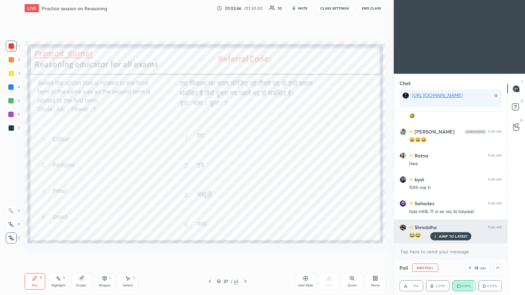
click at [245, 160] on p "JUMP TO LATEST" at bounding box center [453, 237] width 29 height 4
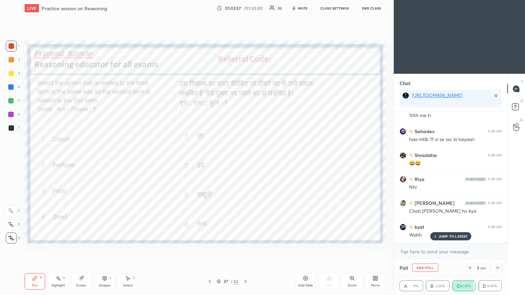
scroll to position [9067, 0]
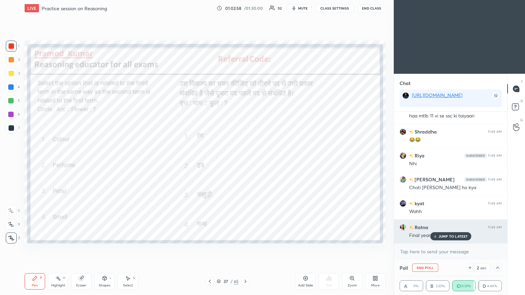
click at [245, 160] on div "JUMP TO LATEST" at bounding box center [450, 236] width 41 height 8
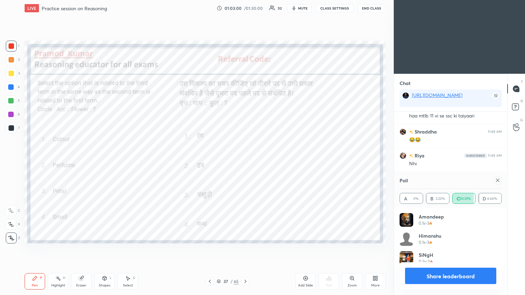
scroll to position [2, 2]
click at [245, 160] on icon at bounding box center [497, 180] width 5 height 5
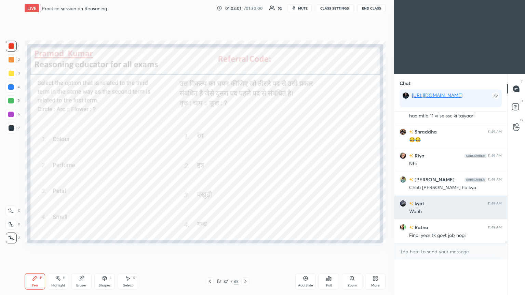
scroll to position [0, 0]
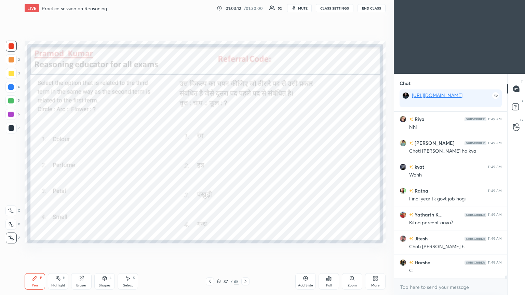
click at [74, 160] on div "Eraser" at bounding box center [81, 282] width 21 height 16
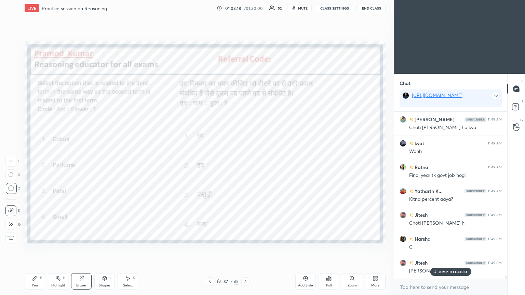
click at [34, 160] on div "Pen P" at bounding box center [35, 282] width 21 height 16
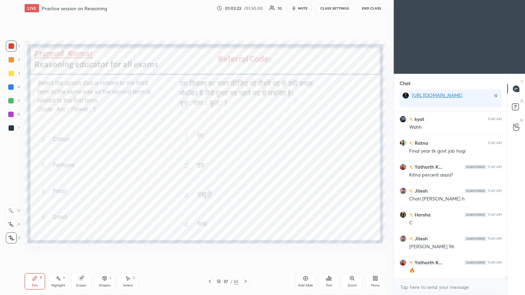
click at [208, 160] on icon at bounding box center [209, 281] width 5 height 5
click at [245, 160] on div "Poll" at bounding box center [329, 282] width 21 height 16
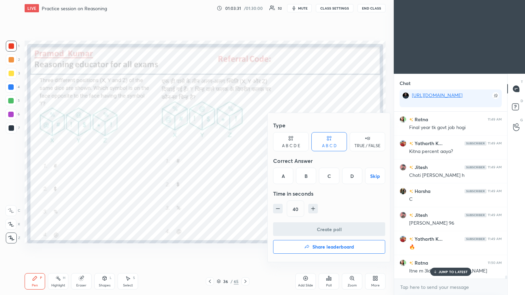
click at [245, 160] on div "A" at bounding box center [283, 176] width 20 height 16
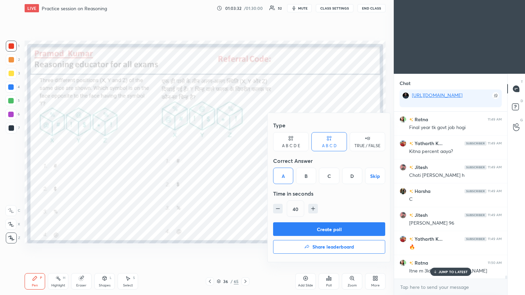
click at [245, 160] on button "Create poll" at bounding box center [329, 230] width 112 height 14
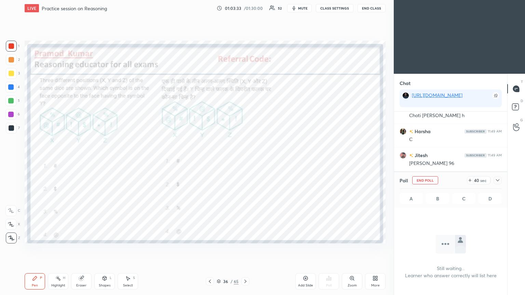
click at [245, 160] on icon at bounding box center [497, 180] width 5 height 5
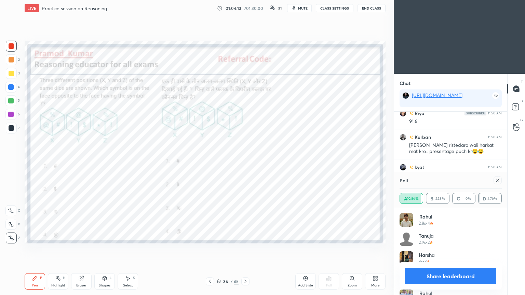
scroll to position [2, 2]
click at [245, 160] on div at bounding box center [498, 180] width 8 height 8
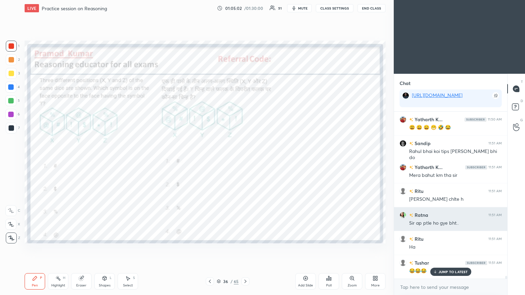
scroll to position [9481, 0]
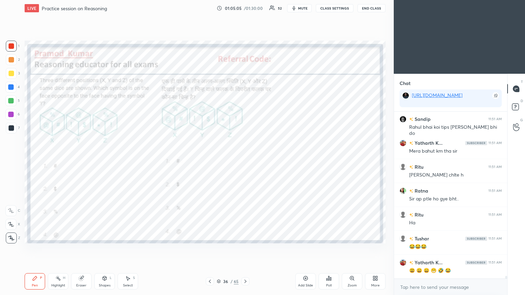
click at [212, 160] on icon at bounding box center [209, 281] width 5 height 5
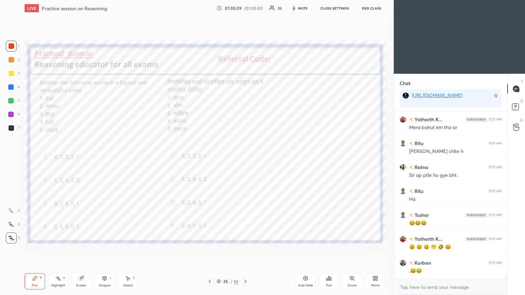
scroll to position [9529, 0]
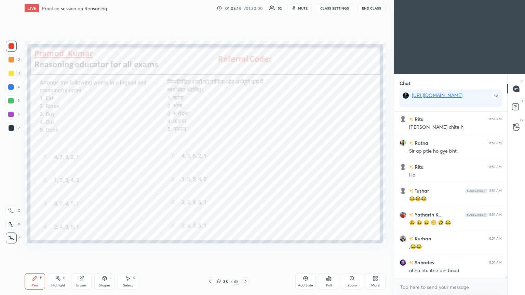
click at [245, 160] on div "Poll" at bounding box center [329, 282] width 21 height 16
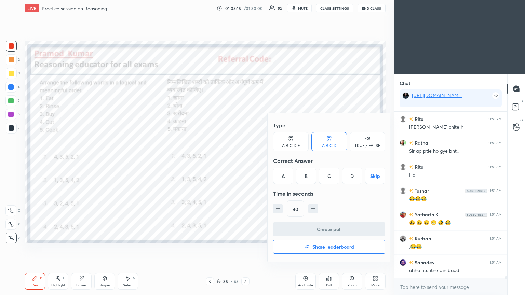
scroll to position [9552, 0]
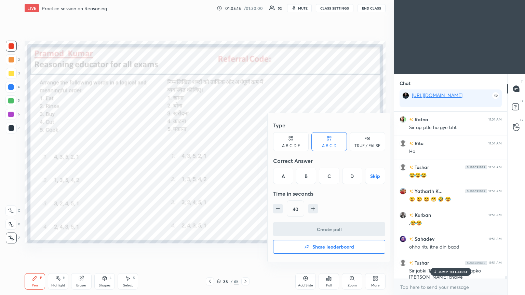
click at [245, 160] on div "C" at bounding box center [329, 176] width 20 height 16
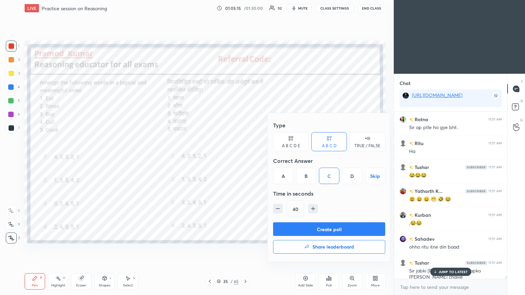
click at [245, 160] on button "Create poll" at bounding box center [329, 230] width 112 height 14
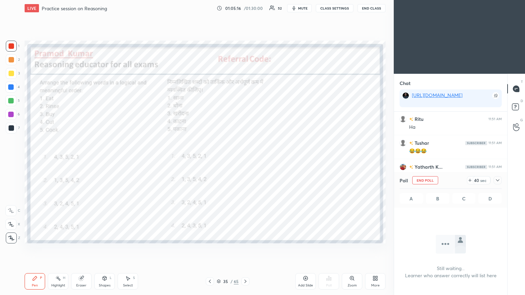
scroll to position [130, 111]
click at [245, 160] on icon at bounding box center [497, 180] width 3 height 2
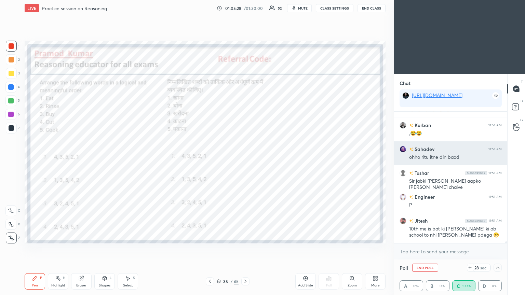
scroll to position [9666, 0]
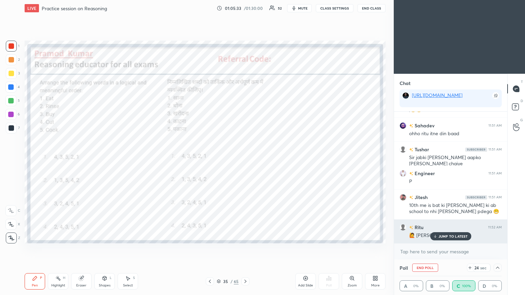
click at [245, 160] on icon at bounding box center [435, 237] width 4 height 4
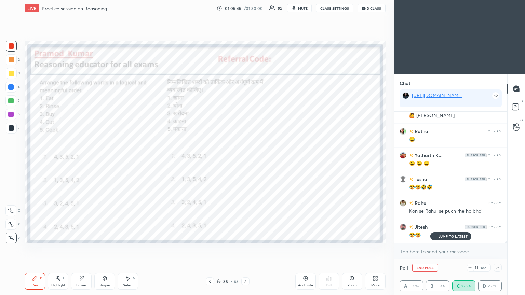
scroll to position [9809, 0]
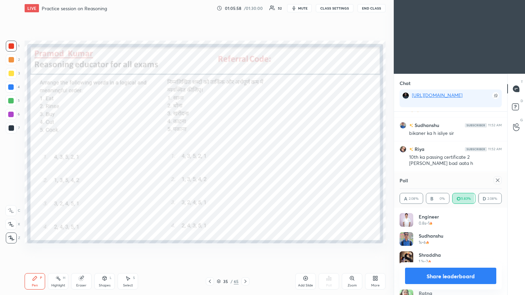
click at [245, 160] on icon at bounding box center [497, 180] width 5 height 5
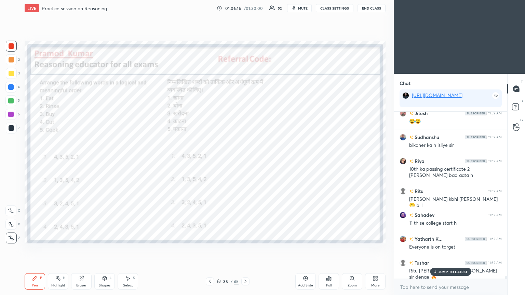
click at [245, 160] on div "JUMP TO LATEST" at bounding box center [450, 272] width 41 height 8
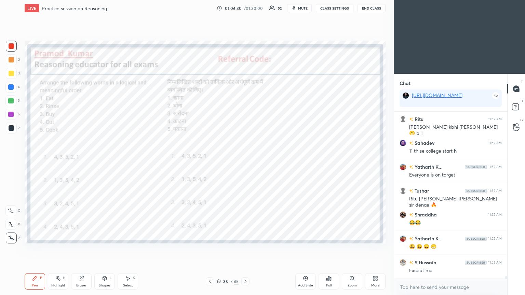
click at [211, 160] on icon at bounding box center [209, 281] width 5 height 5
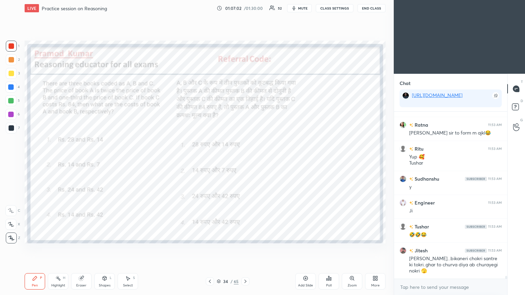
scroll to position [10158, 0]
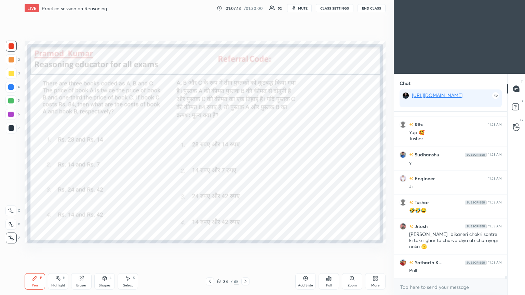
click at [245, 160] on icon at bounding box center [330, 279] width 1 height 3
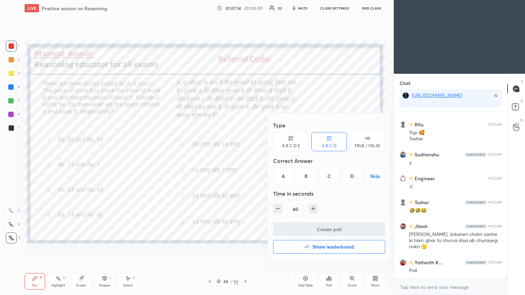
click at [245, 160] on div "A" at bounding box center [283, 176] width 20 height 16
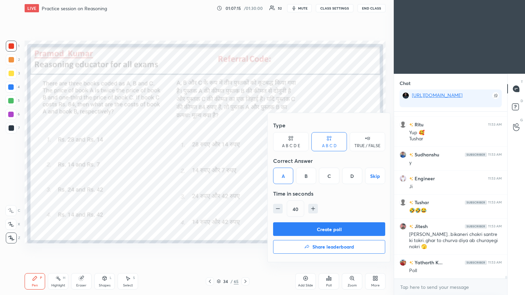
click at [245, 160] on button "Create poll" at bounding box center [329, 230] width 112 height 14
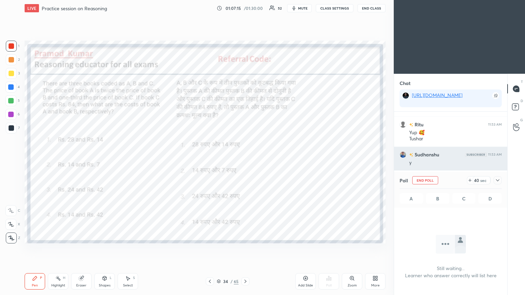
scroll to position [146, 111]
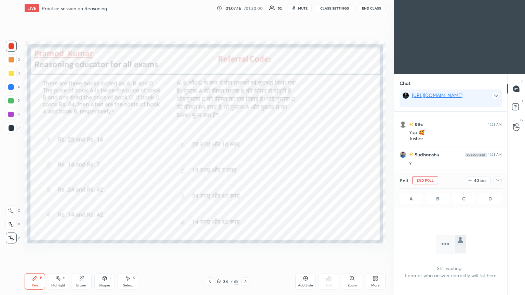
click at [245, 160] on icon at bounding box center [497, 180] width 5 height 5
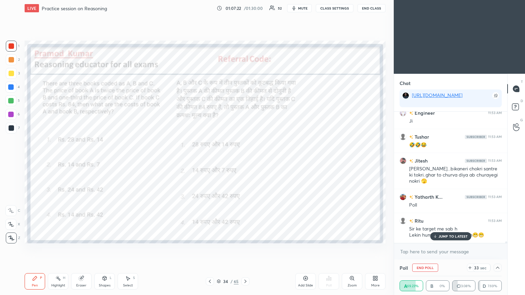
scroll to position [10247, 0]
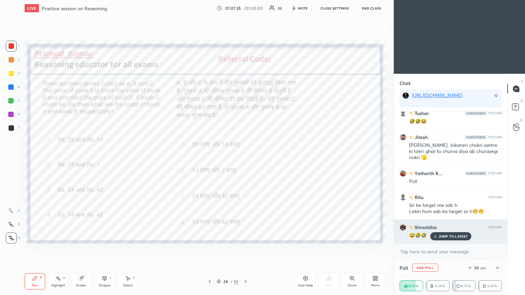
click at [245, 160] on p "JUMP TO LATEST" at bounding box center [453, 237] width 29 height 4
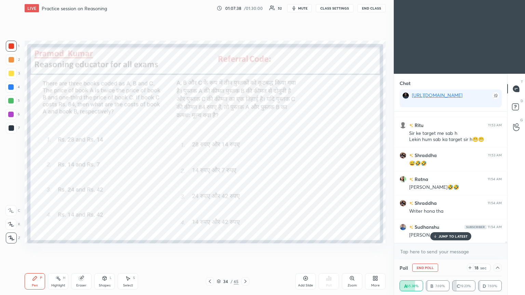
scroll to position [10343, 0]
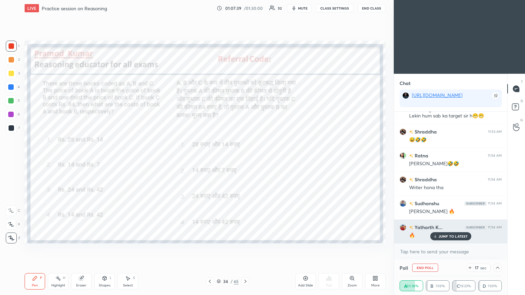
click at [245, 160] on p "JUMP TO LATEST" at bounding box center [453, 237] width 29 height 4
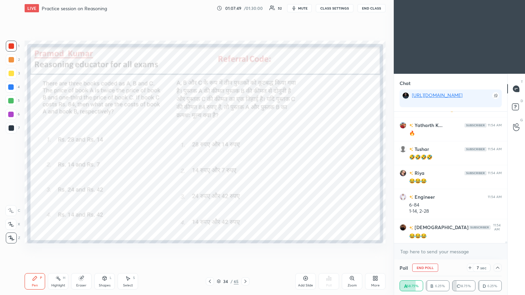
scroll to position [10468, 0]
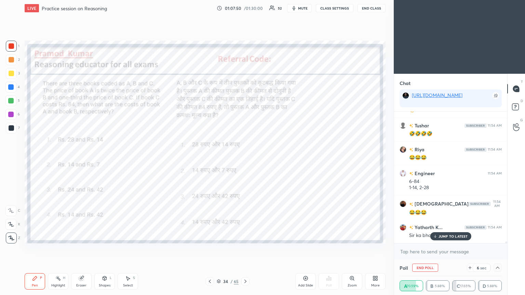
click at [245, 160] on div "JUMP TO LATEST" at bounding box center [450, 236] width 41 height 8
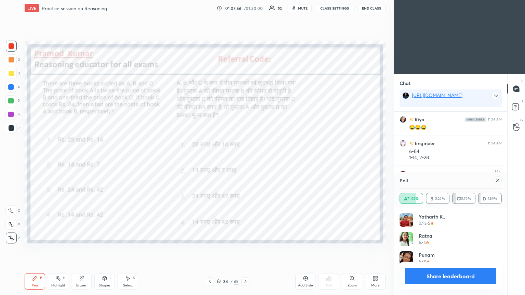
scroll to position [2, 2]
click at [245, 160] on icon at bounding box center [497, 180] width 5 height 5
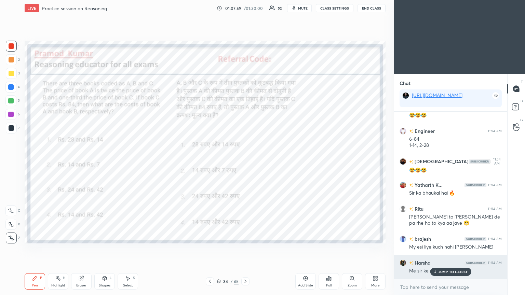
click at [245, 160] on p "JUMP TO LATEST" at bounding box center [453, 272] width 29 height 4
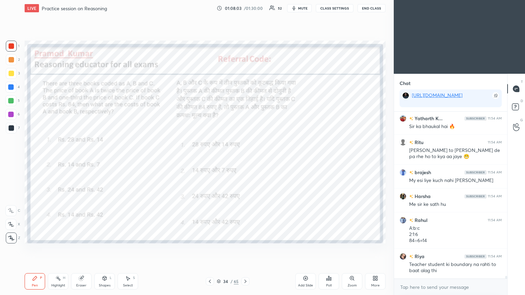
click at [212, 160] on icon at bounding box center [209, 281] width 5 height 5
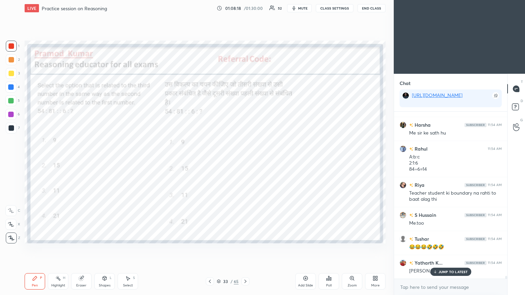
click at [245, 160] on p "JUMP TO LATEST" at bounding box center [453, 272] width 29 height 4
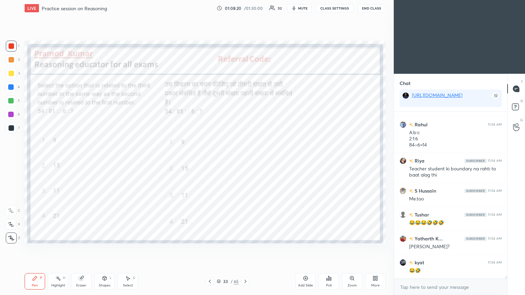
click at [245, 160] on div "Poll" at bounding box center [329, 282] width 21 height 16
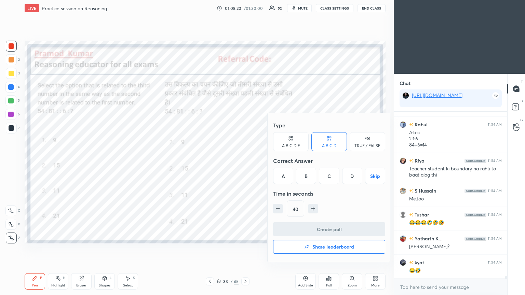
click at [245, 160] on div "A" at bounding box center [283, 176] width 20 height 16
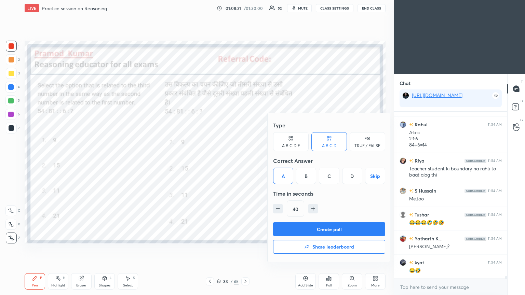
click at [245, 160] on button "Create poll" at bounding box center [329, 230] width 112 height 14
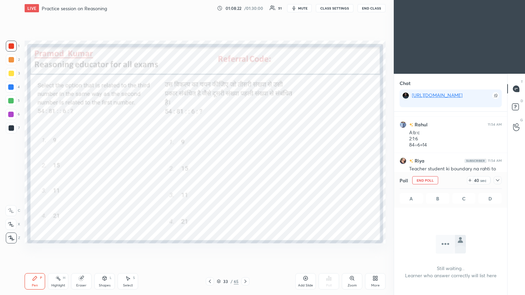
click at [245, 160] on icon at bounding box center [497, 180] width 5 height 5
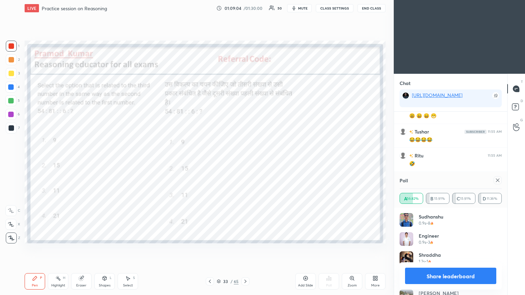
click at [245, 160] on icon at bounding box center [497, 180] width 3 height 3
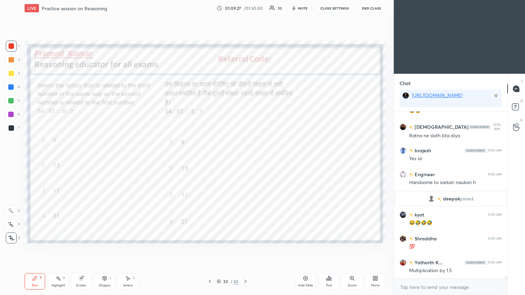
click at [212, 160] on icon at bounding box center [209, 281] width 5 height 5
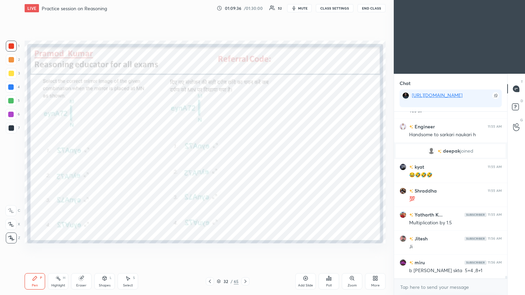
click at [245, 160] on div "Poll" at bounding box center [328, 285] width 5 height 3
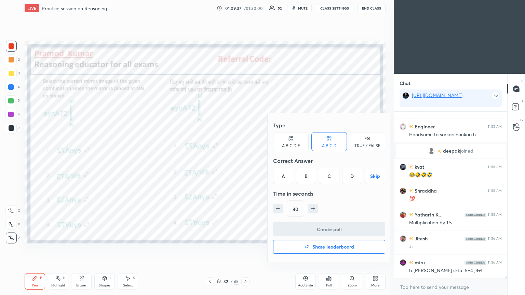
click at [231, 160] on div at bounding box center [262, 147] width 525 height 295
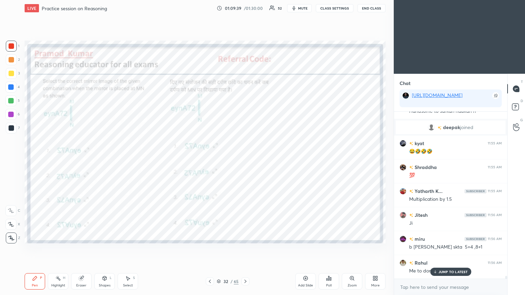
click at [208, 160] on icon at bounding box center [209, 281] width 5 height 5
click at [245, 160] on icon at bounding box center [245, 281] width 5 height 5
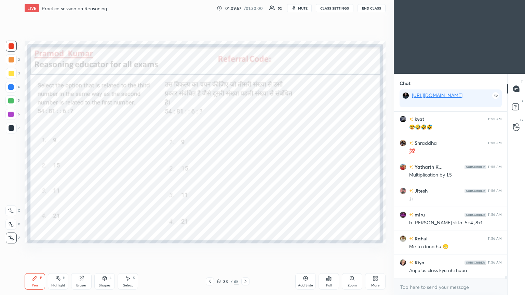
scroll to position [10384, 0]
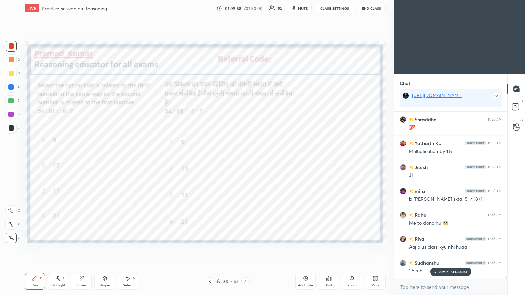
click at [212, 160] on icon at bounding box center [209, 281] width 5 height 5
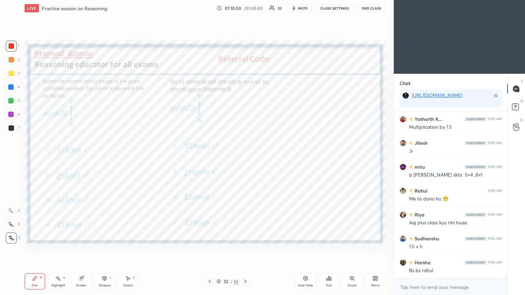
click at [245, 160] on div "Poll" at bounding box center [329, 282] width 21 height 16
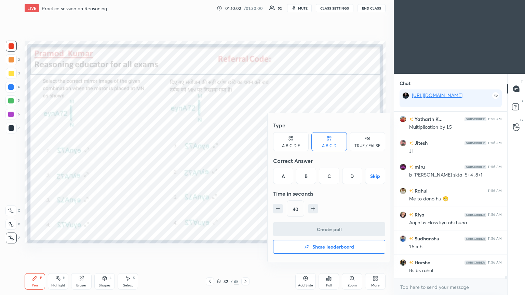
click at [245, 160] on div "A" at bounding box center [283, 176] width 20 height 16
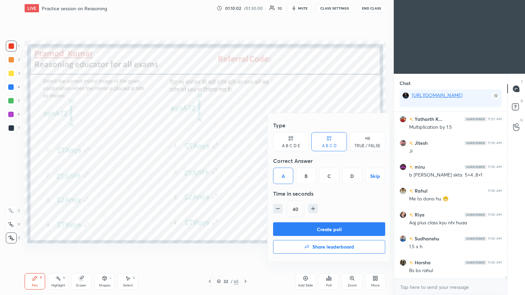
click at [245, 160] on button "Create poll" at bounding box center [329, 230] width 112 height 14
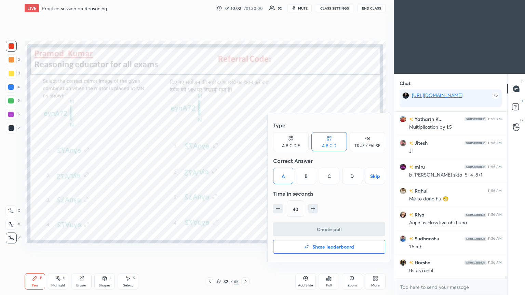
scroll to position [142, 111]
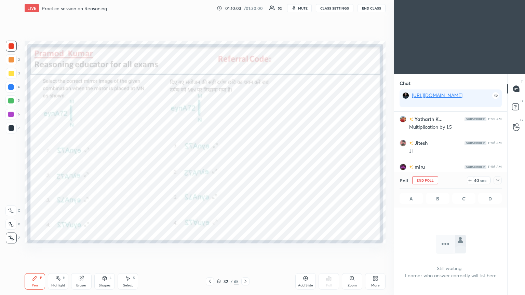
click at [245, 160] on icon at bounding box center [497, 180] width 5 height 5
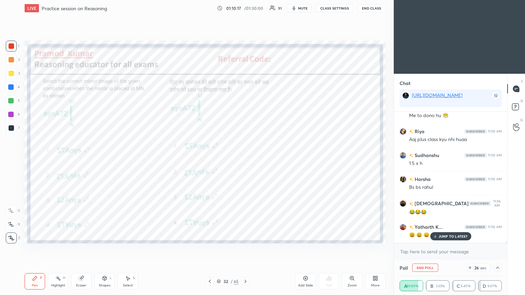
scroll to position [10515, 0]
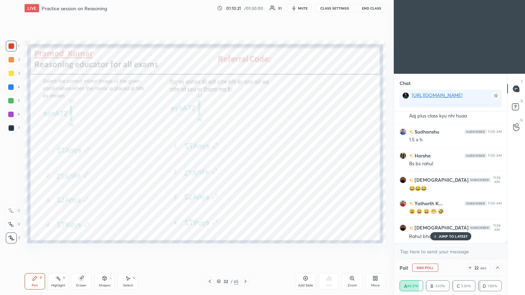
click at [245, 160] on div "JUMP TO LATEST" at bounding box center [450, 236] width 41 height 8
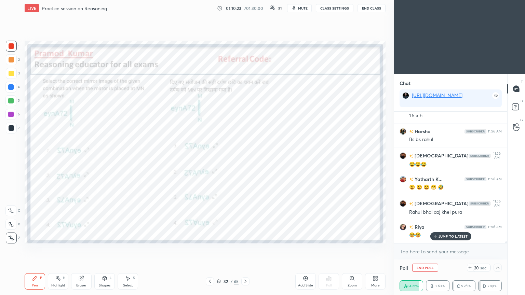
scroll to position [10563, 0]
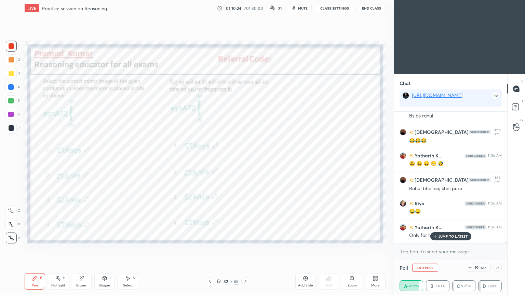
click at [245, 160] on div "Engineer 11:55 AM Handsome to sarkari naukari [PERSON_NAME] joined kyat 11:55 A…" at bounding box center [450, 178] width 113 height 132
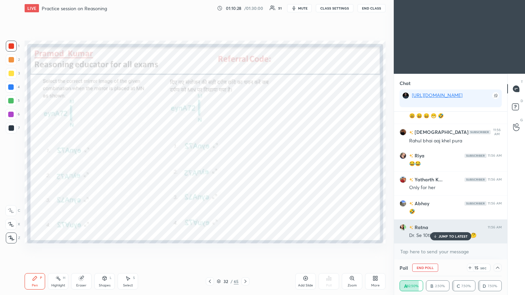
click at [245, 160] on p "JUMP TO LATEST" at bounding box center [453, 237] width 29 height 4
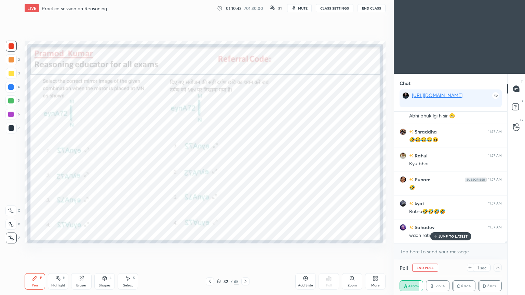
click at [245, 160] on div "JUMP TO LATEST" at bounding box center [450, 236] width 41 height 8
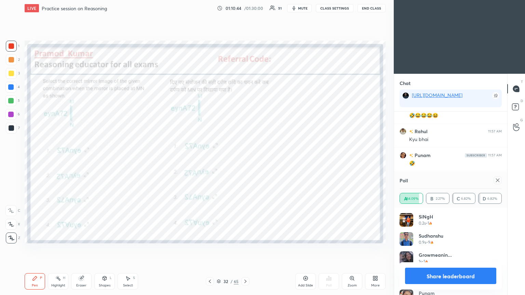
click at [245, 160] on icon at bounding box center [497, 180] width 5 height 5
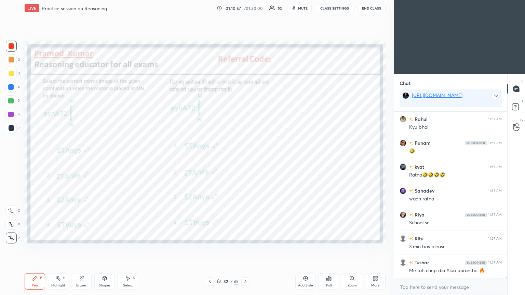
click at [211, 160] on icon at bounding box center [209, 281] width 5 height 5
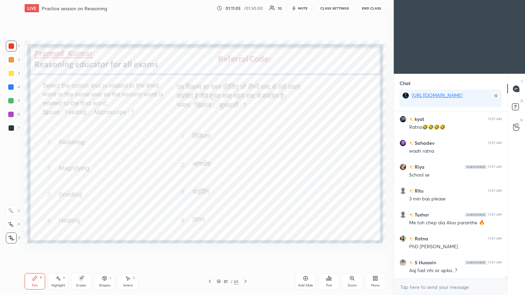
click at [245, 160] on icon at bounding box center [330, 279] width 1 height 3
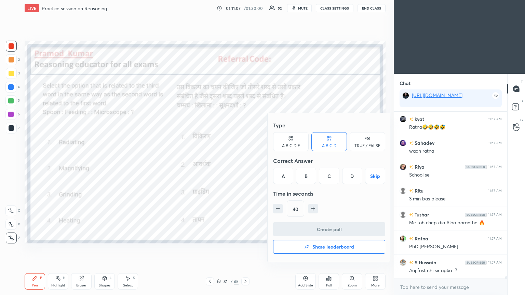
click at [245, 160] on div "B" at bounding box center [306, 176] width 20 height 16
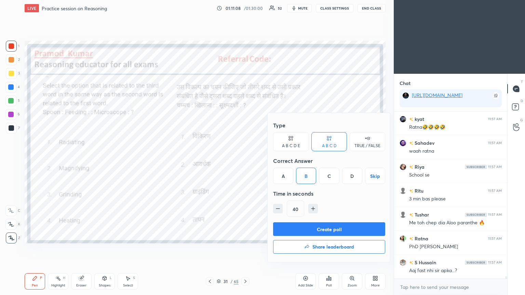
click at [245, 160] on button "Create poll" at bounding box center [329, 230] width 112 height 14
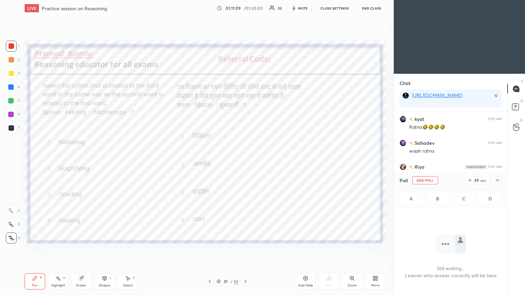
click at [245, 160] on icon at bounding box center [497, 180] width 5 height 5
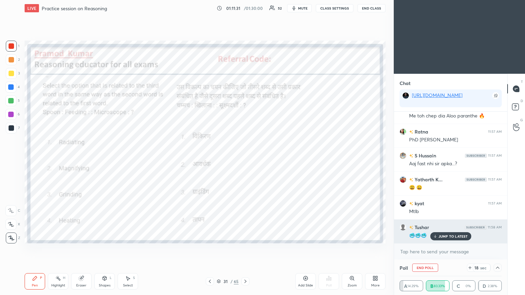
click at [245, 160] on p "JUMP TO LATEST" at bounding box center [453, 237] width 29 height 4
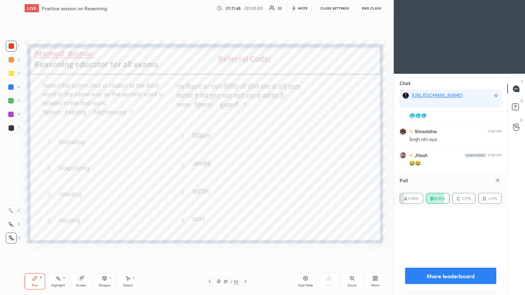
scroll to position [68, 100]
click at [245, 160] on icon at bounding box center [497, 180] width 5 height 5
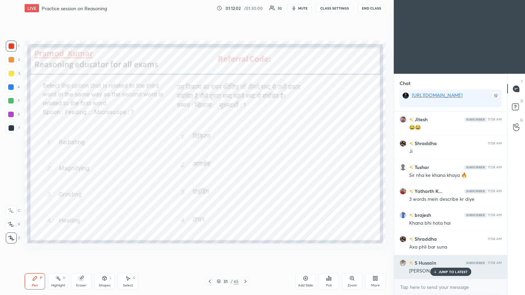
click at [245, 160] on p "JUMP TO LATEST" at bounding box center [453, 272] width 29 height 4
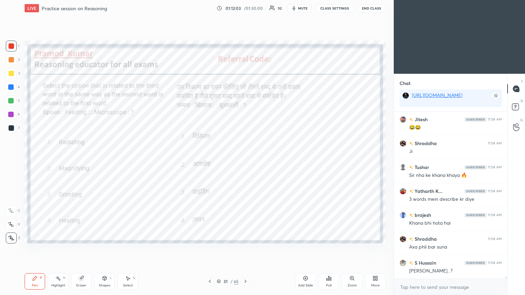
click at [206, 160] on div at bounding box center [210, 282] width 8 height 8
click at [245, 160] on div "Poll" at bounding box center [329, 282] width 21 height 16
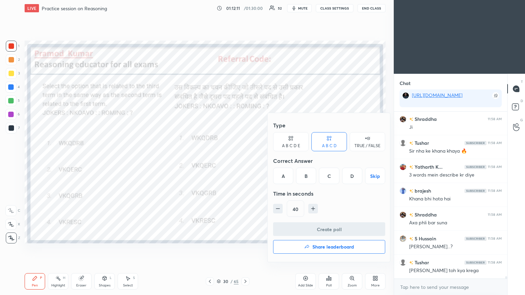
click at [245, 160] on div "B" at bounding box center [306, 176] width 20 height 16
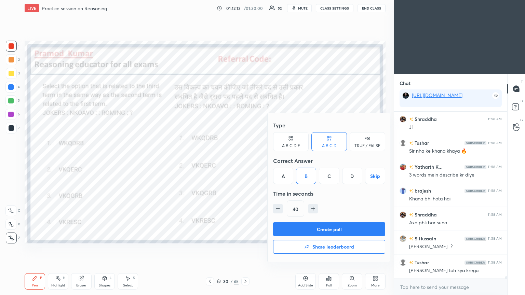
click at [245, 160] on button "Create poll" at bounding box center [329, 230] width 112 height 14
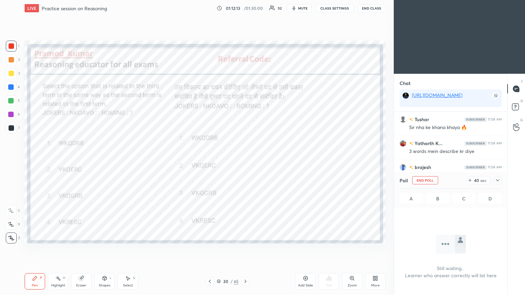
click at [245, 160] on icon at bounding box center [497, 180] width 5 height 5
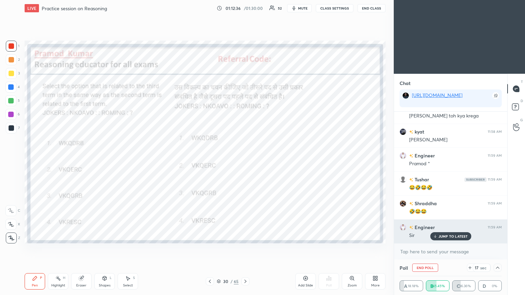
click at [245, 160] on p "JUMP TO LATEST" at bounding box center [453, 237] width 29 height 4
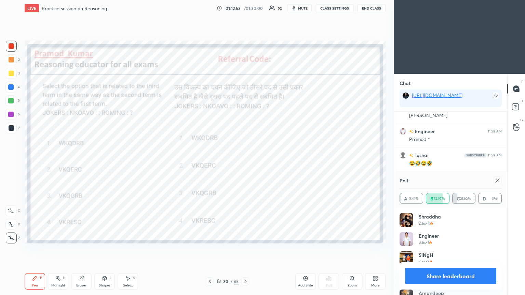
scroll to position [11329, 0]
click at [245, 160] on icon at bounding box center [497, 180] width 5 height 5
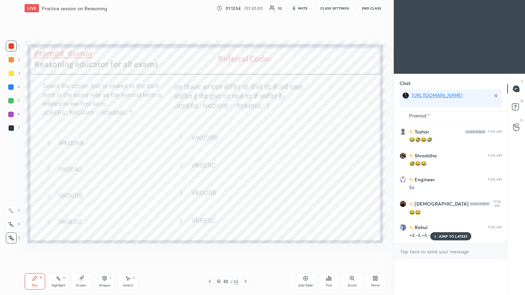
scroll to position [0, 0]
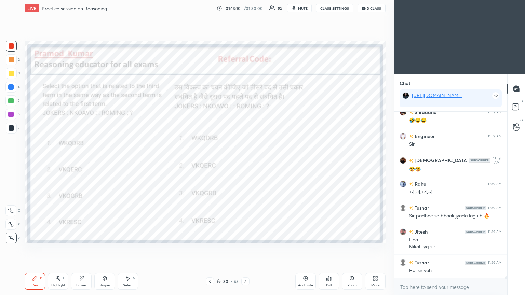
click at [211, 160] on icon at bounding box center [209, 281] width 5 height 5
click at [245, 160] on div "Poll" at bounding box center [329, 282] width 21 height 16
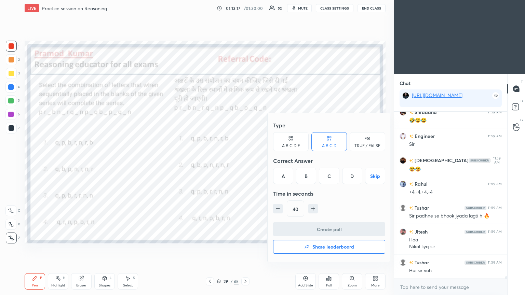
click at [245, 160] on div "A" at bounding box center [283, 176] width 20 height 16
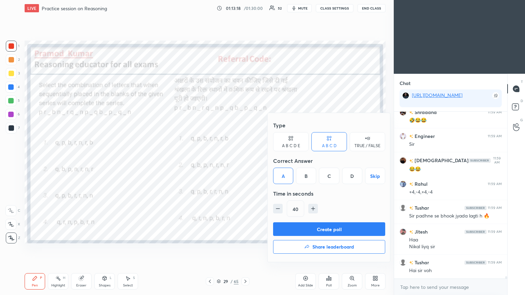
click at [245, 160] on button "Create poll" at bounding box center [329, 230] width 112 height 14
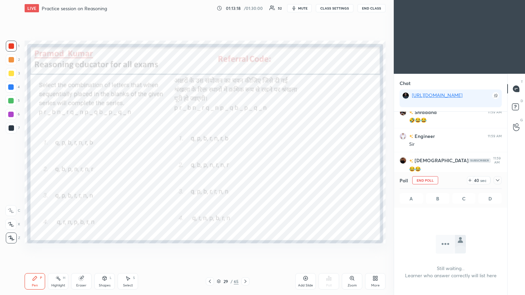
scroll to position [2, 2]
click at [245, 160] on icon at bounding box center [497, 180] width 3 height 2
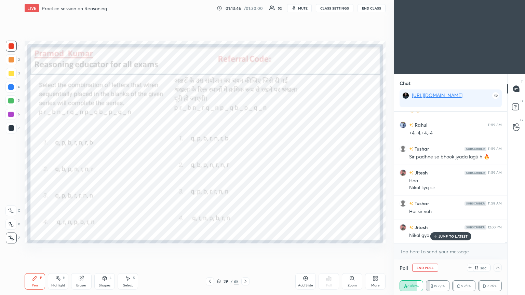
click at [245, 160] on p "JUMP TO LATEST" at bounding box center [453, 237] width 29 height 4
click at [245, 160] on icon at bounding box center [497, 267] width 5 height 5
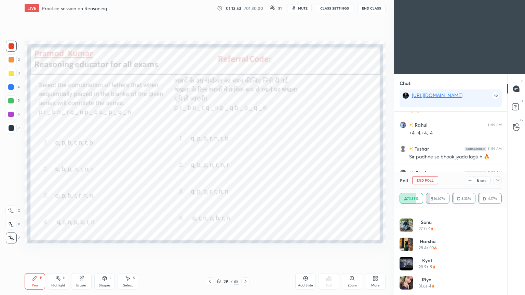
click at [245, 160] on icon at bounding box center [497, 180] width 5 height 5
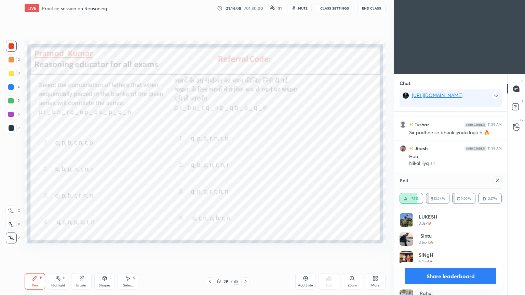
click at [245, 160] on icon at bounding box center [497, 180] width 5 height 5
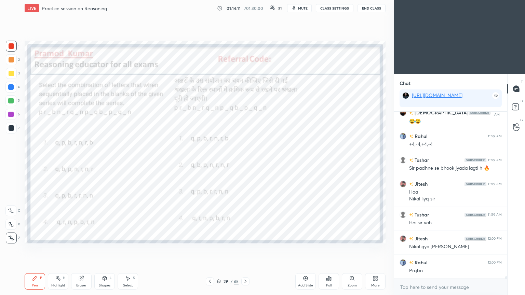
click at [211, 160] on icon at bounding box center [209, 281] width 5 height 5
click at [245, 160] on div "Poll" at bounding box center [329, 282] width 21 height 16
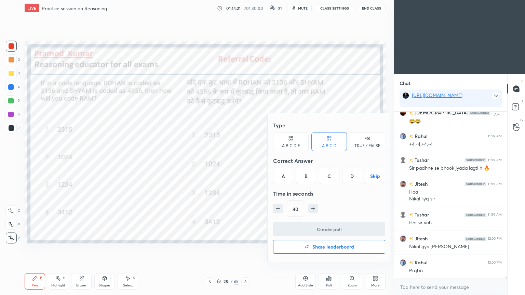
click at [245, 160] on div "B" at bounding box center [306, 176] width 20 height 16
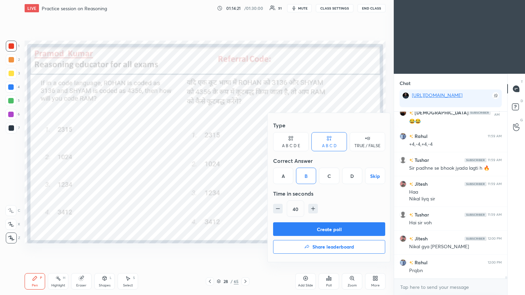
click at [245, 160] on button "Create poll" at bounding box center [329, 230] width 112 height 14
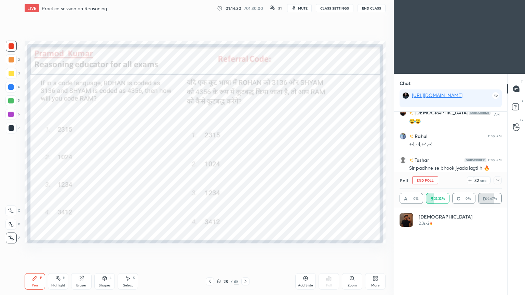
click at [245, 160] on icon at bounding box center [497, 180] width 5 height 5
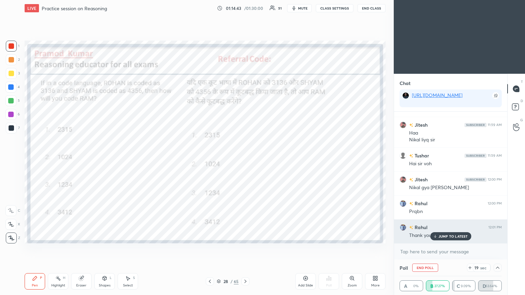
click at [245, 160] on p "JUMP TO LATEST" at bounding box center [453, 237] width 29 height 4
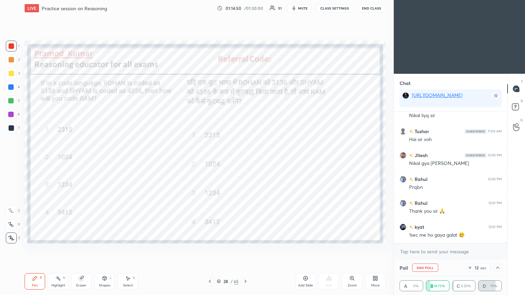
click at [245, 160] on icon at bounding box center [497, 267] width 5 height 5
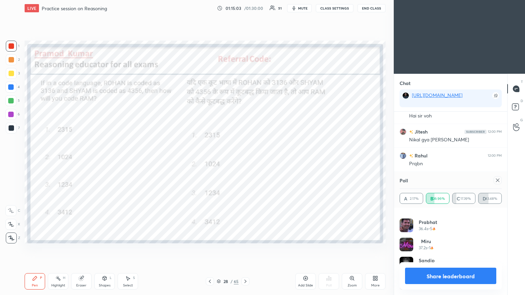
click at [245, 160] on icon at bounding box center [497, 180] width 5 height 5
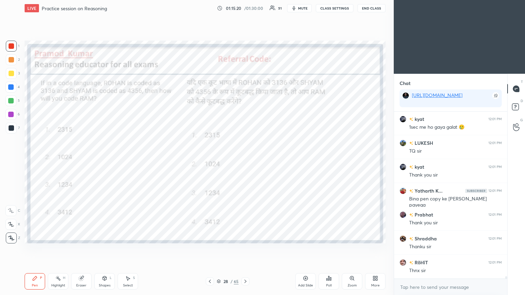
click at [245, 160] on div "Rahul 12:01 PM Thank you sir 🙏 kyat 12:01 PM 1sec me ho gaya galat 🥲 [PERSON_NA…" at bounding box center [450, 195] width 113 height 167
click at [245, 160] on div "Poll" at bounding box center [329, 282] width 21 height 16
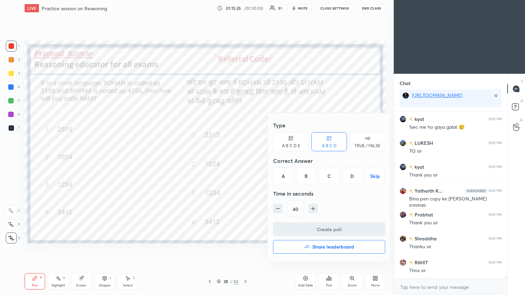
click at [245, 160] on h4 "Share leaderboard" at bounding box center [333, 247] width 42 height 5
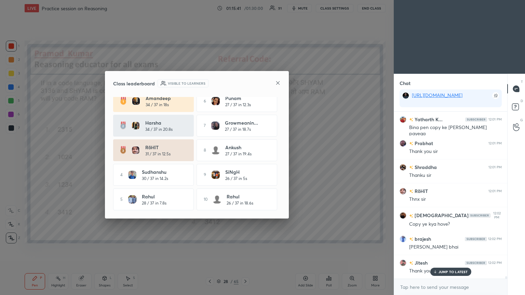
click at [245, 86] on div at bounding box center [277, 83] width 5 height 7
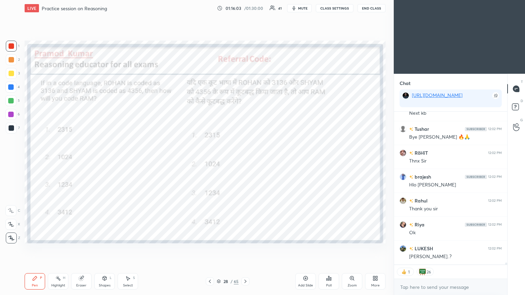
click at [245, 6] on button "End Class" at bounding box center [372, 8] width 28 height 8
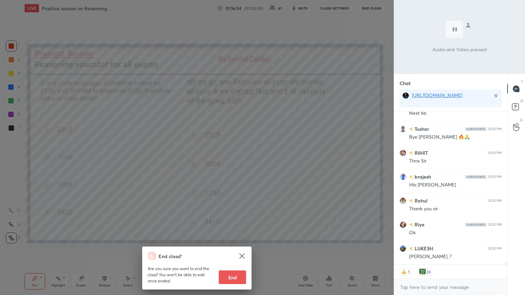
scroll to position [12152, 0]
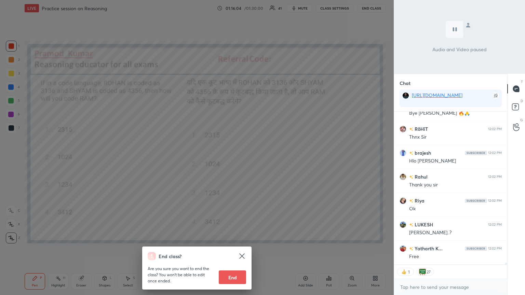
click at [231, 160] on button "End" at bounding box center [232, 278] width 27 height 14
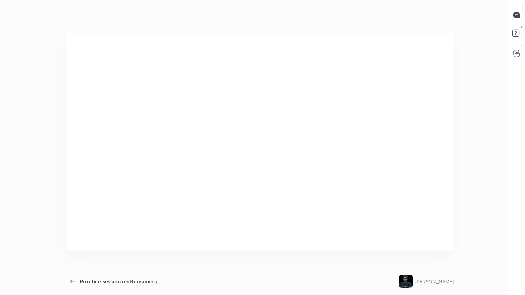
scroll to position [0, 0]
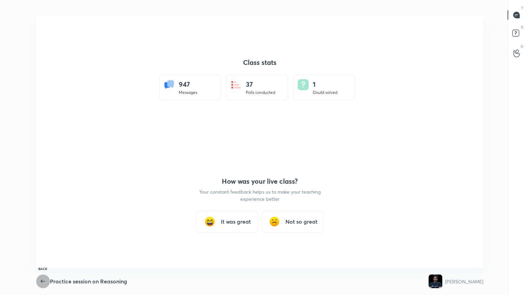
click at [40, 160] on icon "button" at bounding box center [43, 282] width 8 height 8
click at [42, 160] on icon "button" at bounding box center [43, 282] width 8 height 8
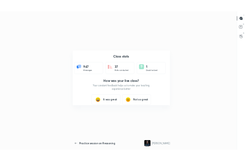
scroll to position [34071, 33948]
